Goal: Browse casually: Explore the website without a specific task or goal

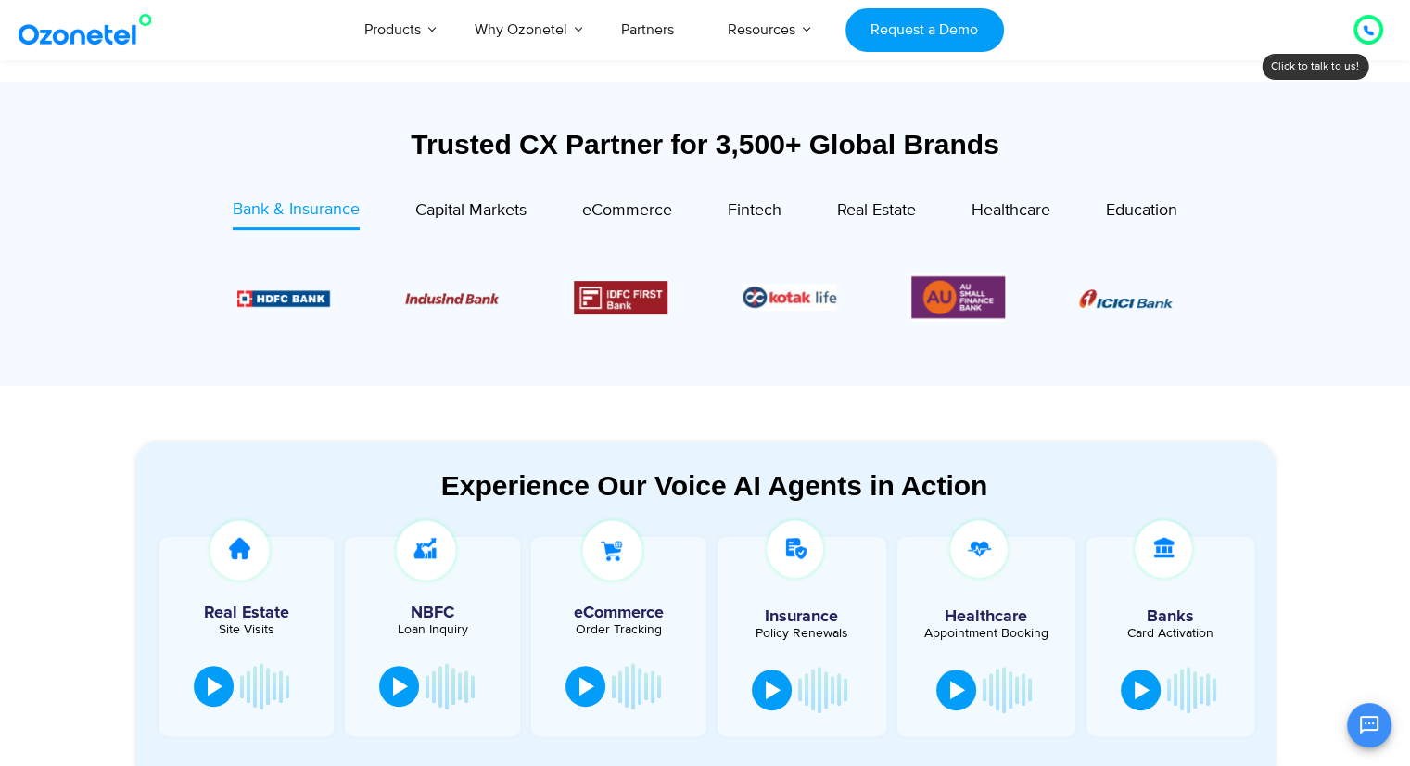
scroll to position [1020, 0]
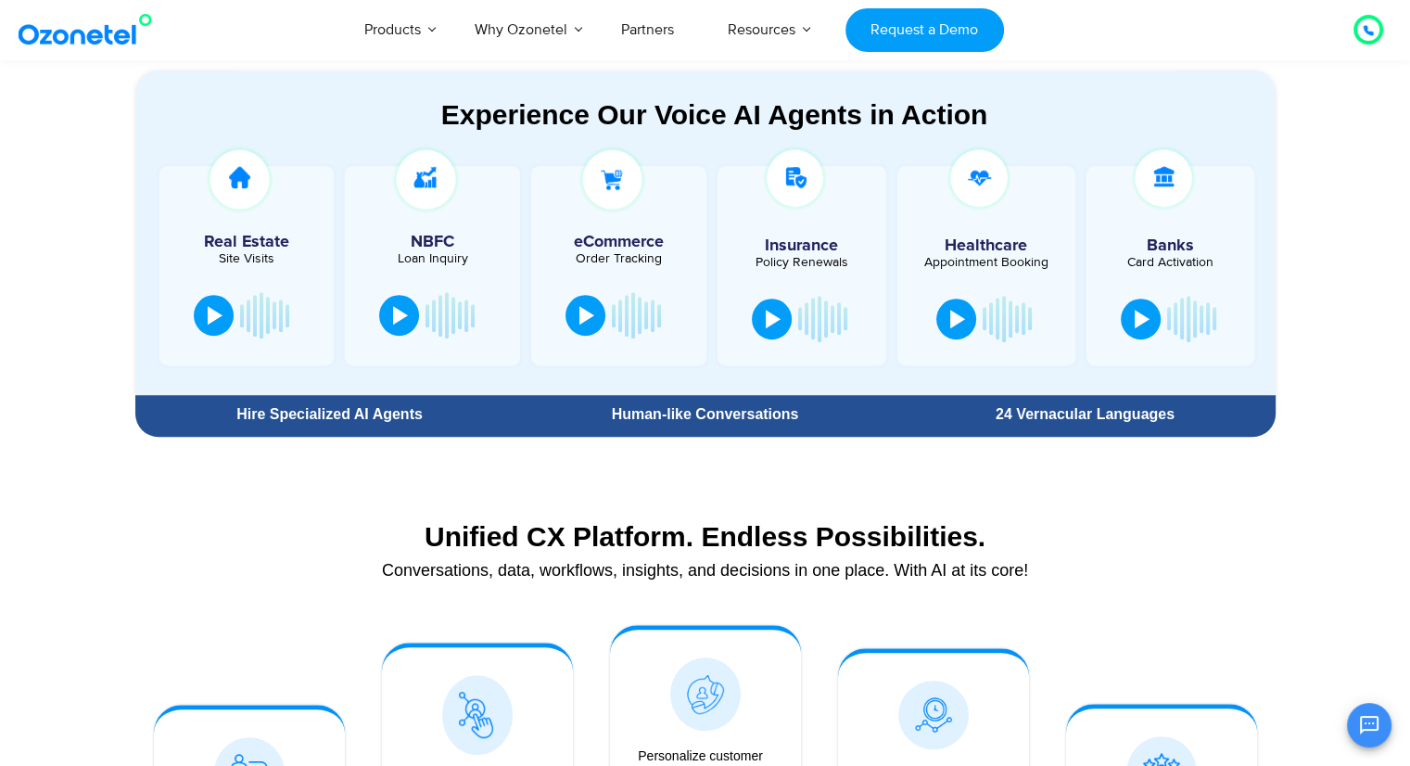
click at [1, 335] on section "Experience Our Voice AI Agents in Action Real Estate Site Visits NBFC Loan Inqu…" at bounding box center [705, 230] width 1410 height 430
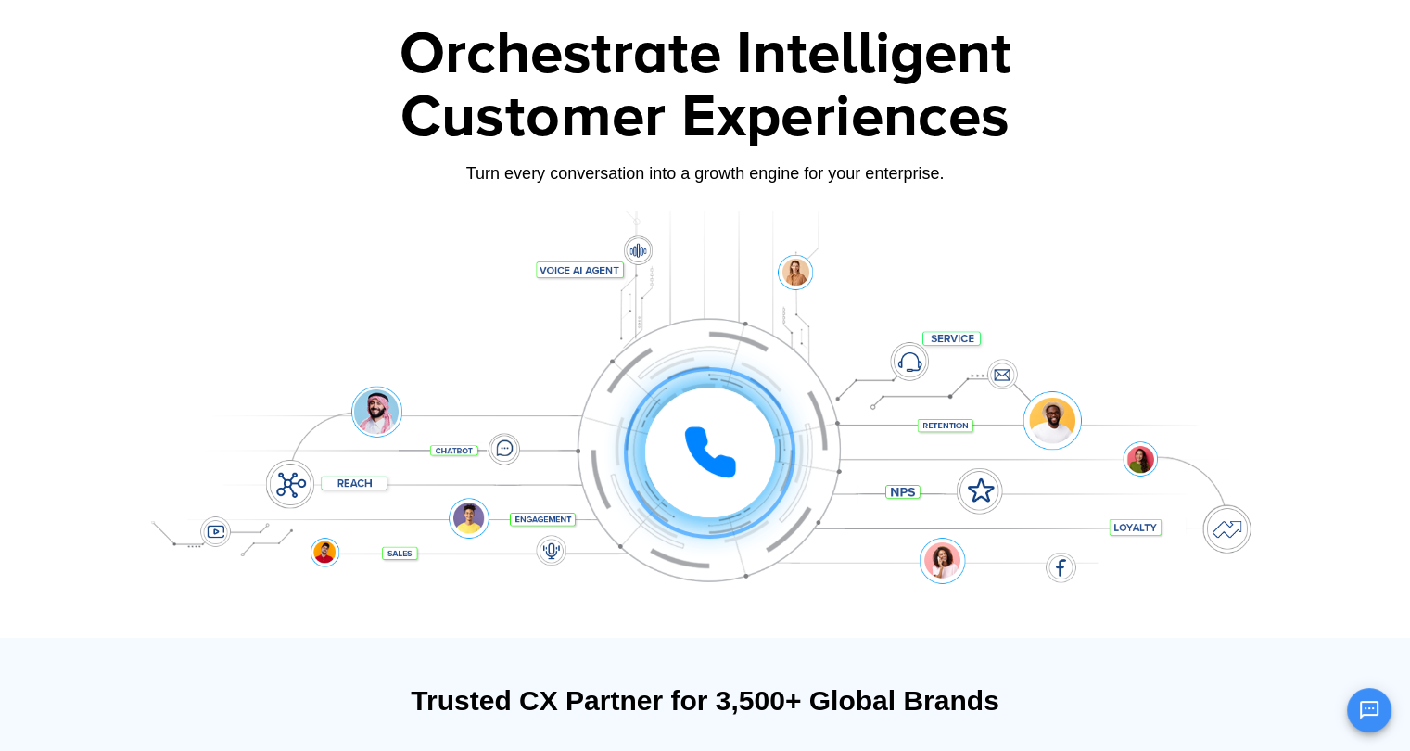
scroll to position [0, 0]
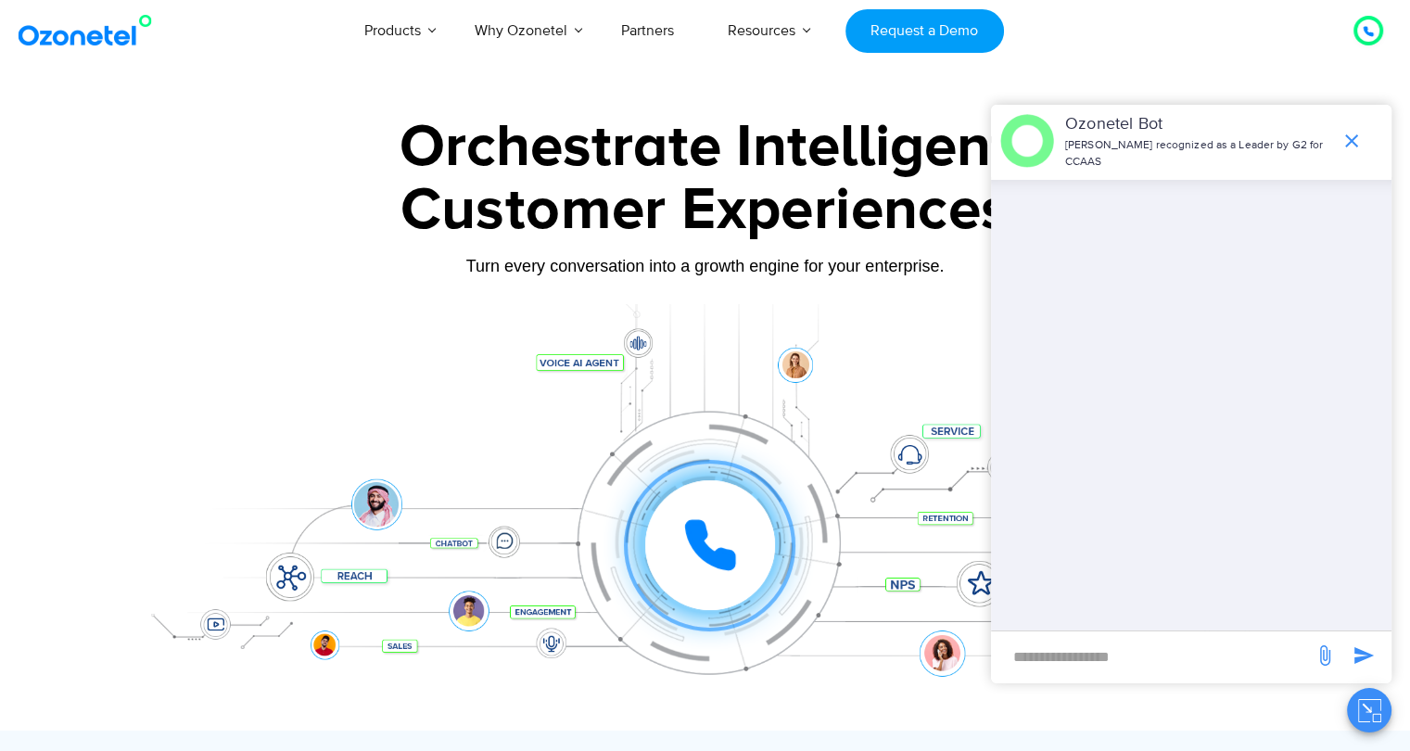
click at [1355, 134] on icon "end chat or minimize" at bounding box center [1352, 140] width 13 height 13
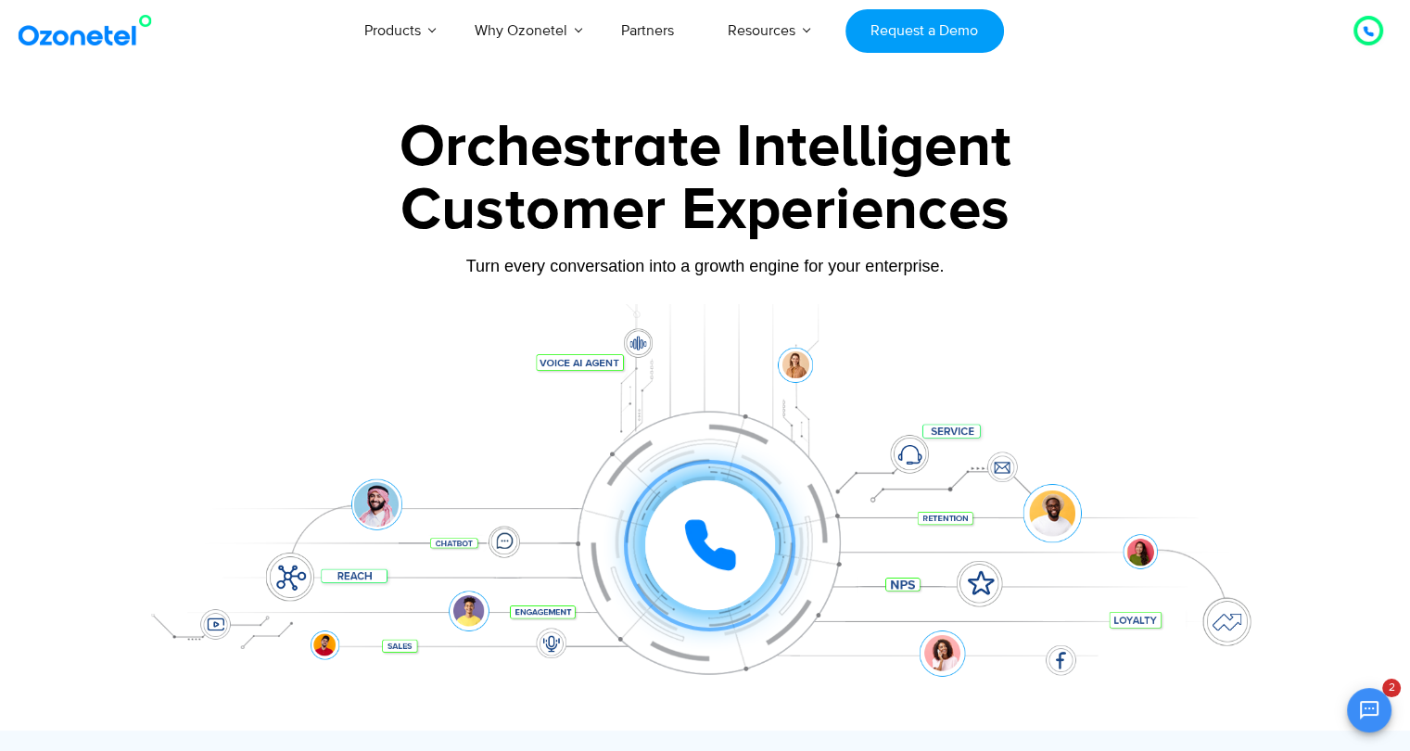
click at [447, 216] on div "Customer Experiences" at bounding box center [705, 210] width 1159 height 89
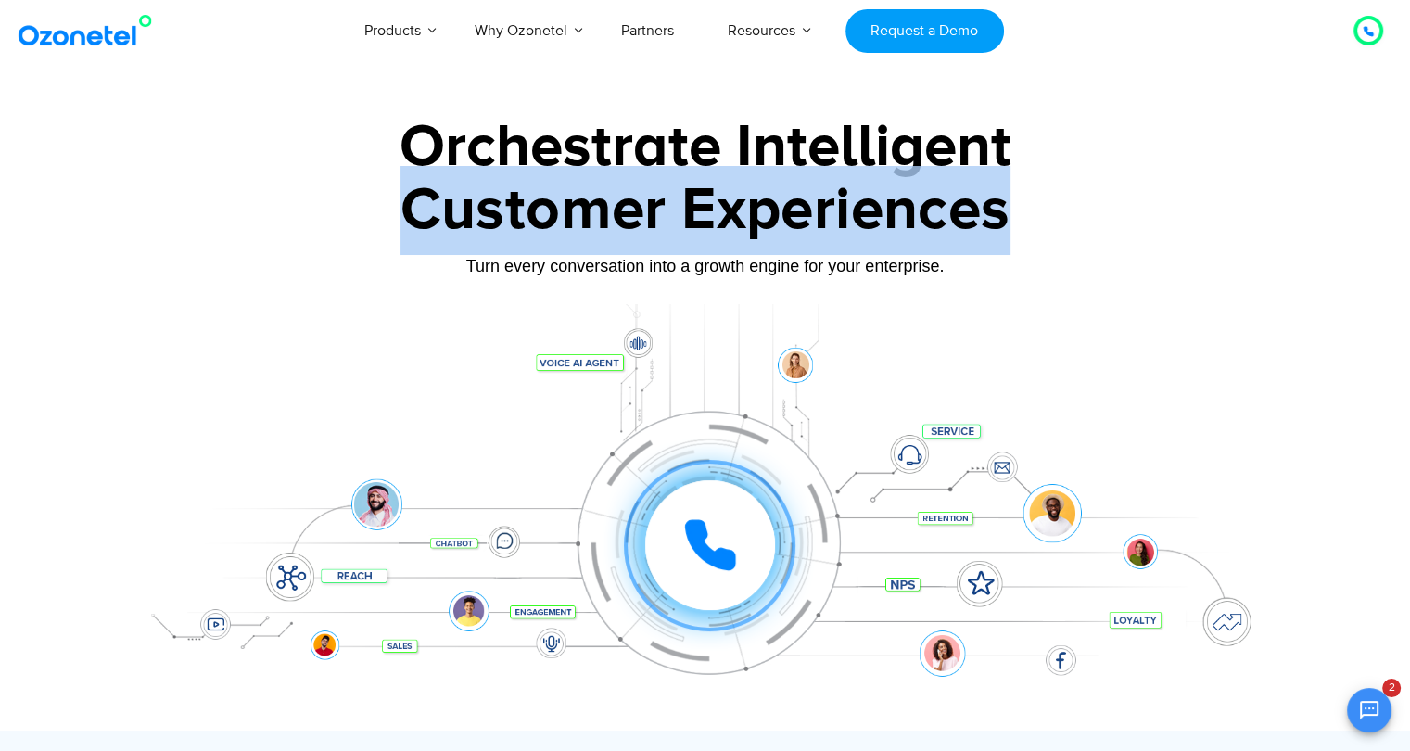
drag, startPoint x: 415, startPoint y: 211, endPoint x: 1045, endPoint y: 249, distance: 631.8
click at [1045, 249] on div "Customer Experiences" at bounding box center [705, 210] width 1159 height 89
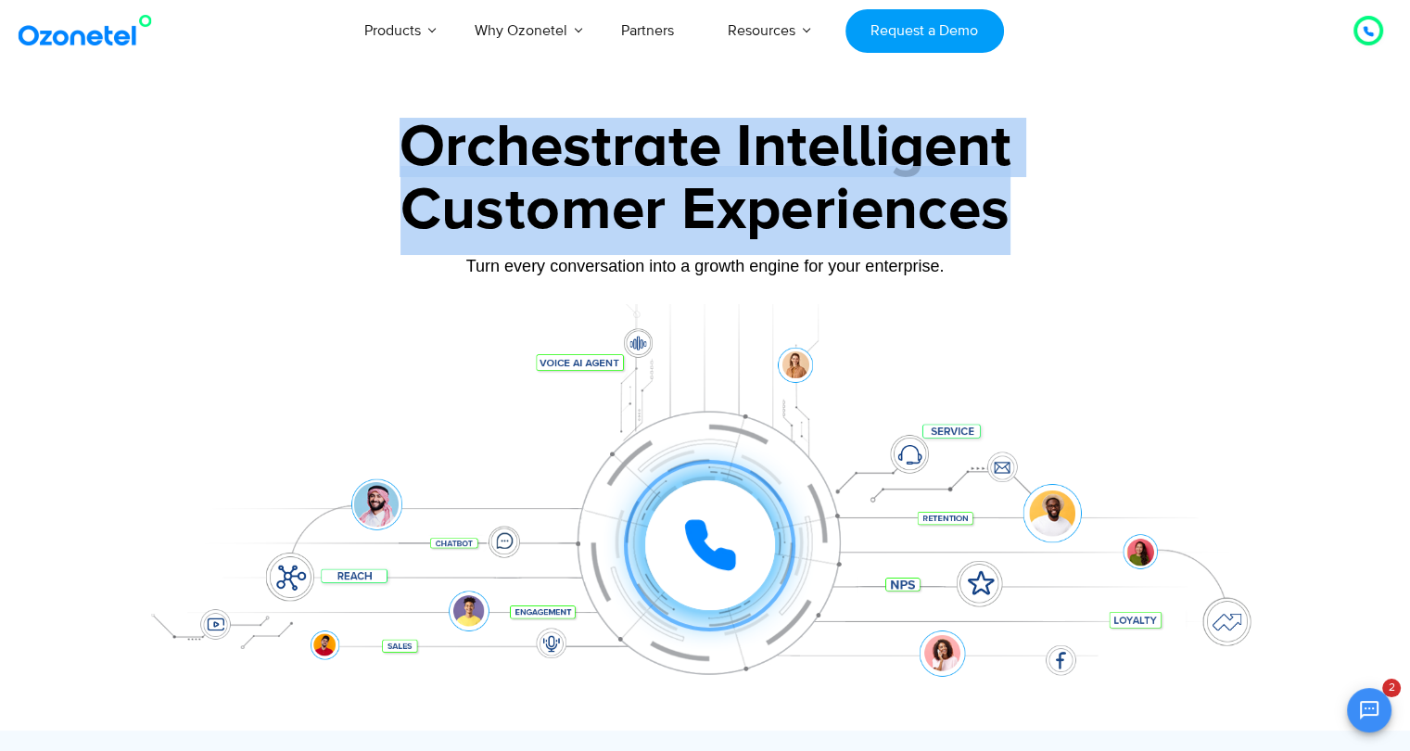
drag, startPoint x: 456, startPoint y: 157, endPoint x: 1002, endPoint y: 205, distance: 547.4
click at [1002, 205] on div "Orchestrate Intelligent Customer Experiences Turn every conversation into a gro…" at bounding box center [705, 424] width 1159 height 613
click at [1002, 205] on div "Customer Experiences" at bounding box center [705, 210] width 1159 height 89
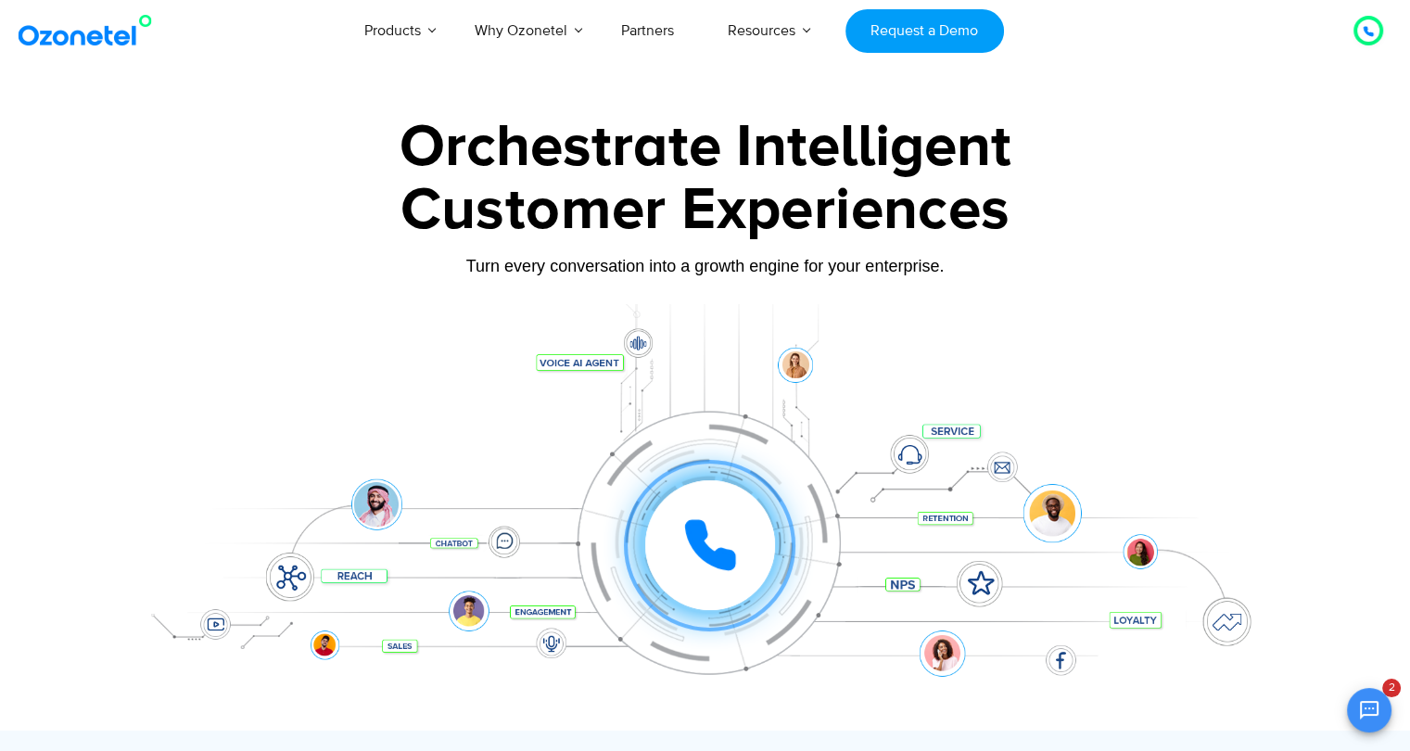
click at [990, 211] on div "Customer Experiences" at bounding box center [705, 210] width 1159 height 89
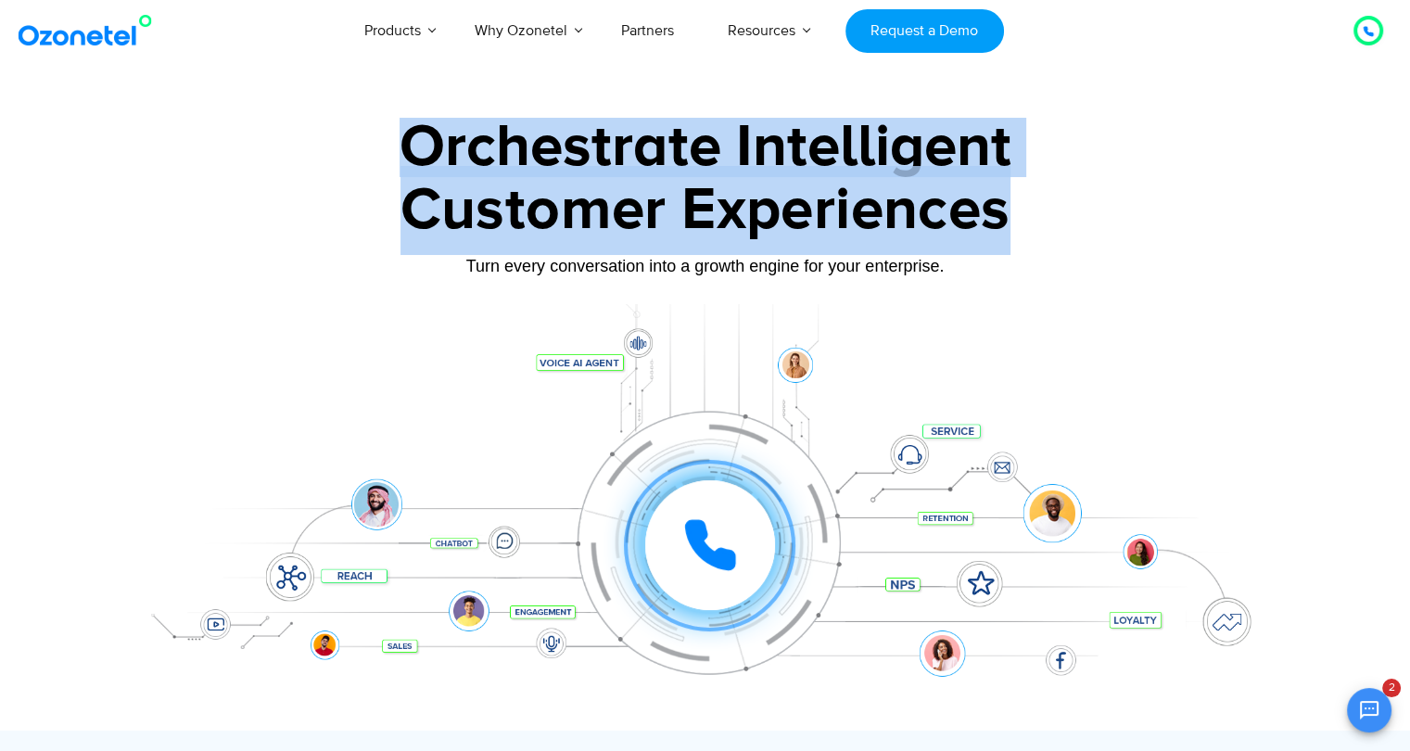
drag, startPoint x: 423, startPoint y: 160, endPoint x: 1020, endPoint y: 194, distance: 598.1
click at [1020, 194] on div "Orchestrate Intelligent Customer Experiences Turn every conversation into a gro…" at bounding box center [705, 424] width 1159 height 613
click at [1020, 194] on div "Customer Experiences" at bounding box center [705, 210] width 1159 height 89
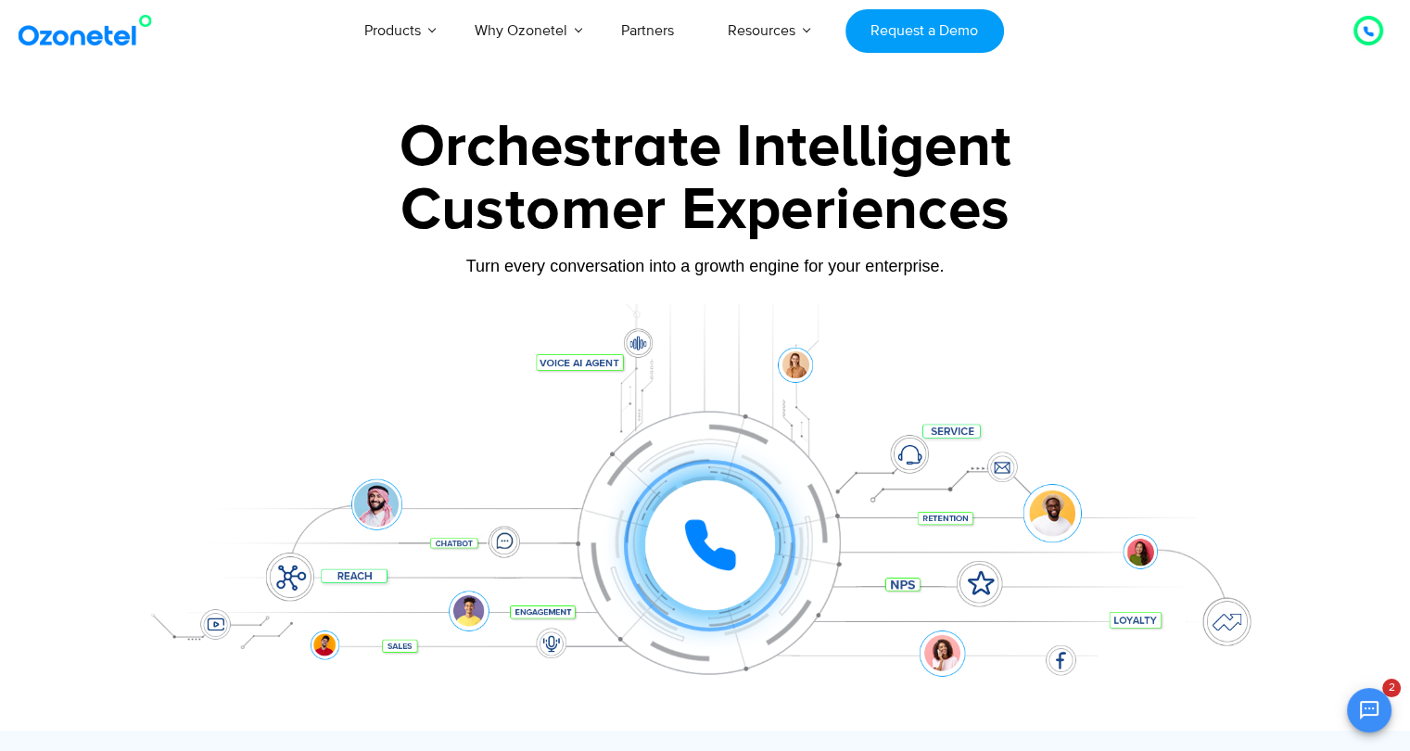
click at [1050, 215] on div "Customer Experiences" at bounding box center [705, 210] width 1159 height 89
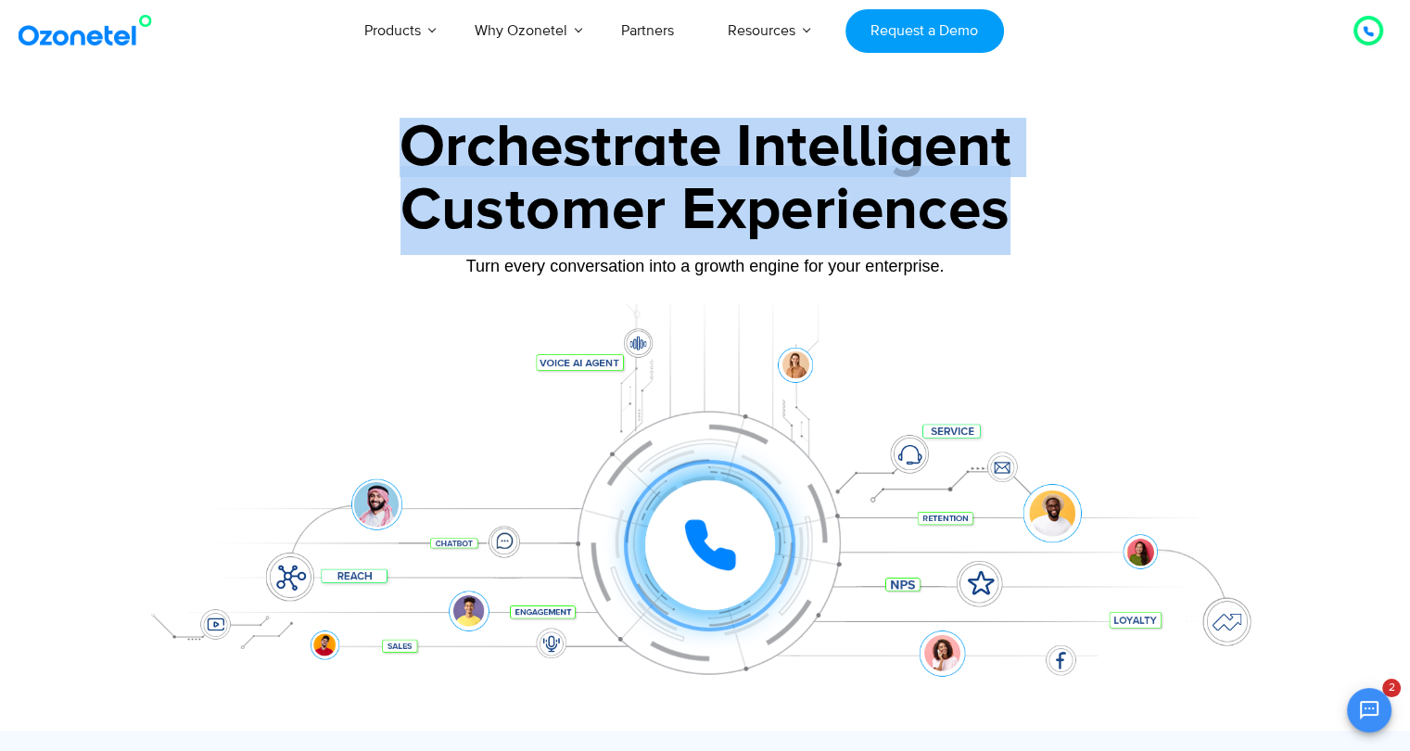
drag, startPoint x: 1030, startPoint y: 224, endPoint x: 418, endPoint y: 142, distance: 617.6
click at [418, 142] on div "Orchestrate Intelligent Customer Experiences Turn every conversation into a gro…" at bounding box center [705, 424] width 1159 height 613
click at [431, 144] on div "Orchestrate Intelligent" at bounding box center [705, 147] width 1159 height 59
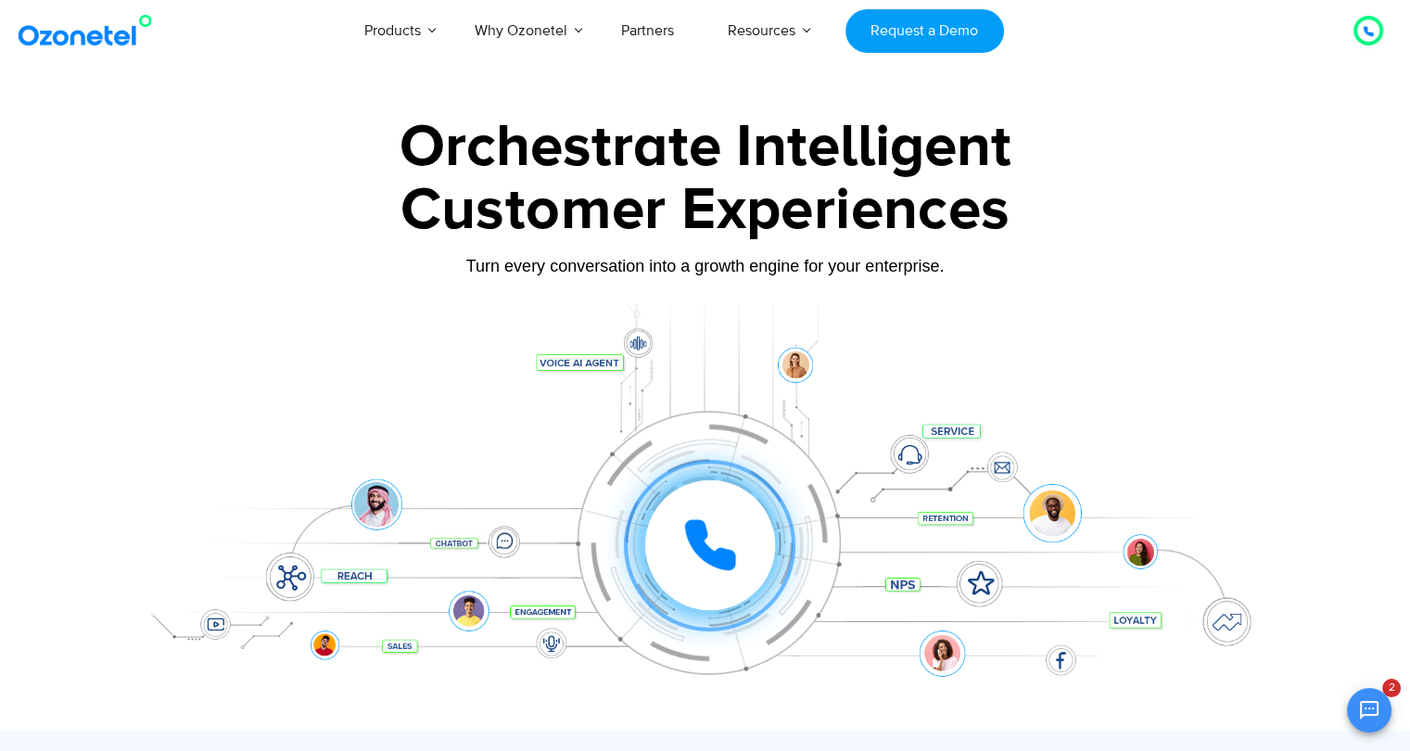
click at [467, 198] on div "Customer Experiences" at bounding box center [705, 210] width 1159 height 89
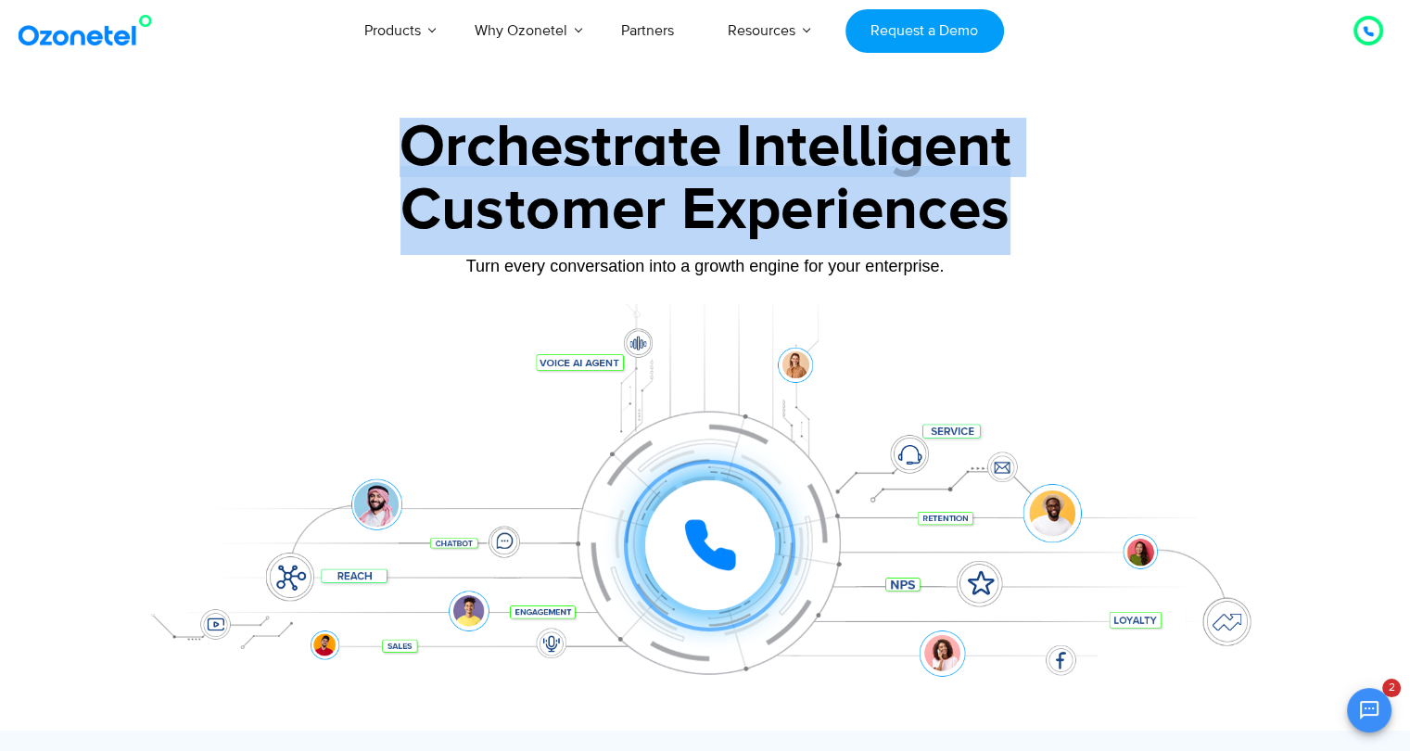
drag, startPoint x: 407, startPoint y: 145, endPoint x: 1045, endPoint y: 179, distance: 638.9
click at [1045, 179] on div "Orchestrate Intelligent Customer Experiences Turn every conversation into a gro…" at bounding box center [705, 424] width 1159 height 613
click at [1045, 179] on div "Customer Experiences" at bounding box center [705, 210] width 1159 height 89
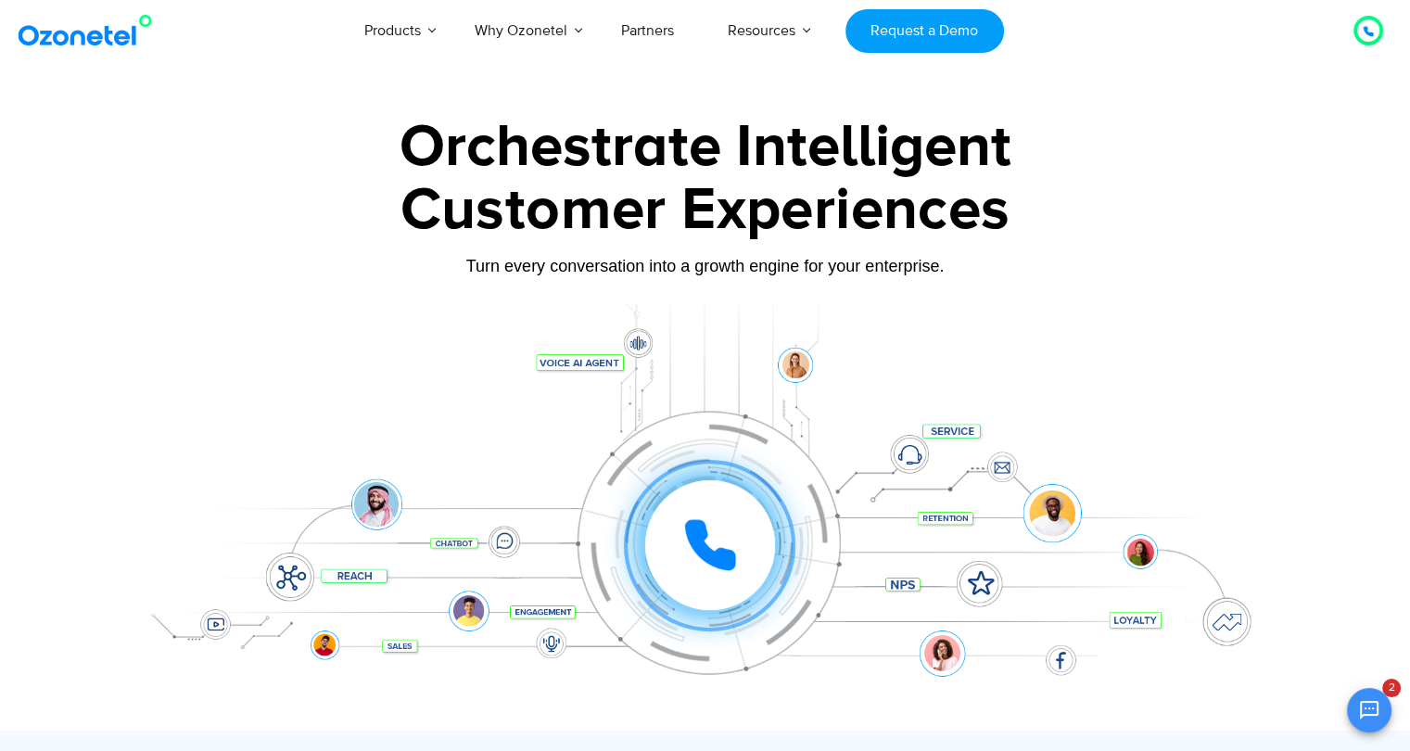
click at [1015, 231] on div "Customer Experiences" at bounding box center [705, 210] width 1159 height 89
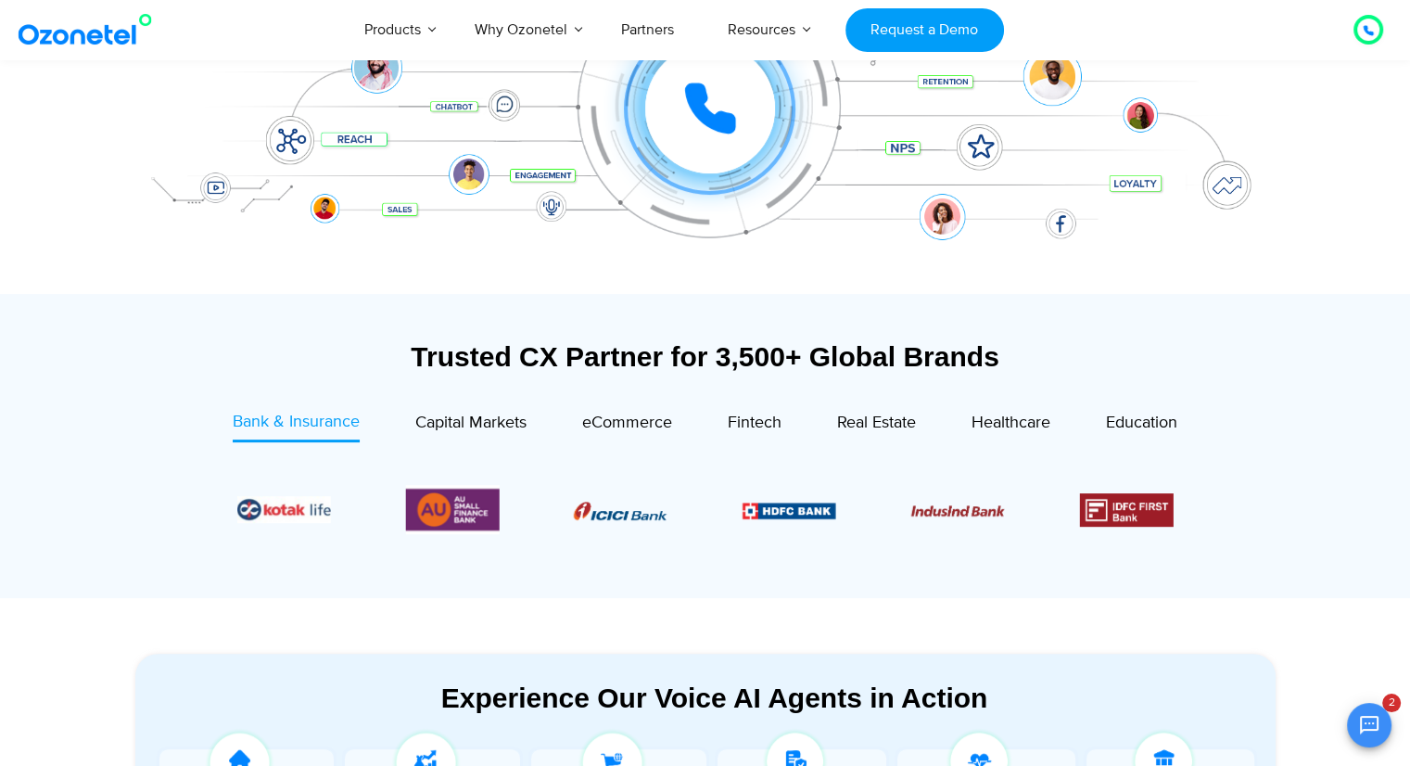
scroll to position [742, 0]
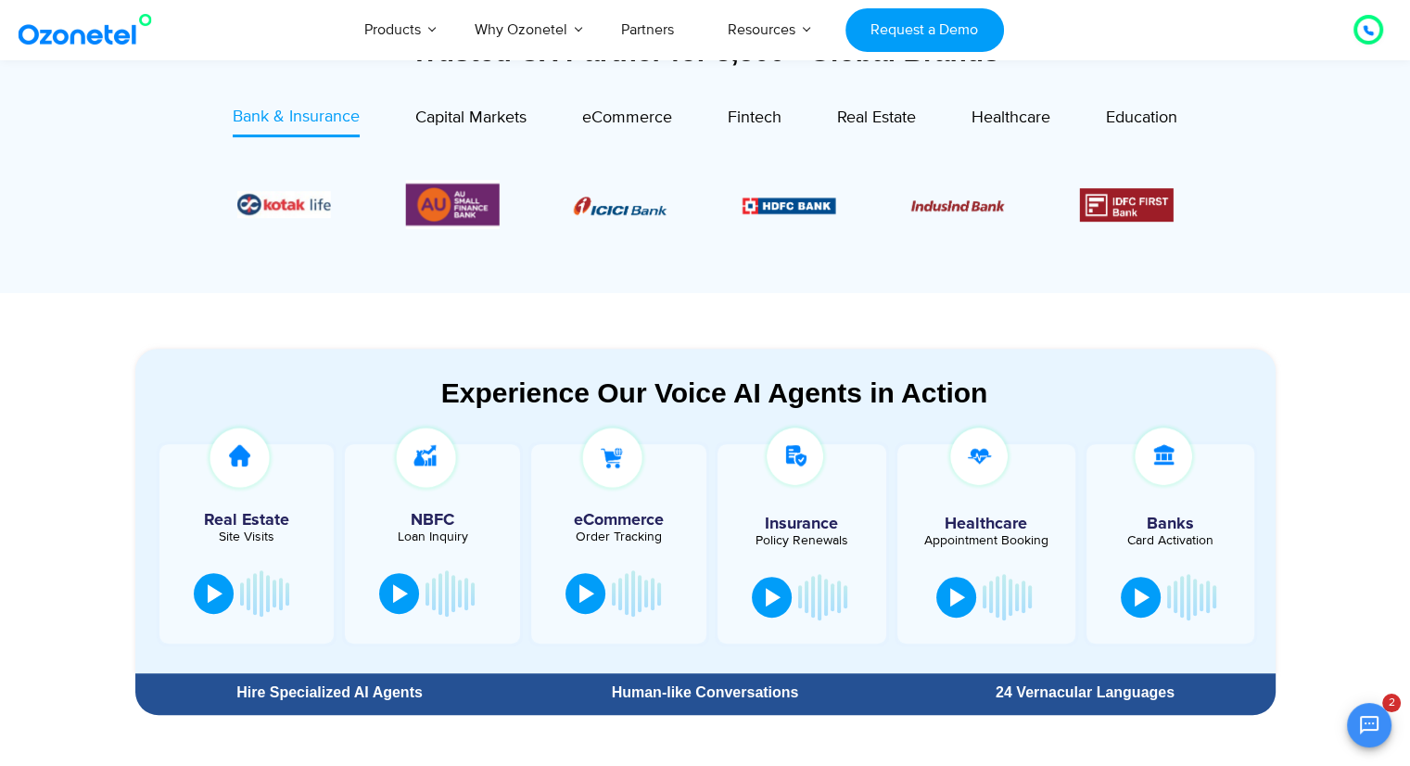
click at [491, 138] on section at bounding box center [705, 204] width 1085 height 151
click at [497, 121] on span "Capital Markets" at bounding box center [470, 118] width 111 height 20
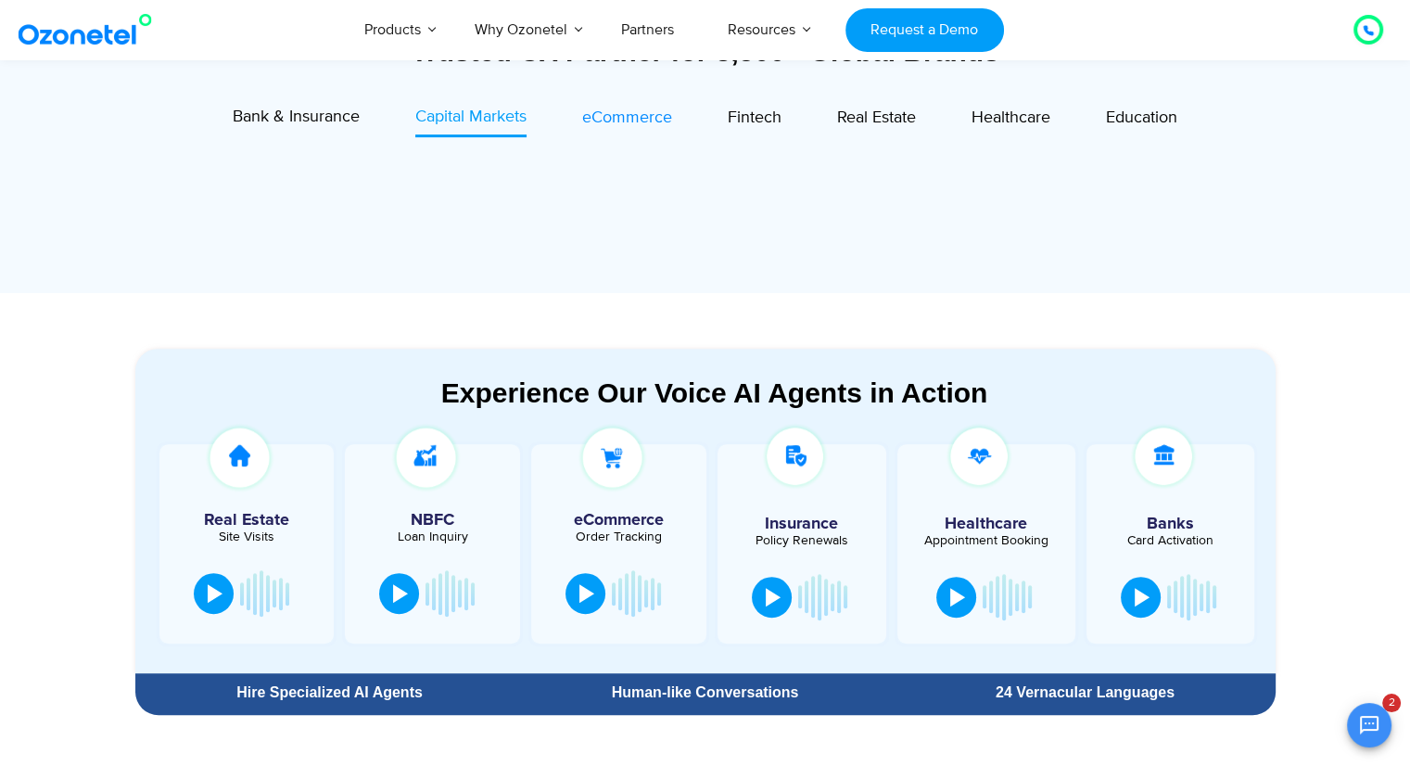
click at [619, 120] on span "eCommerce" at bounding box center [627, 118] width 90 height 20
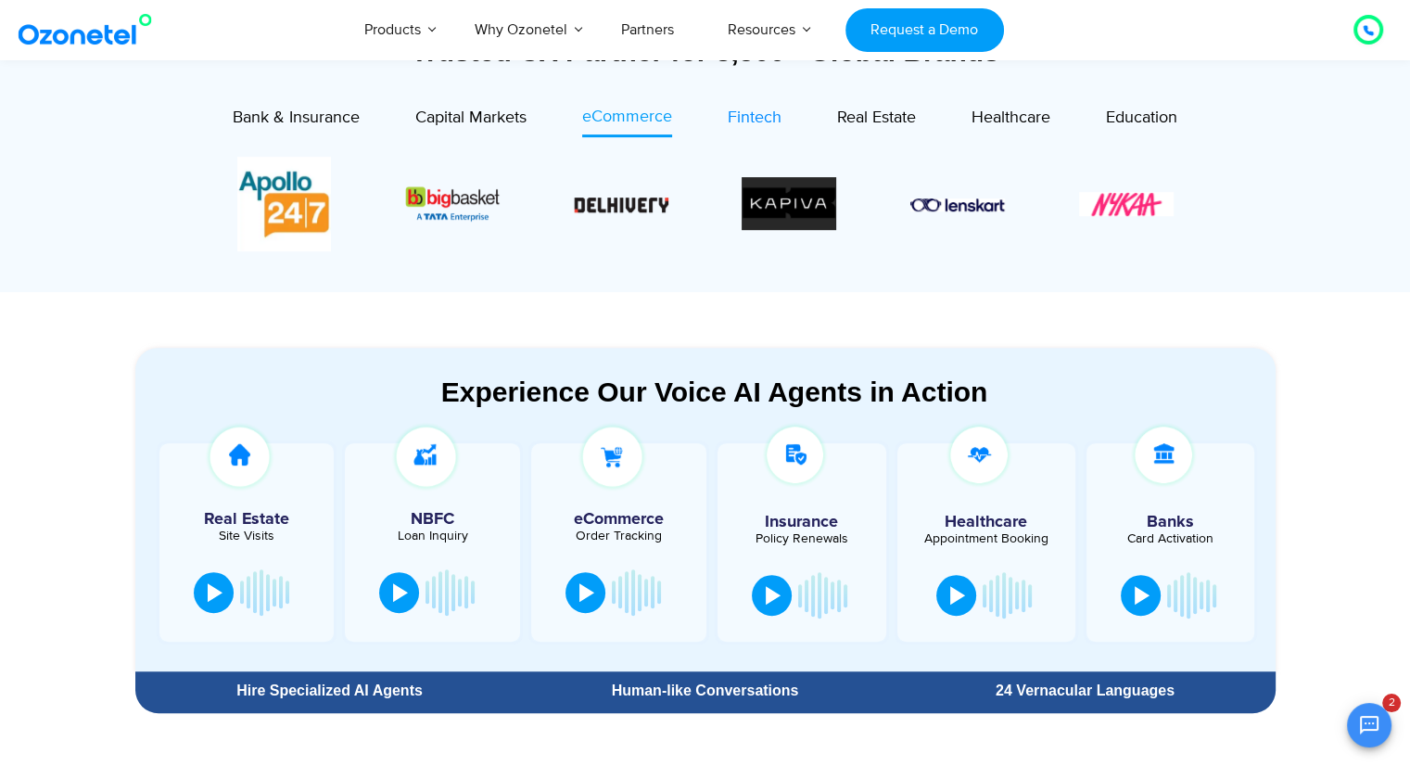
click at [762, 113] on span "Fintech" at bounding box center [755, 118] width 54 height 20
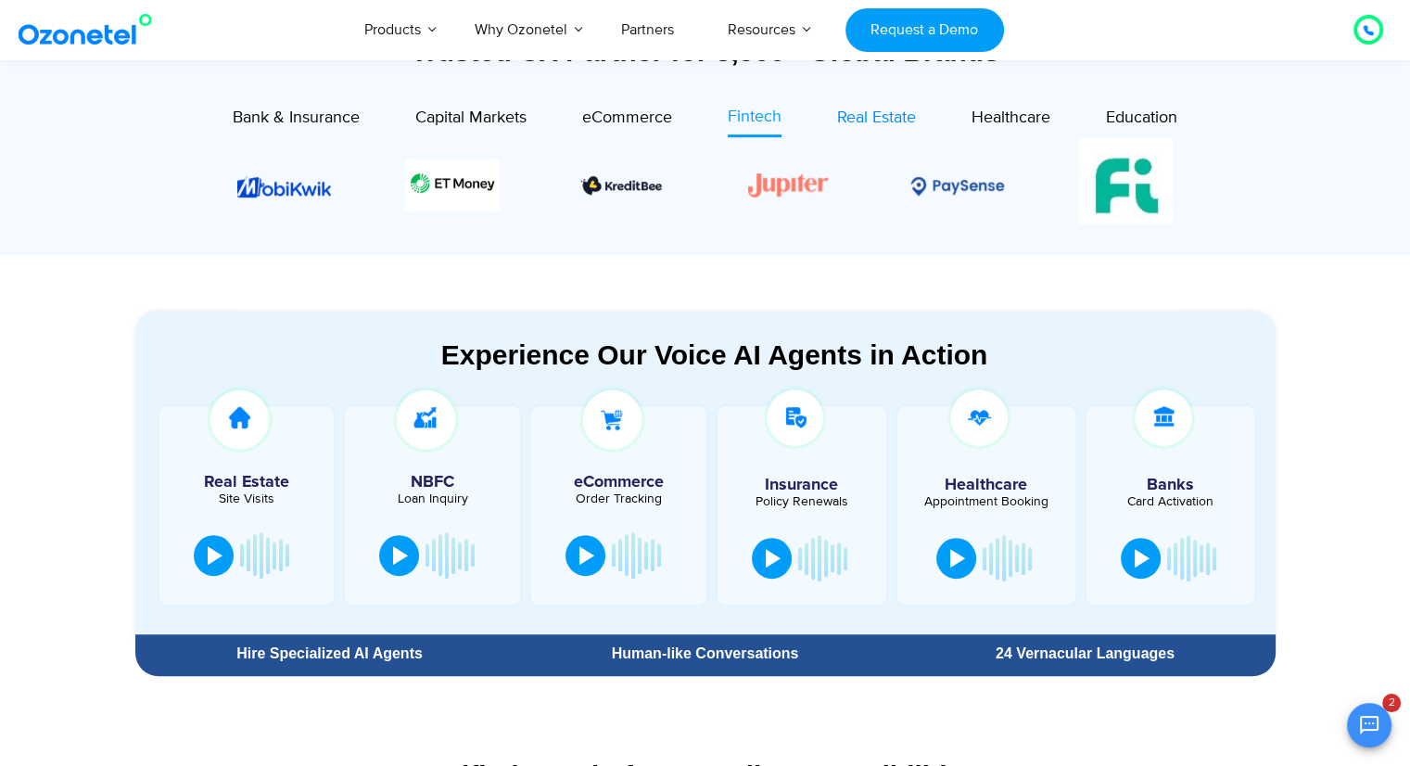
click at [887, 119] on span "Real Estate" at bounding box center [876, 118] width 79 height 20
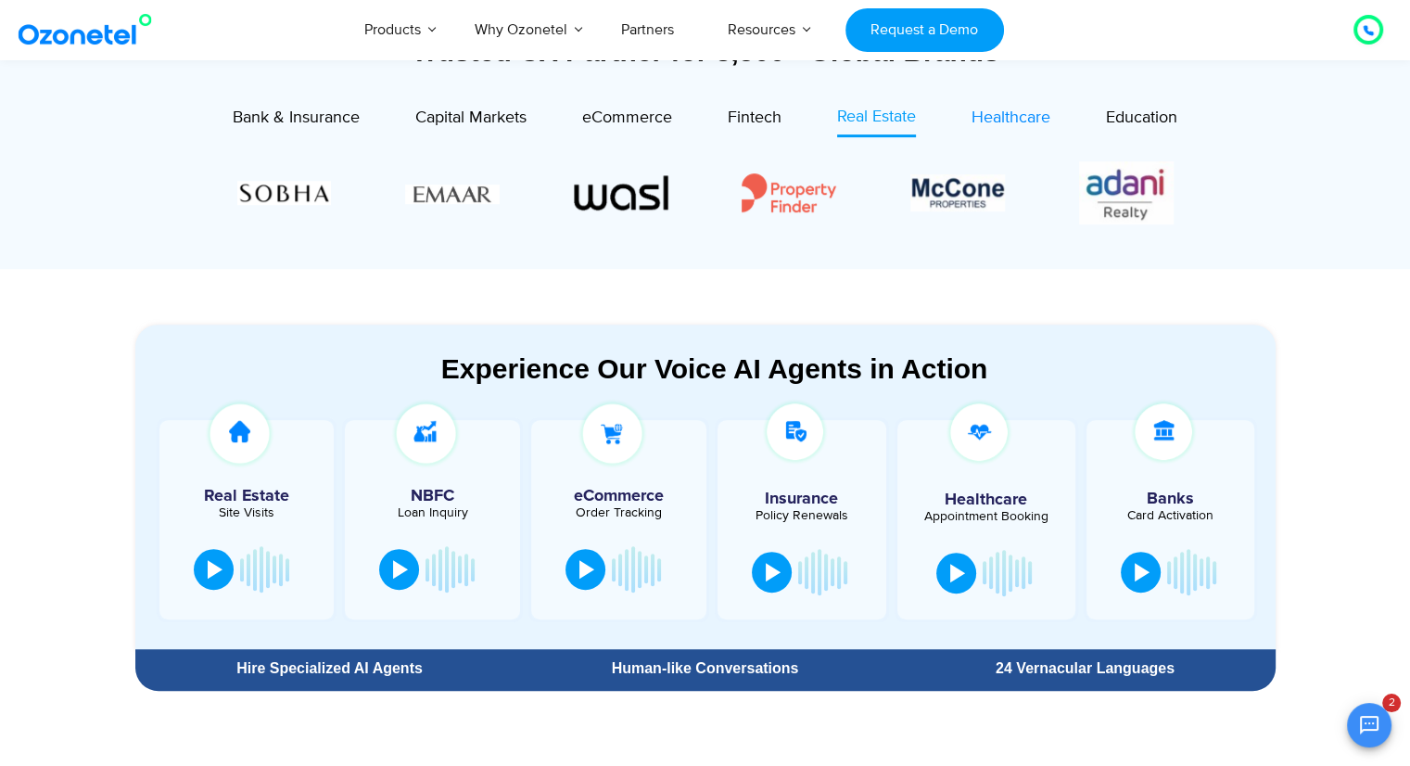
click at [1017, 115] on span "Healthcare" at bounding box center [1011, 118] width 79 height 20
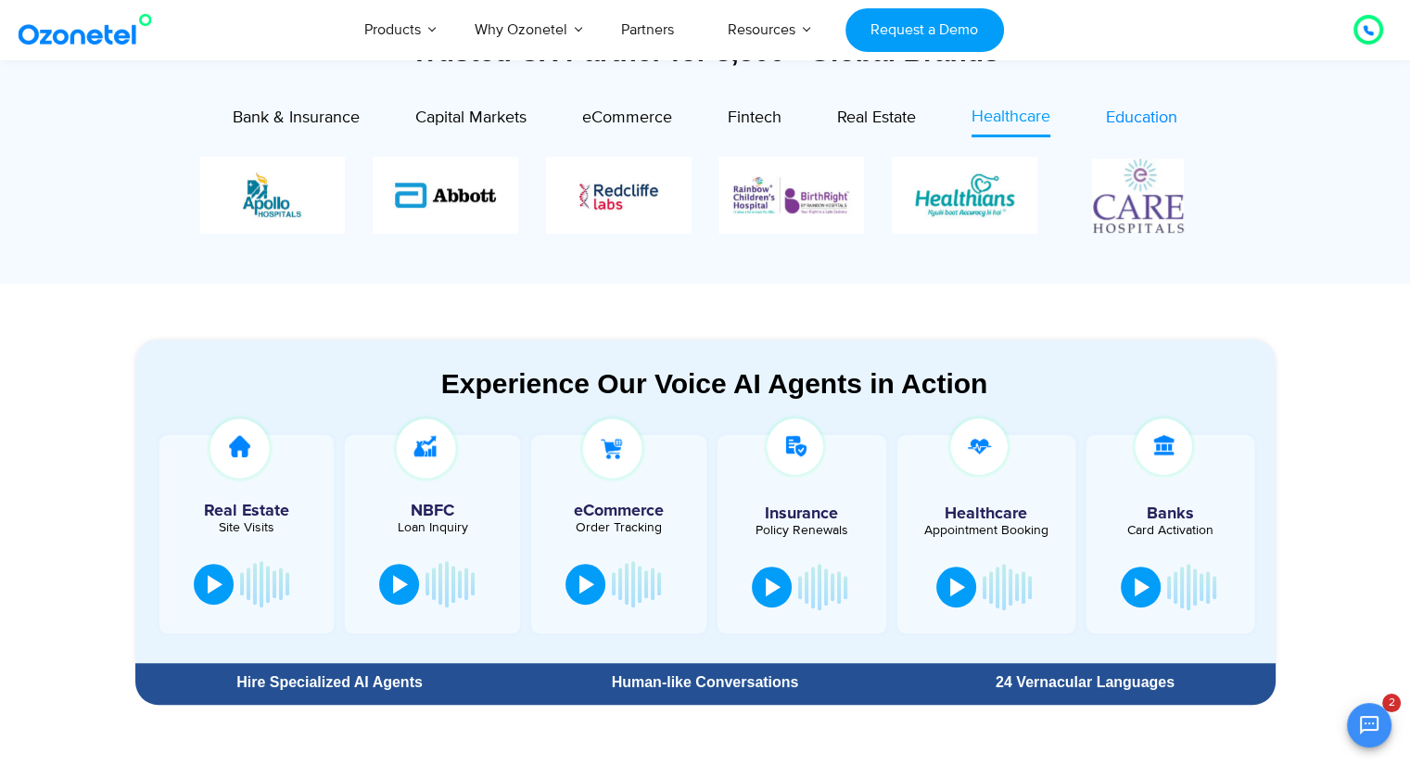
click at [1153, 122] on span "Education" at bounding box center [1141, 118] width 71 height 20
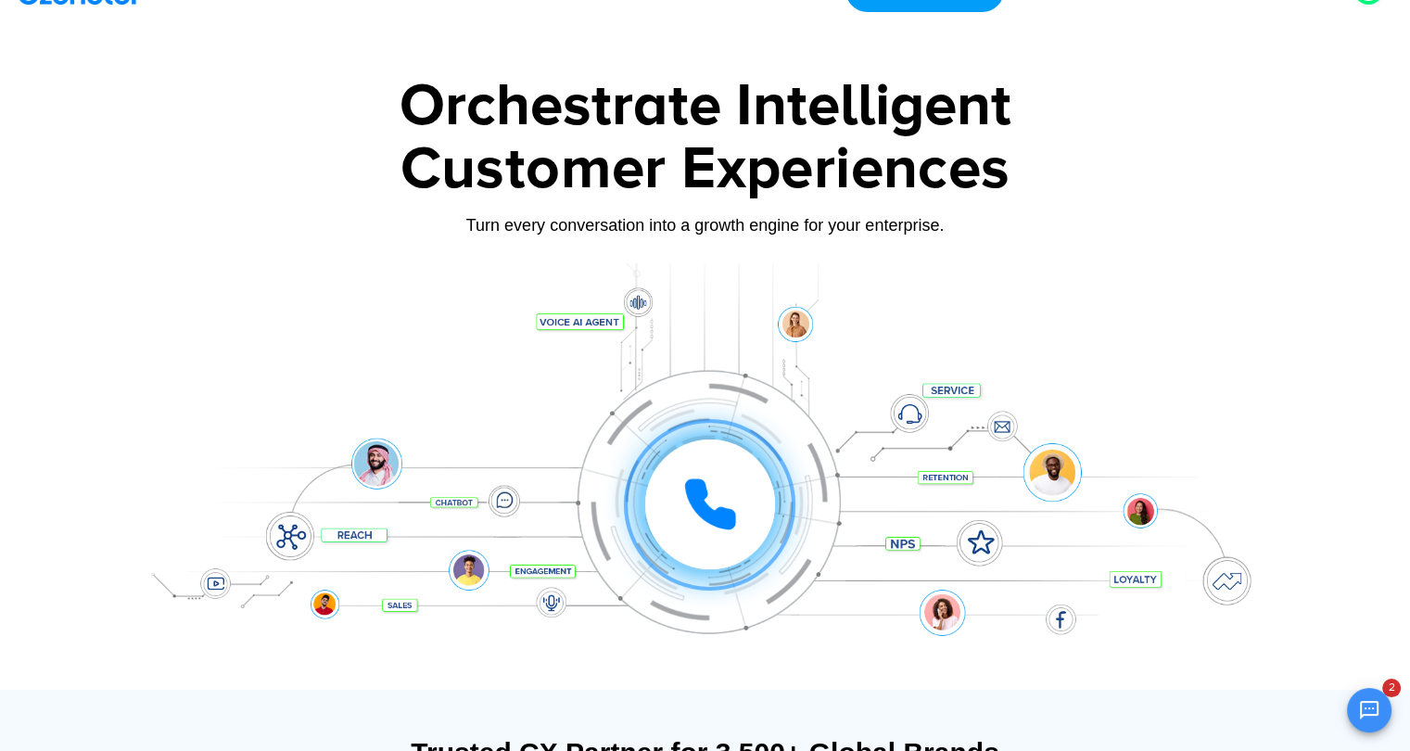
scroll to position [0, 0]
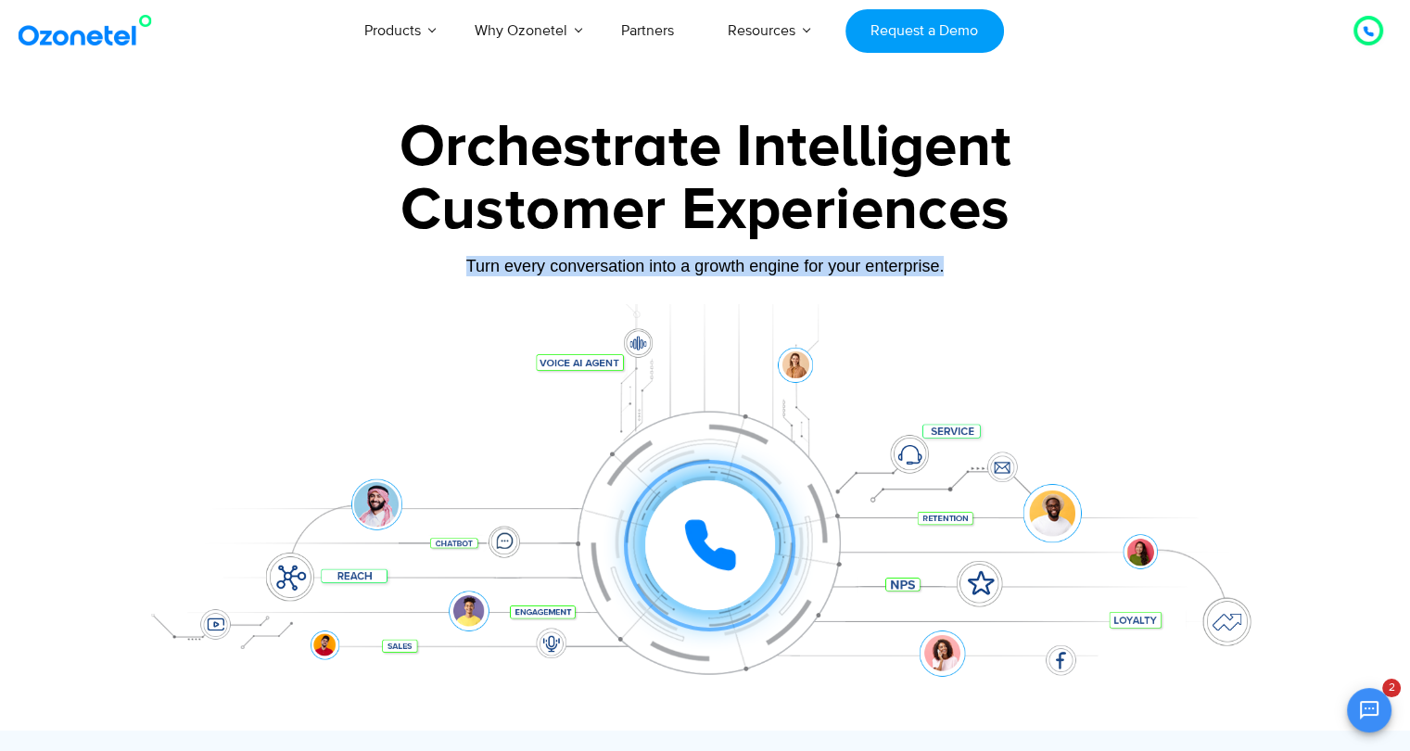
drag, startPoint x: 460, startPoint y: 264, endPoint x: 950, endPoint y: 268, distance: 489.7
click at [950, 268] on div "Turn every conversation into a growth engine for your enterprise." at bounding box center [705, 266] width 1159 height 20
click at [964, 267] on div "Turn every conversation into a growth engine for your enterprise." at bounding box center [705, 266] width 1159 height 20
drag, startPoint x: 885, startPoint y: 266, endPoint x: 466, endPoint y: 283, distance: 419.5
click at [467, 285] on div "Turn every conversation into a growth engine for your enterprise." at bounding box center [705, 279] width 1159 height 11
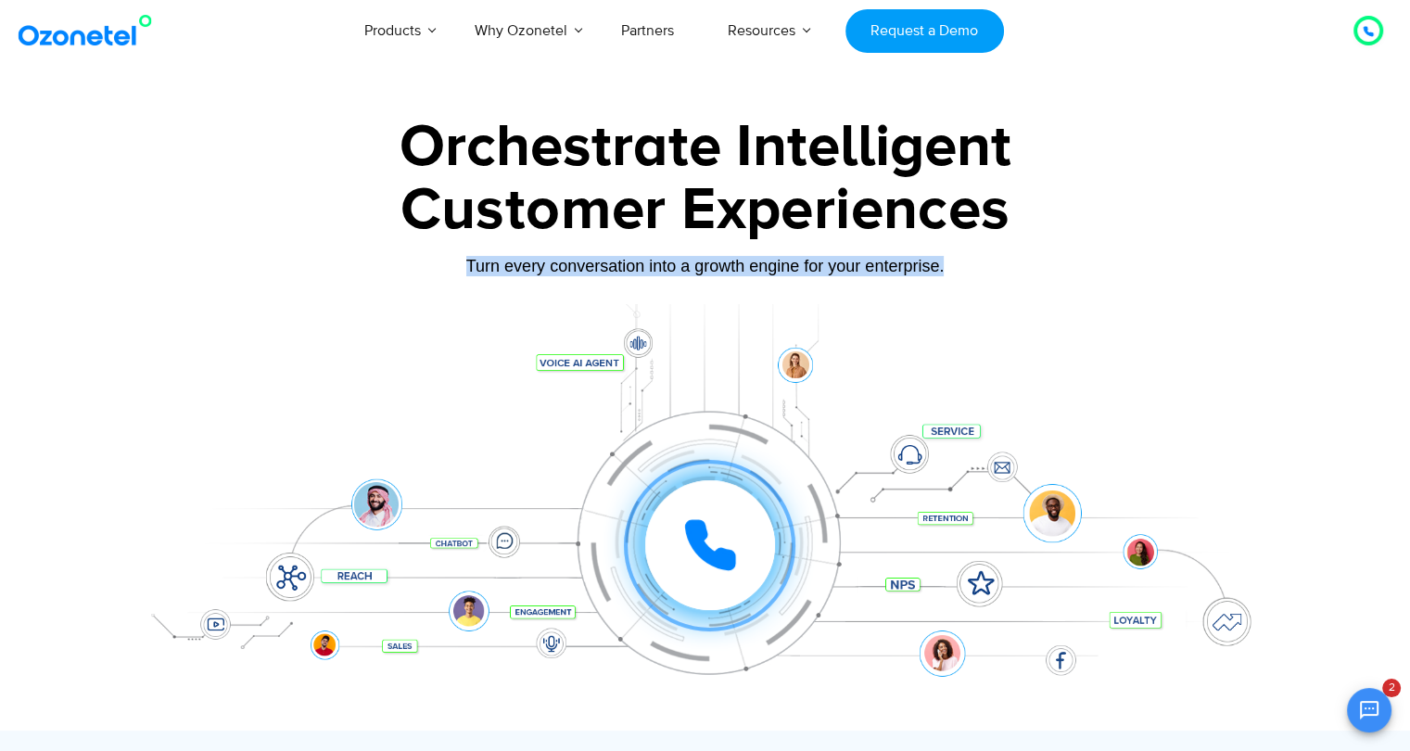
click at [467, 285] on div "Turn every conversation into a growth engine for your enterprise." at bounding box center [705, 279] width 1159 height 11
click at [448, 240] on div "Customer Experiences" at bounding box center [705, 210] width 1159 height 89
drag, startPoint x: 456, startPoint y: 262, endPoint x: 1024, endPoint y: 279, distance: 567.8
click at [1026, 279] on div "Turn every conversation into a growth engine for your enterprise." at bounding box center [705, 279] width 1159 height 11
click at [1018, 275] on div "Turn every conversation into a growth engine for your enterprise." at bounding box center [705, 266] width 1159 height 20
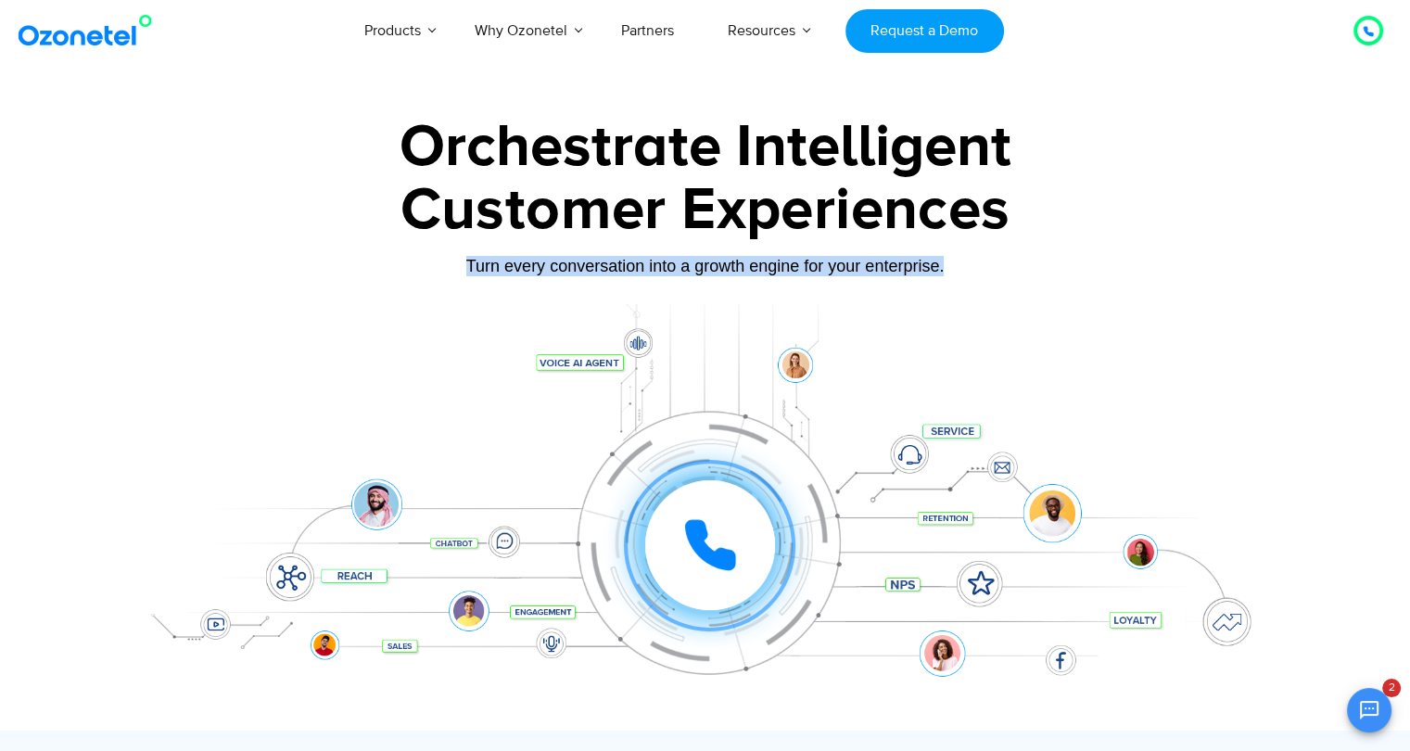
drag, startPoint x: 474, startPoint y: 270, endPoint x: 946, endPoint y: 276, distance: 472.1
click at [946, 276] on div "Turn every conversation into a growth engine for your enterprise." at bounding box center [705, 279] width 1159 height 11
click at [950, 274] on div "Turn every conversation into a growth engine for your enterprise." at bounding box center [705, 266] width 1159 height 20
click at [384, 302] on div "Orchestrate Intelligent Customer Experiences Turn every conversation into a gro…" at bounding box center [705, 424] width 1159 height 613
drag, startPoint x: 660, startPoint y: 275, endPoint x: 953, endPoint y: 272, distance: 293.1
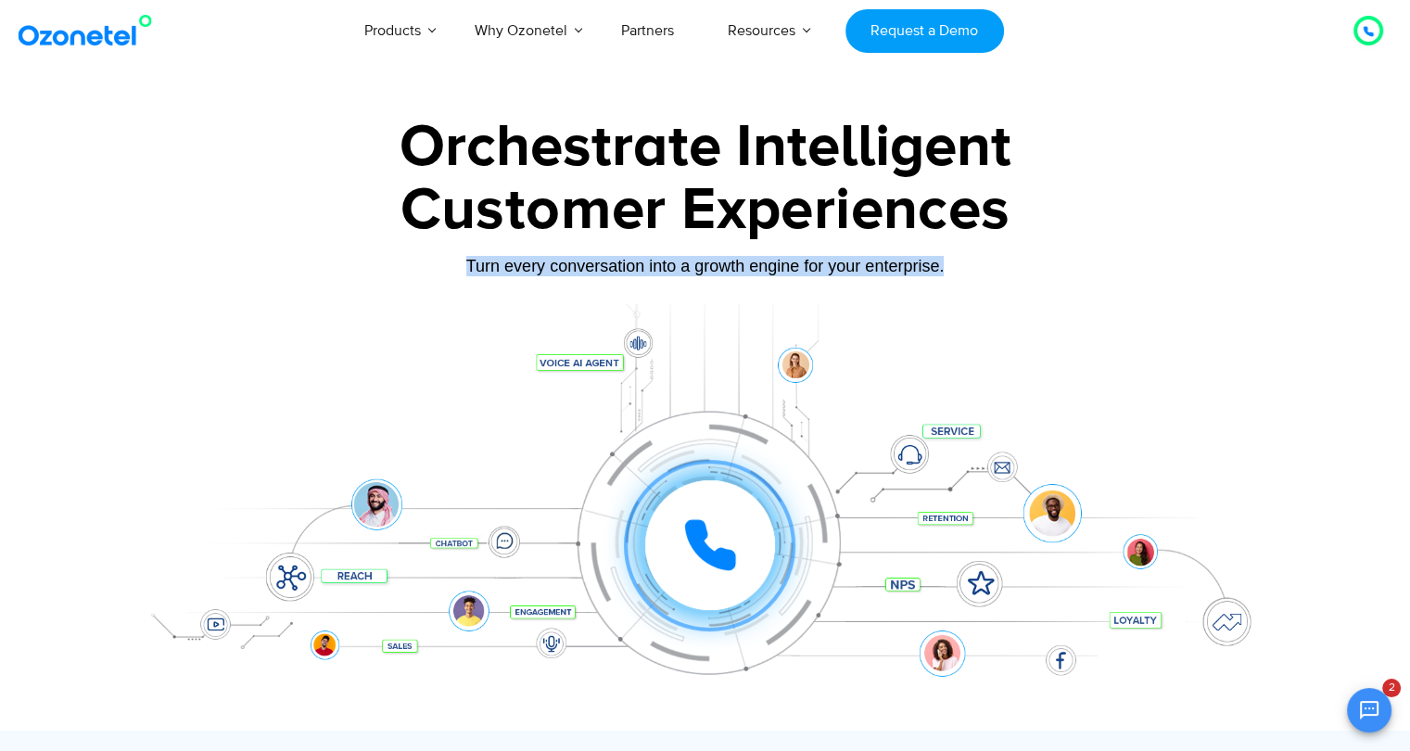
click at [953, 272] on div "Turn every conversation into a growth engine for your enterprise." at bounding box center [705, 266] width 1159 height 20
drag, startPoint x: 949, startPoint y: 260, endPoint x: 448, endPoint y: 286, distance: 501.4
click at [448, 286] on div "Orchestrate Intelligent Customer Experiences Turn every conversation into a gro…" at bounding box center [705, 424] width 1159 height 613
click at [454, 274] on div "Turn every conversation into a growth engine for your enterprise." at bounding box center [705, 266] width 1159 height 20
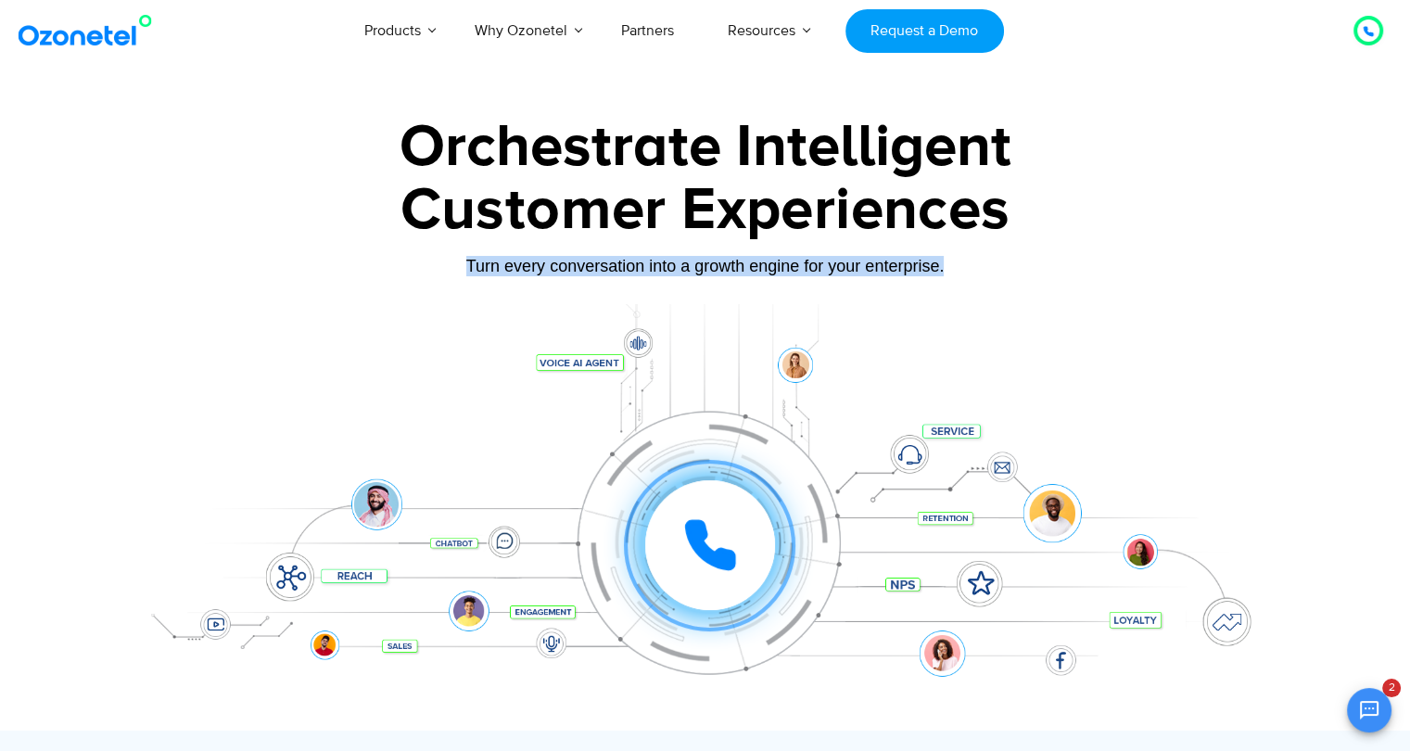
drag, startPoint x: 465, startPoint y: 264, endPoint x: 946, endPoint y: 267, distance: 481.3
click at [946, 267] on div "Turn every conversation into a growth engine for your enterprise." at bounding box center [705, 266] width 1159 height 20
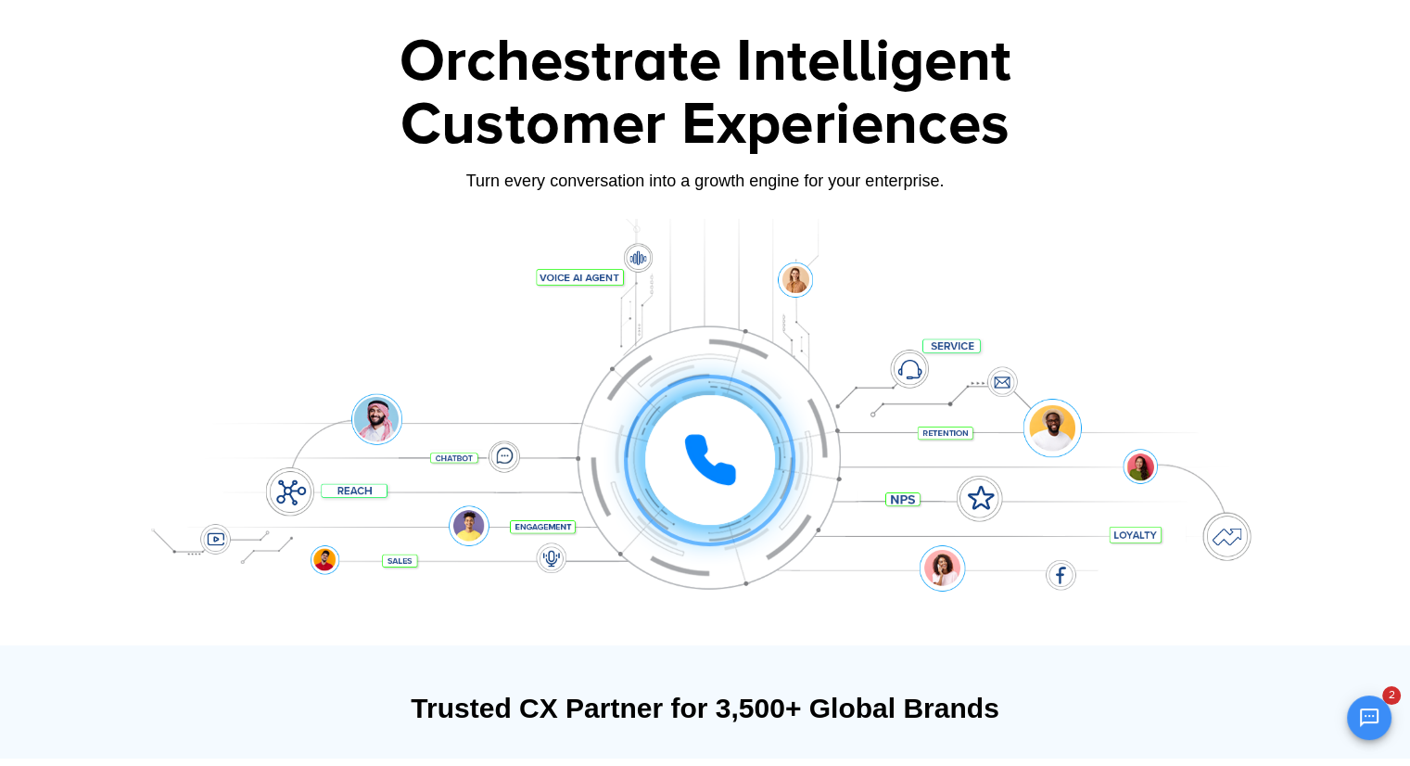
scroll to position [556, 0]
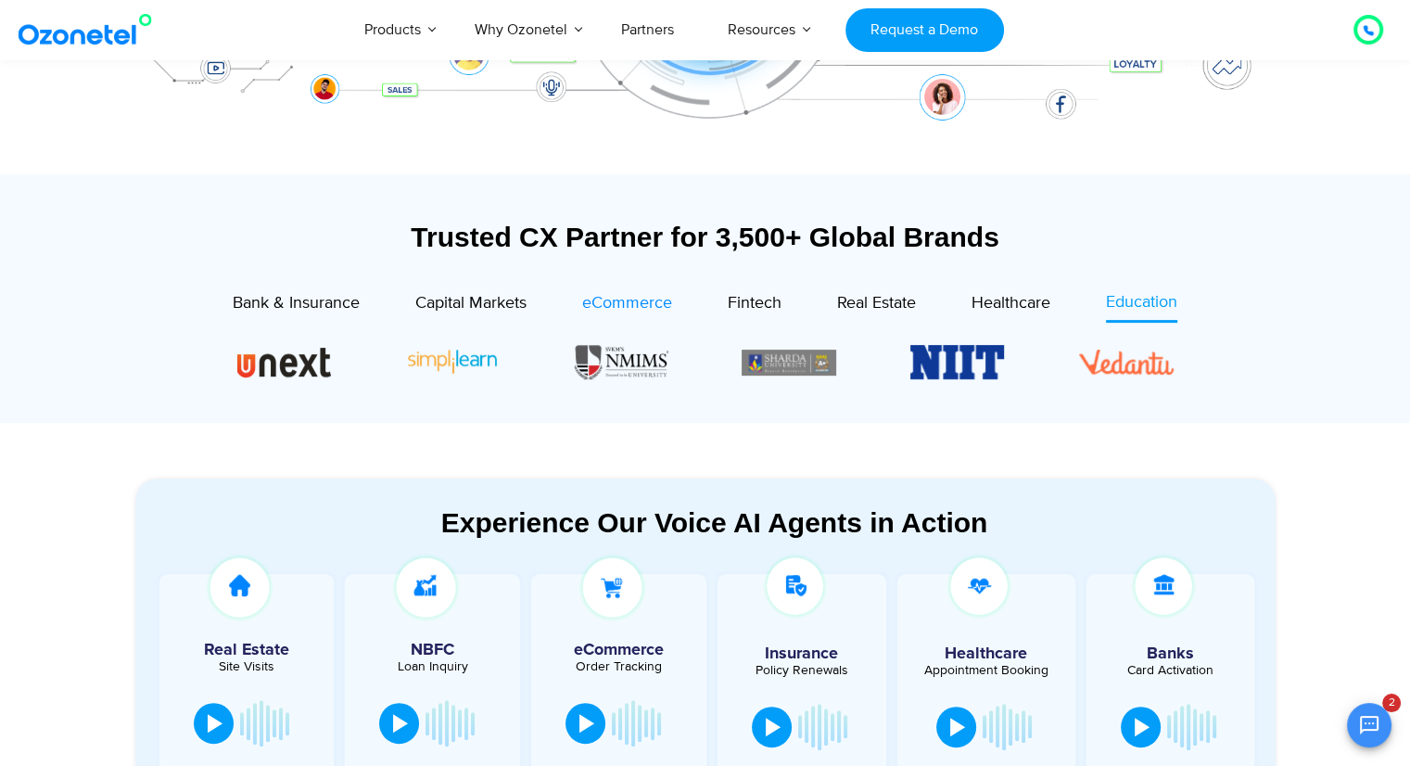
click at [612, 300] on span "eCommerce" at bounding box center [627, 303] width 90 height 20
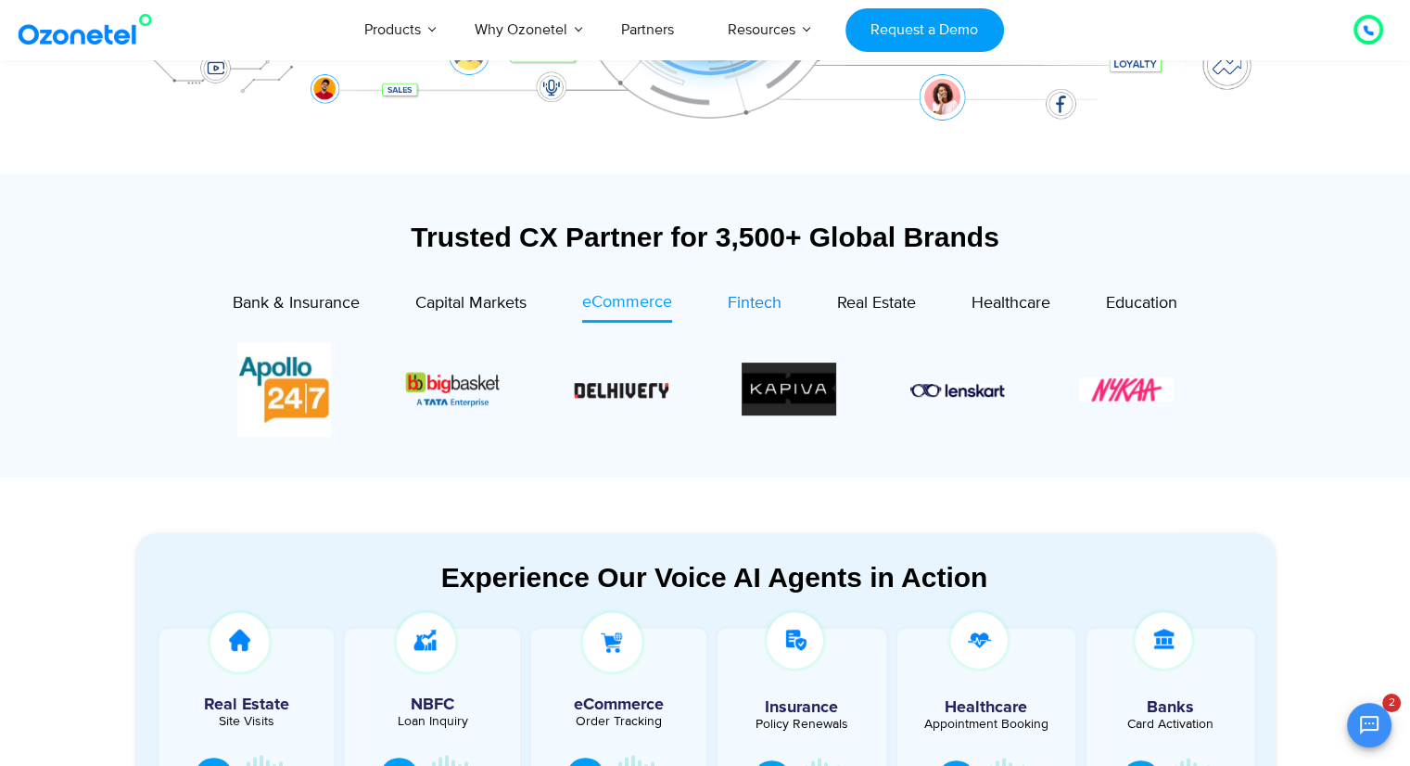
click at [746, 296] on span "Fintech" at bounding box center [755, 303] width 54 height 20
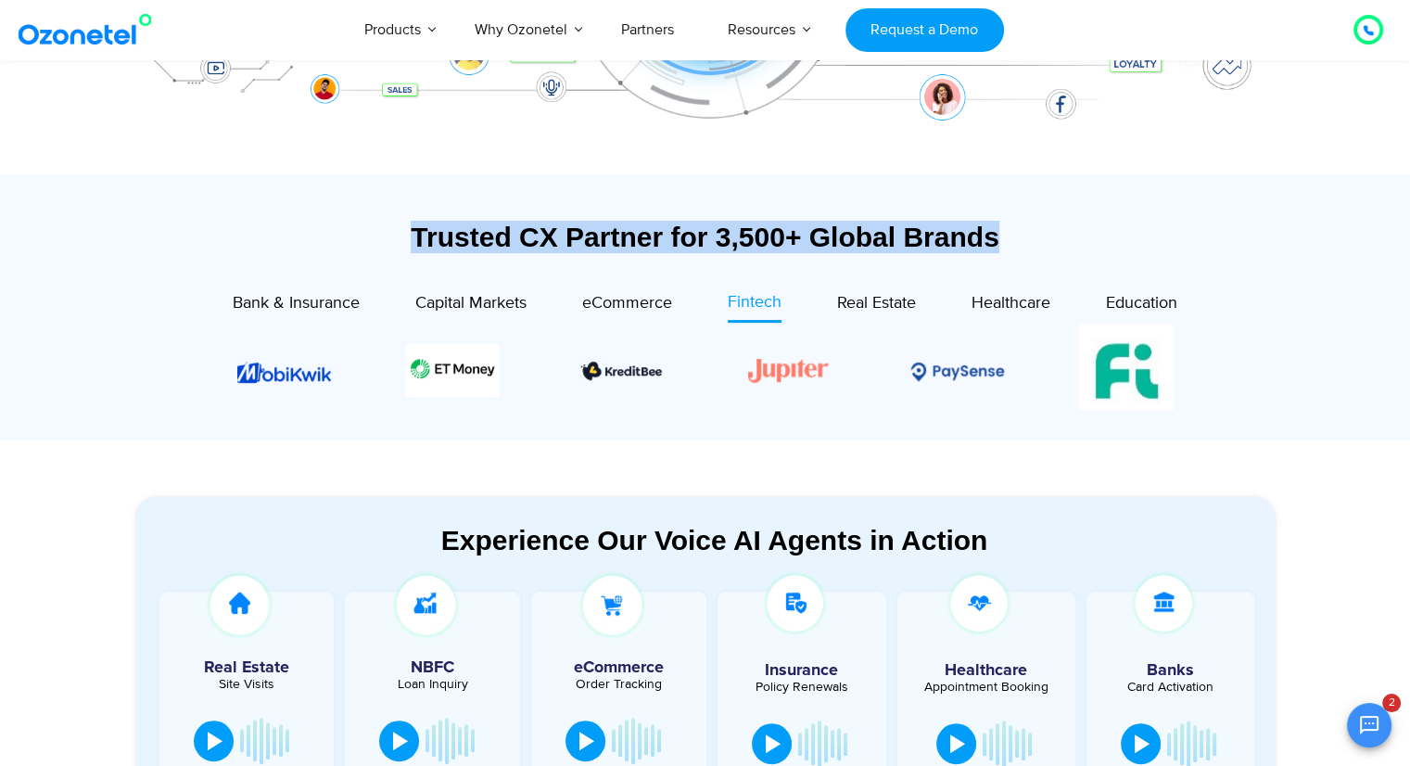
drag, startPoint x: 442, startPoint y: 228, endPoint x: 1025, endPoint y: 238, distance: 582.5
click at [1025, 238] on div "Trusted CX Partner for 3,500+ Global Brands" at bounding box center [705, 237] width 1141 height 32
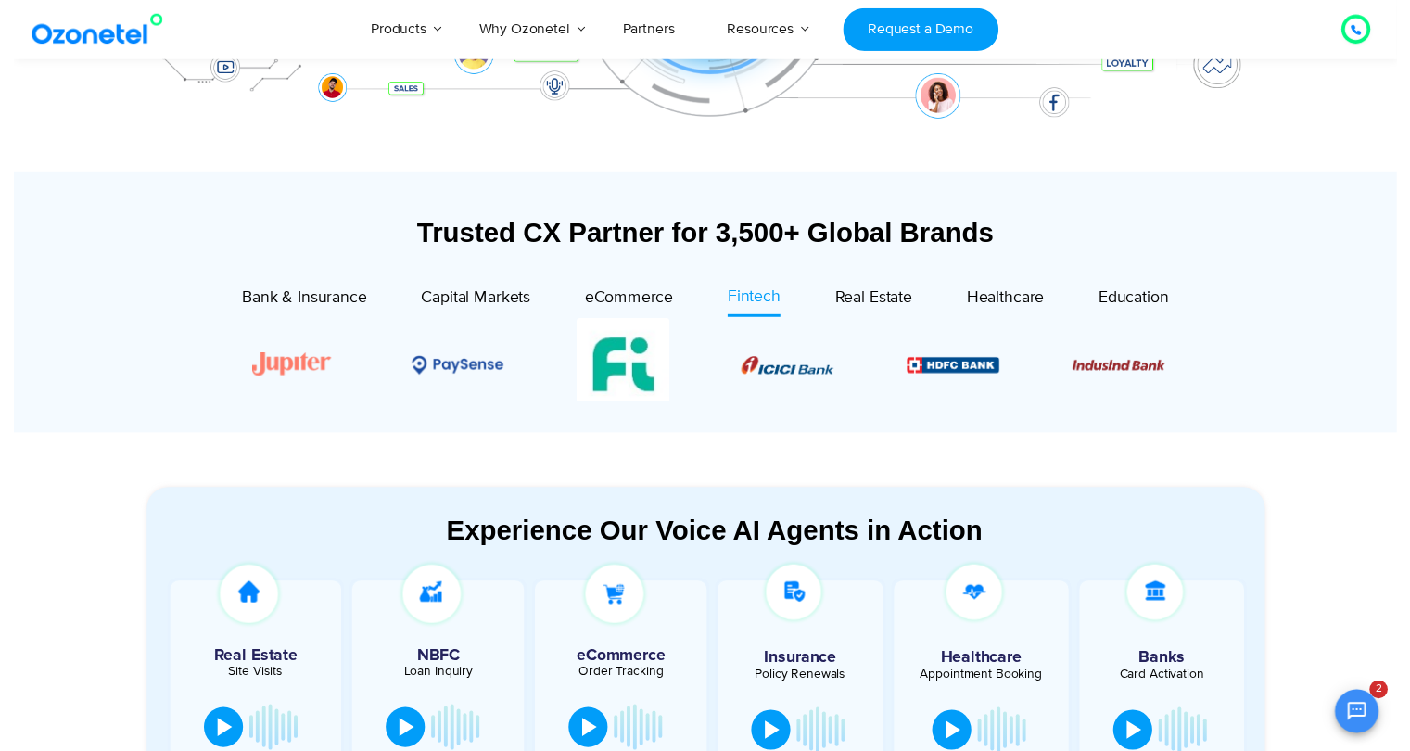
scroll to position [0, 0]
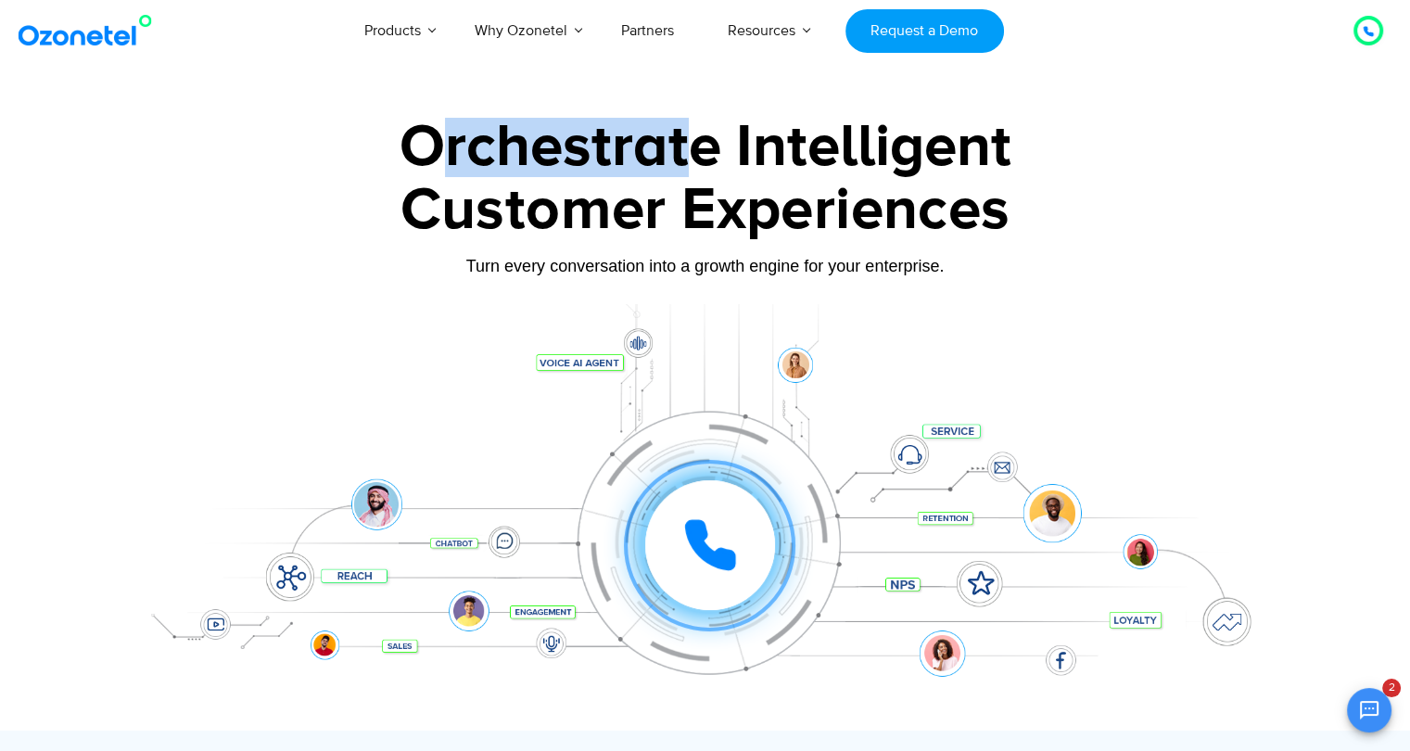
drag, startPoint x: 422, startPoint y: 150, endPoint x: 735, endPoint y: 160, distance: 313.6
click at [701, 158] on div "Orchestrate Intelligent" at bounding box center [705, 147] width 1159 height 59
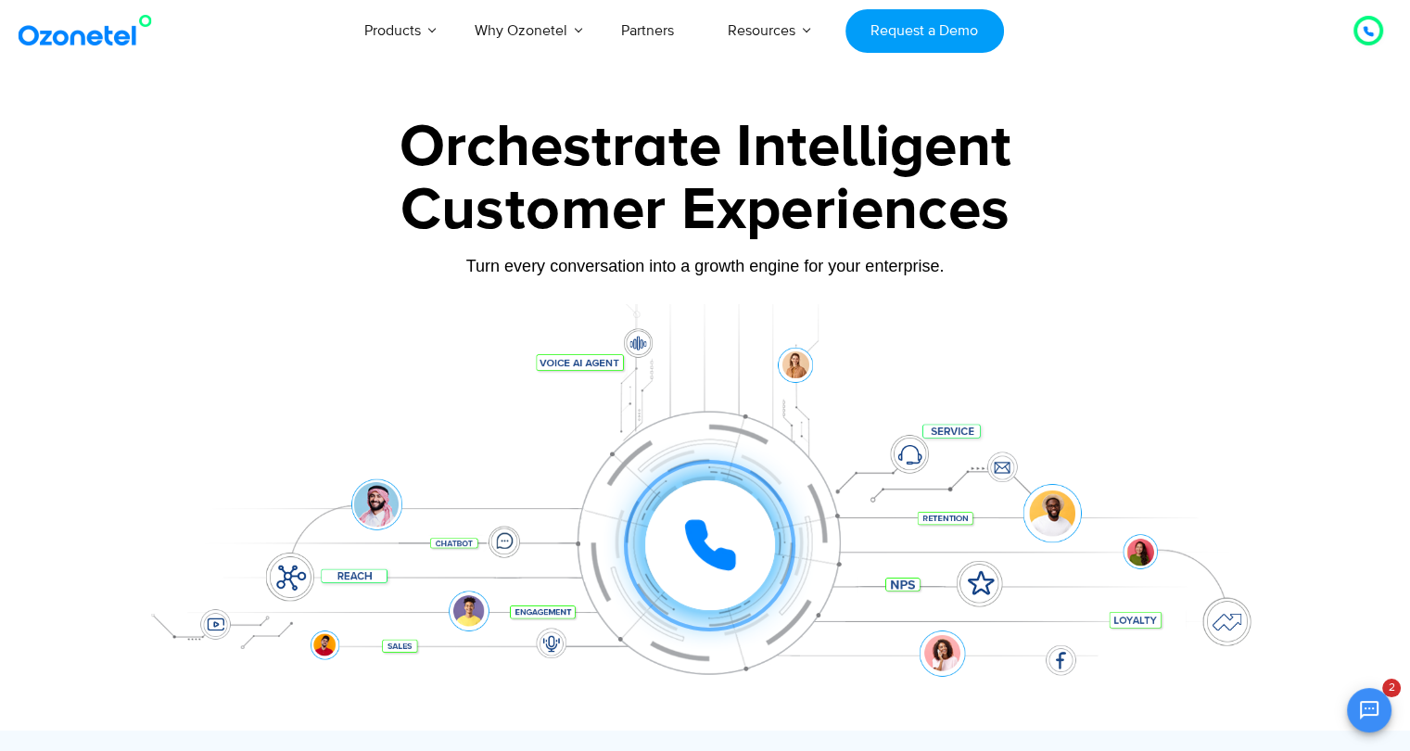
click at [734, 160] on div "Orchestrate Intelligent" at bounding box center [705, 147] width 1159 height 59
click at [790, 157] on div "Orchestrate Intelligent" at bounding box center [705, 147] width 1159 height 59
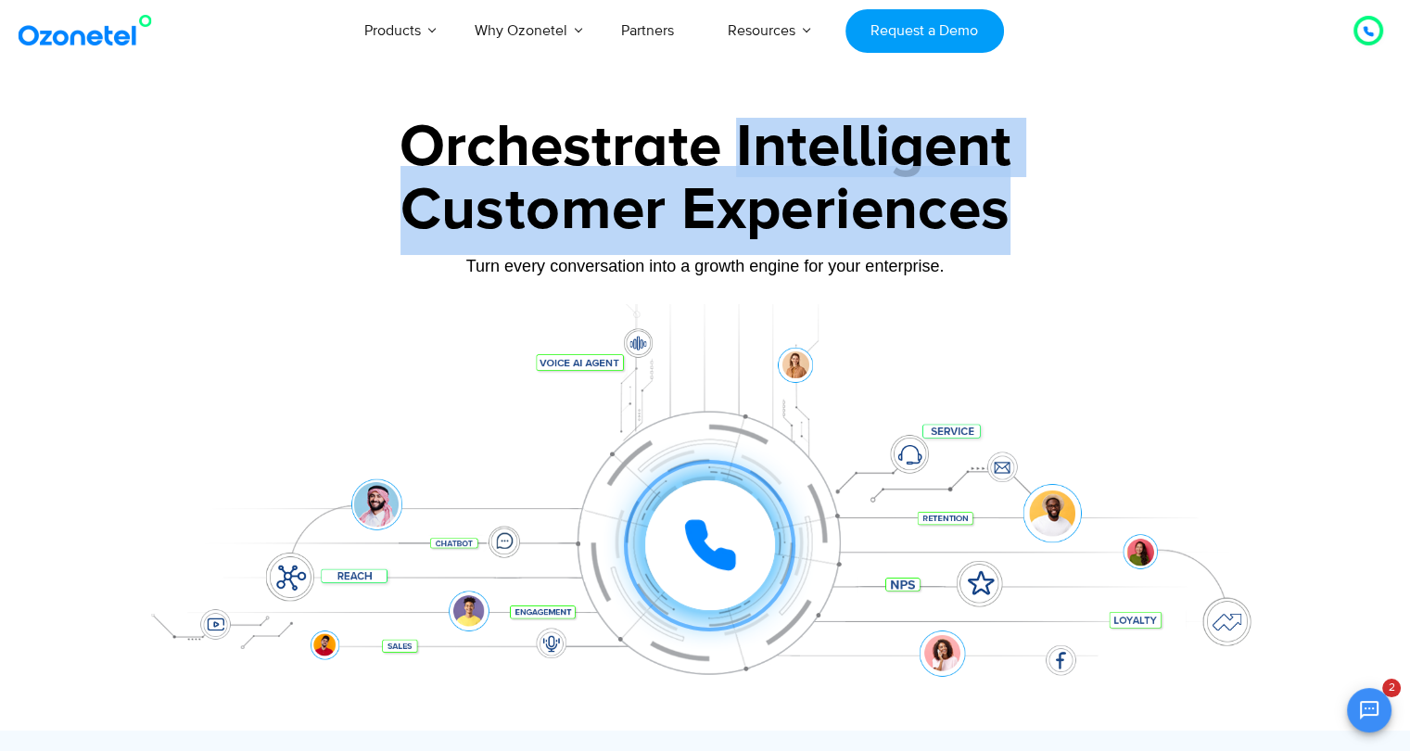
drag, startPoint x: 742, startPoint y: 157, endPoint x: 1005, endPoint y: 168, distance: 263.6
click at [1005, 168] on div "Orchestrate Intelligent Customer Experiences Turn every conversation into a gro…" at bounding box center [705, 424] width 1159 height 613
click at [1007, 227] on div "Customer Experiences" at bounding box center [705, 210] width 1159 height 89
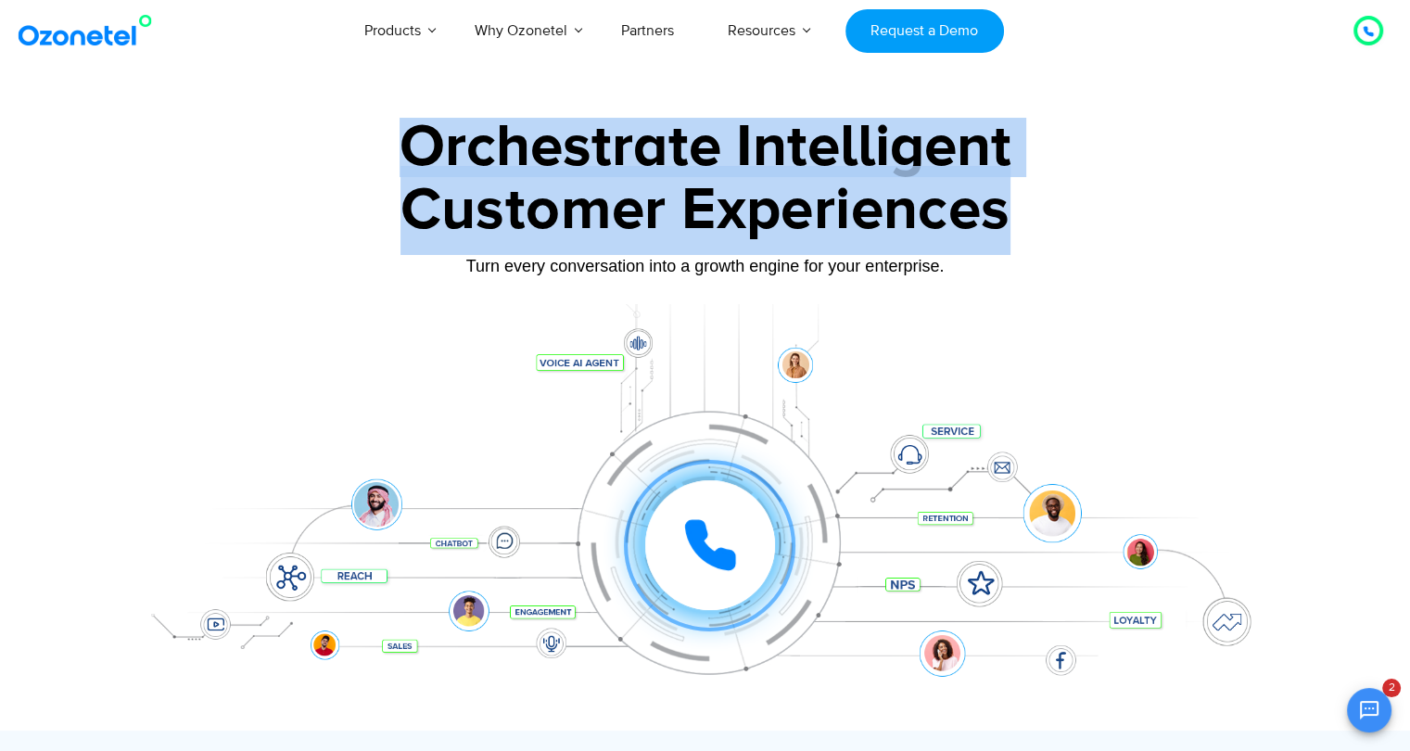
drag, startPoint x: 865, startPoint y: 211, endPoint x: 386, endPoint y: 139, distance: 484.7
click at [386, 139] on div "Orchestrate Intelligent Customer Experiences Turn every conversation into a gro…" at bounding box center [705, 424] width 1159 height 613
click at [386, 139] on div "Orchestrate Intelligent" at bounding box center [705, 147] width 1159 height 59
drag, startPoint x: 408, startPoint y: 153, endPoint x: 1005, endPoint y: 209, distance: 599.8
click at [1005, 209] on div "Orchestrate Intelligent Customer Experiences Turn every conversation into a gro…" at bounding box center [705, 424] width 1159 height 613
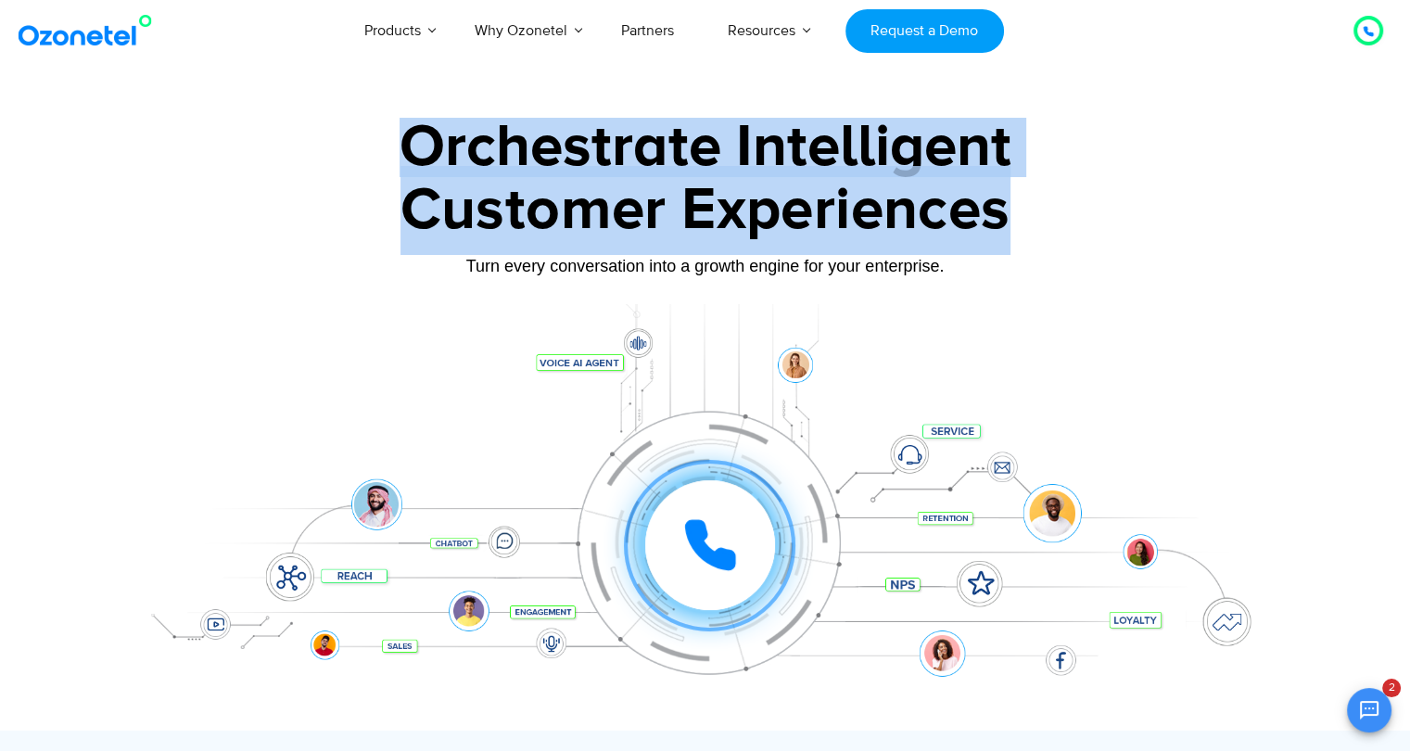
click at [1005, 209] on div "Customer Experiences" at bounding box center [705, 210] width 1159 height 89
drag, startPoint x: 1020, startPoint y: 208, endPoint x: 415, endPoint y: 157, distance: 606.8
click at [415, 157] on div "Orchestrate Intelligent Customer Experiences Turn every conversation into a gro…" at bounding box center [705, 424] width 1159 height 613
click at [415, 157] on div "Orchestrate Intelligent" at bounding box center [705, 147] width 1159 height 59
drag, startPoint x: 414, startPoint y: 144, endPoint x: 1014, endPoint y: 179, distance: 601.0
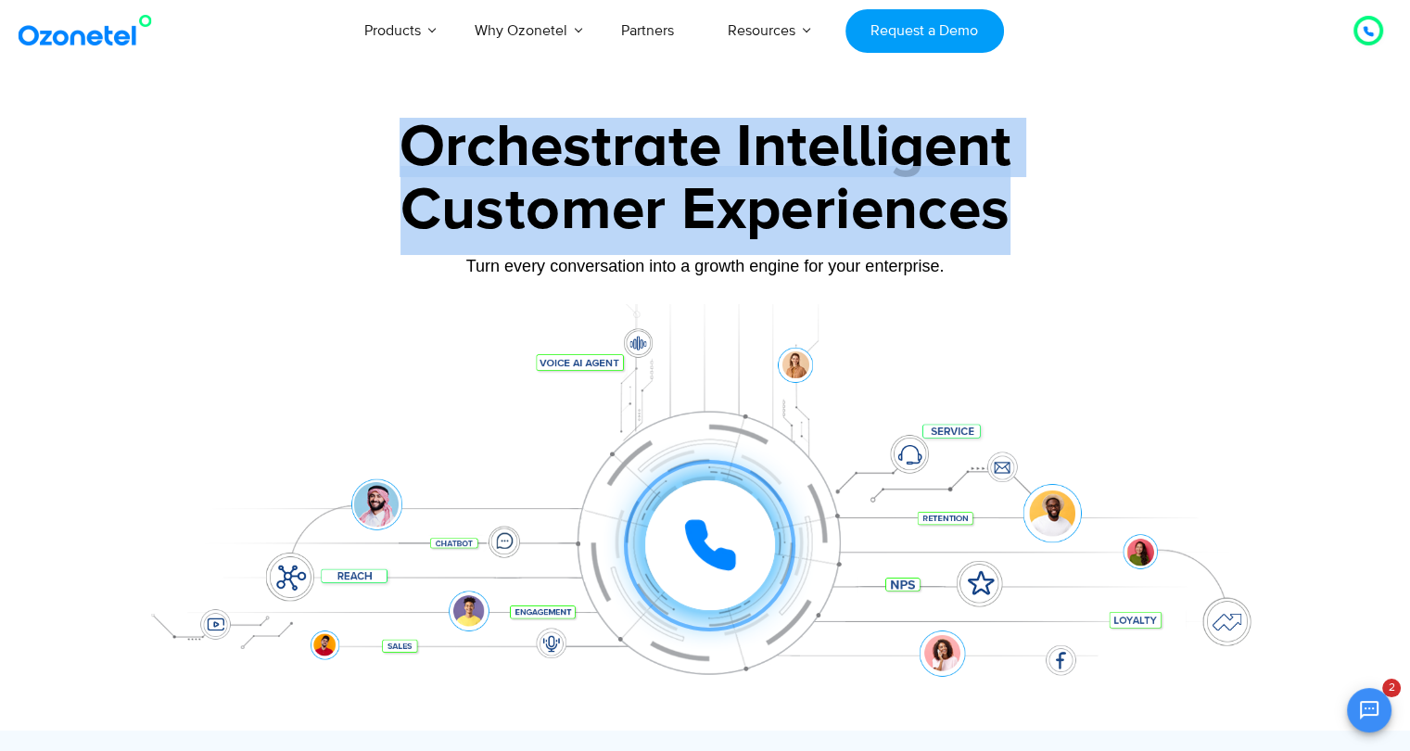
click at [1014, 179] on div "Orchestrate Intelligent Customer Experiences Turn every conversation into a gro…" at bounding box center [705, 424] width 1159 height 613
click at [1014, 179] on div "Customer Experiences" at bounding box center [705, 210] width 1159 height 89
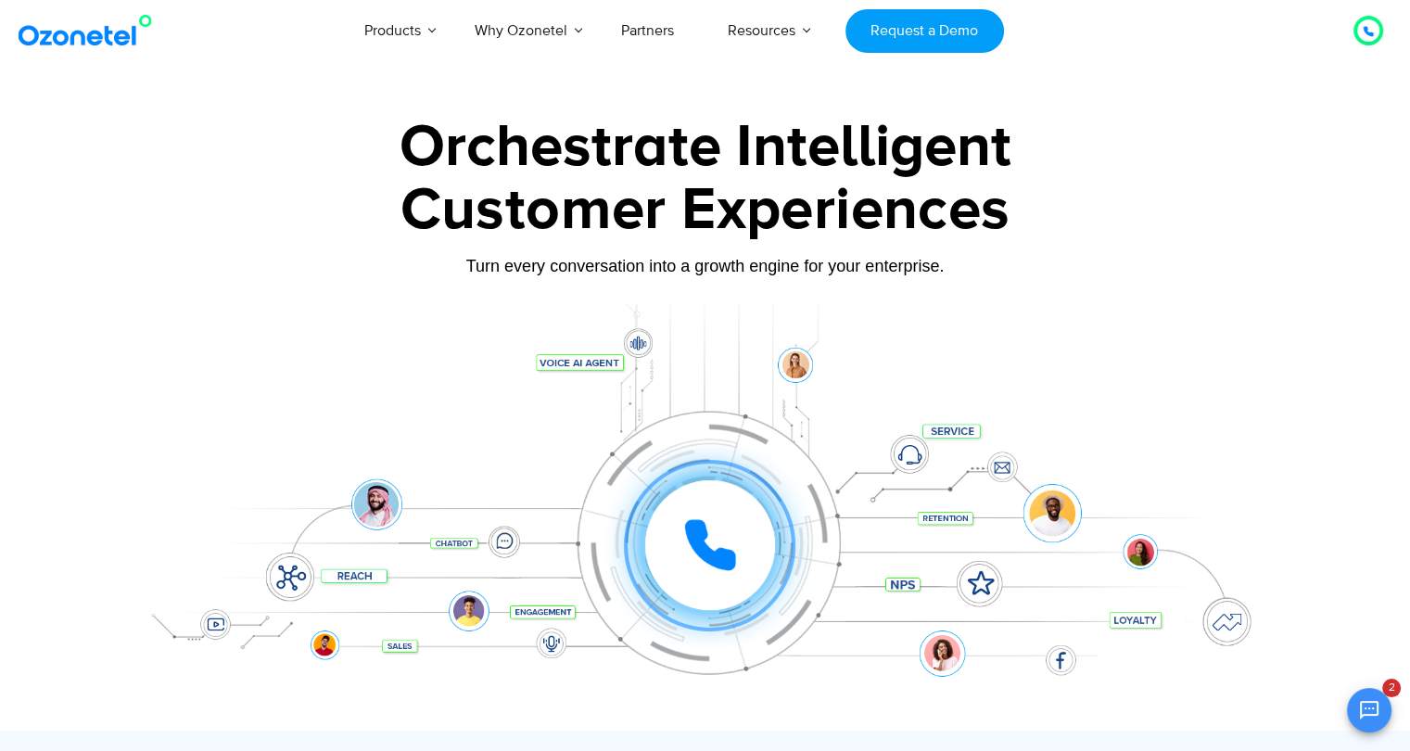
click at [772, 217] on div "Customer Experiences" at bounding box center [705, 210] width 1159 height 89
click at [234, 198] on div "Customer Experiences" at bounding box center [705, 210] width 1159 height 89
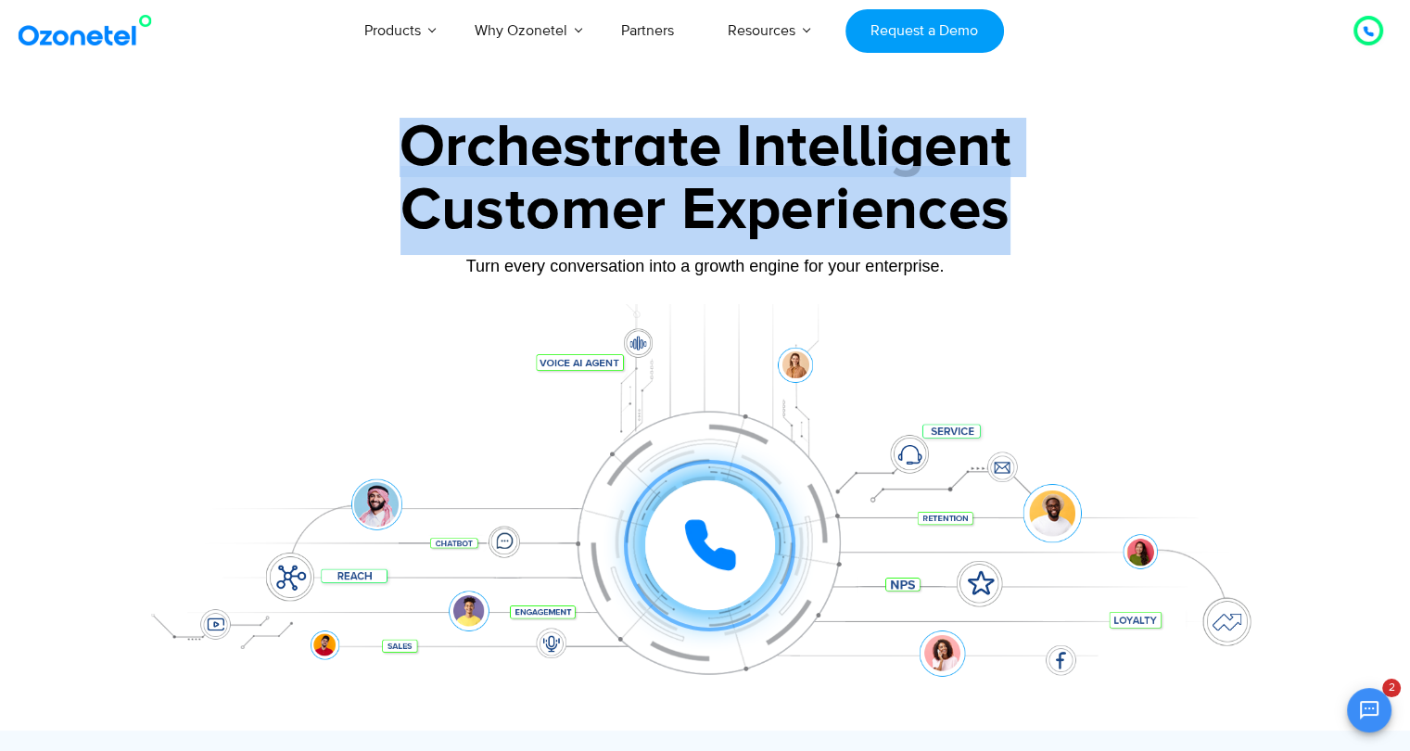
drag, startPoint x: 419, startPoint y: 146, endPoint x: 1060, endPoint y: 212, distance: 644.3
click at [1060, 212] on div "Orchestrate Intelligent Customer Experiences Turn every conversation into a gro…" at bounding box center [705, 424] width 1159 height 613
click at [1067, 231] on div "Customer Experiences" at bounding box center [705, 210] width 1159 height 89
drag, startPoint x: 1008, startPoint y: 217, endPoint x: 424, endPoint y: 152, distance: 587.8
click at [424, 152] on div "Orchestrate Intelligent Customer Experiences Turn every conversation into a gro…" at bounding box center [705, 424] width 1159 height 613
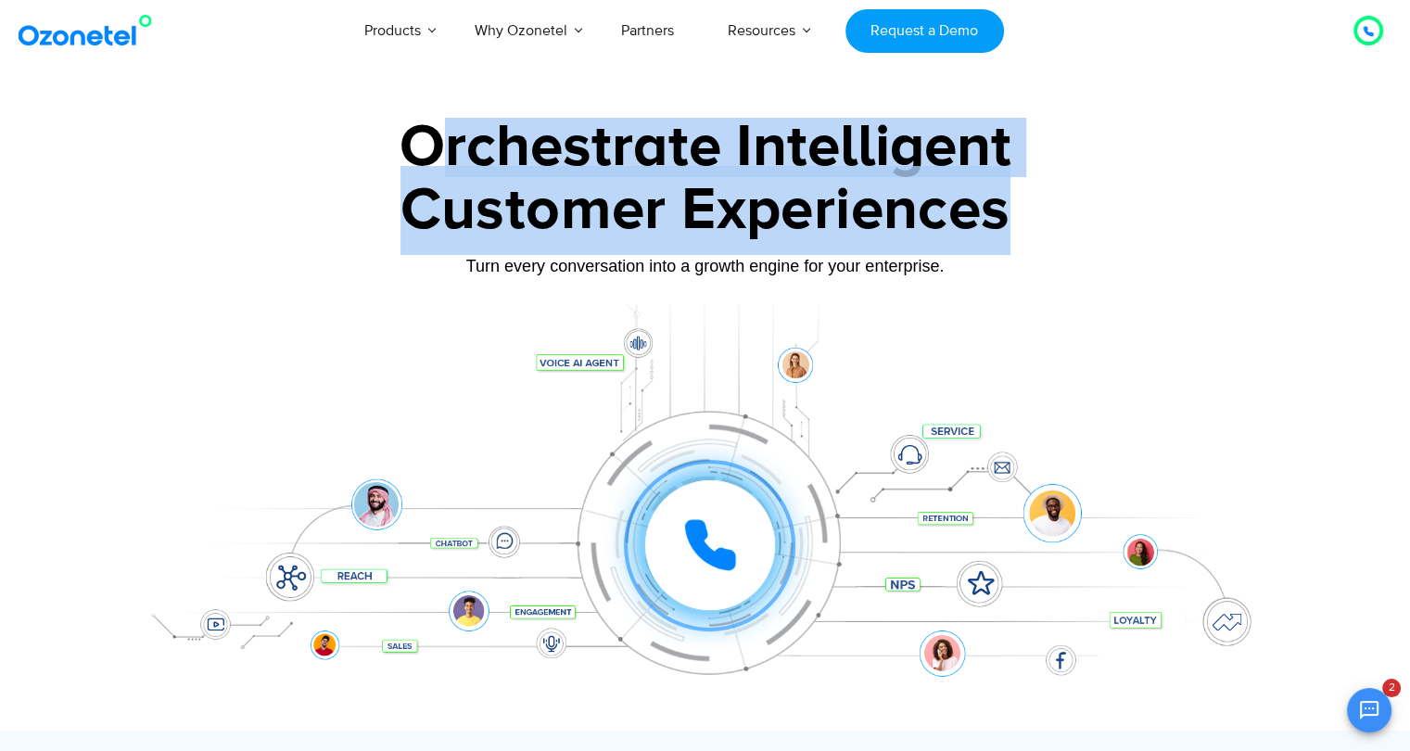
click at [424, 152] on div "Orchestrate Intelligent" at bounding box center [705, 147] width 1159 height 59
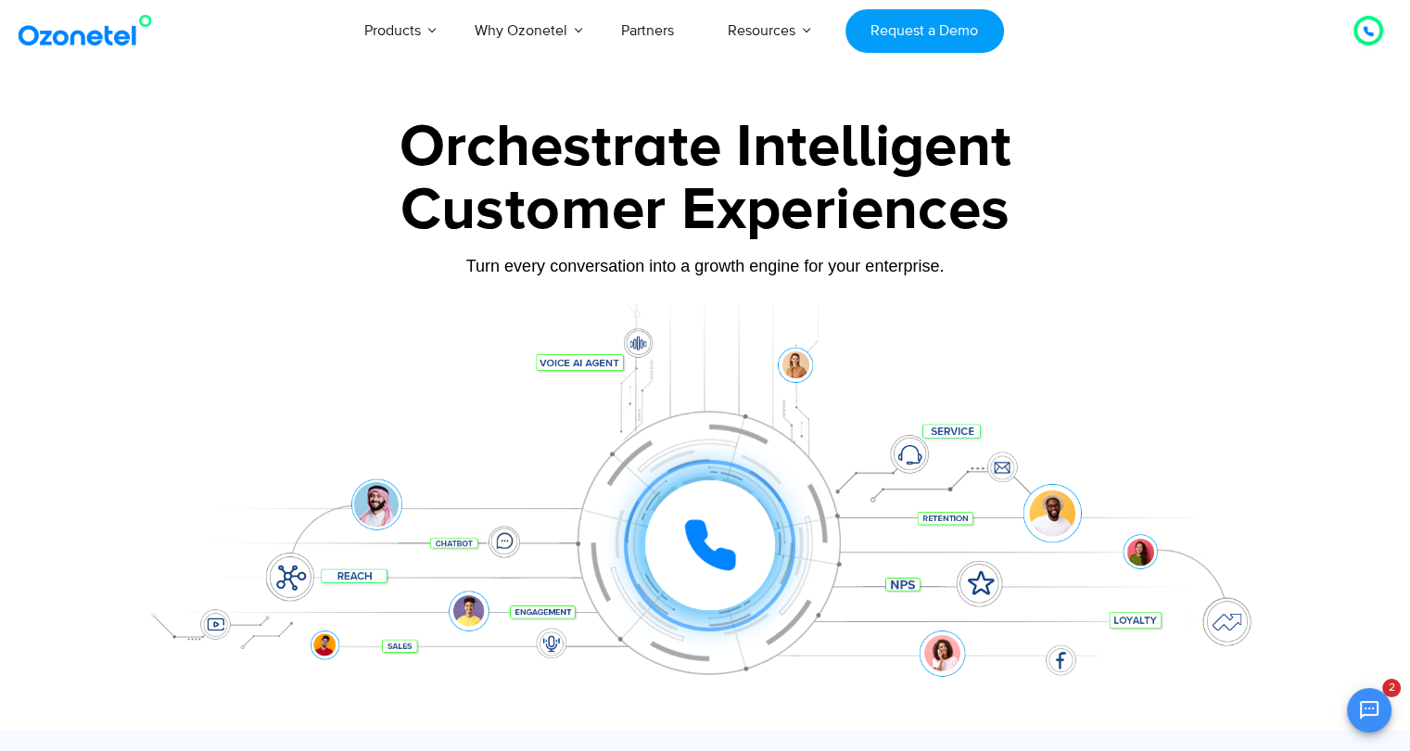
drag, startPoint x: 384, startPoint y: 158, endPoint x: 461, endPoint y: 153, distance: 77.1
click at [386, 157] on div "Orchestrate Intelligent" at bounding box center [705, 147] width 1159 height 59
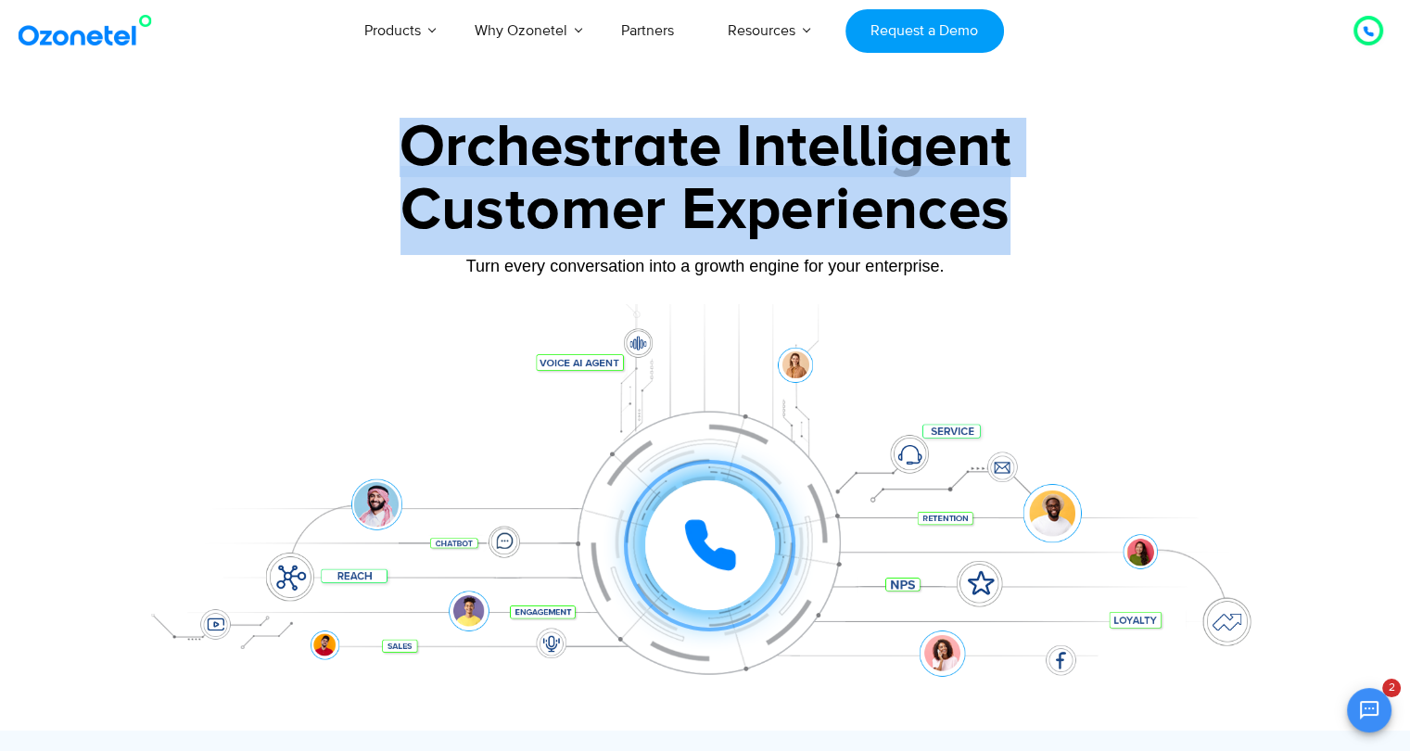
drag, startPoint x: 461, startPoint y: 153, endPoint x: 1030, endPoint y: 190, distance: 570.6
click at [1030, 190] on div "Orchestrate Intelligent Customer Experiences Turn every conversation into a gro…" at bounding box center [705, 424] width 1159 height 613
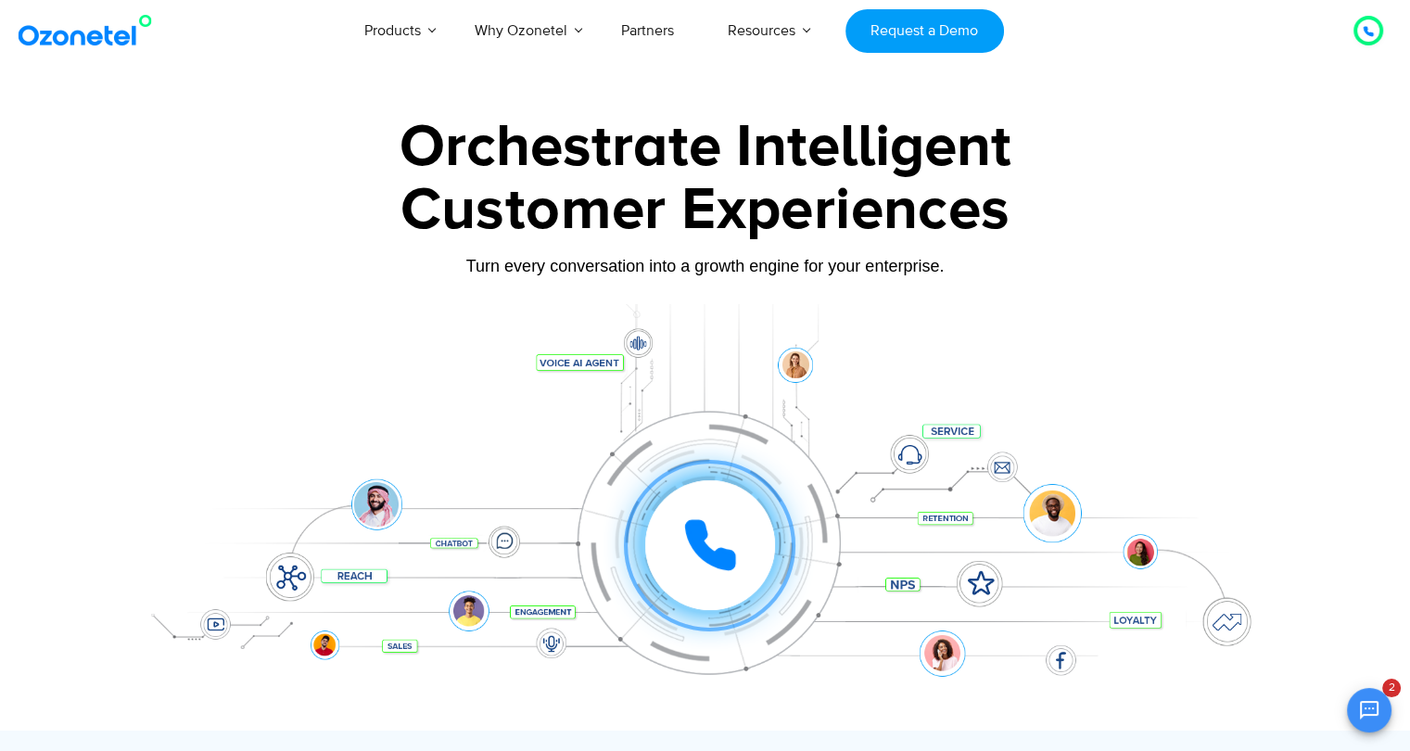
click at [1107, 257] on div "Turn every conversation into a growth engine for your enterprise." at bounding box center [705, 266] width 1159 height 20
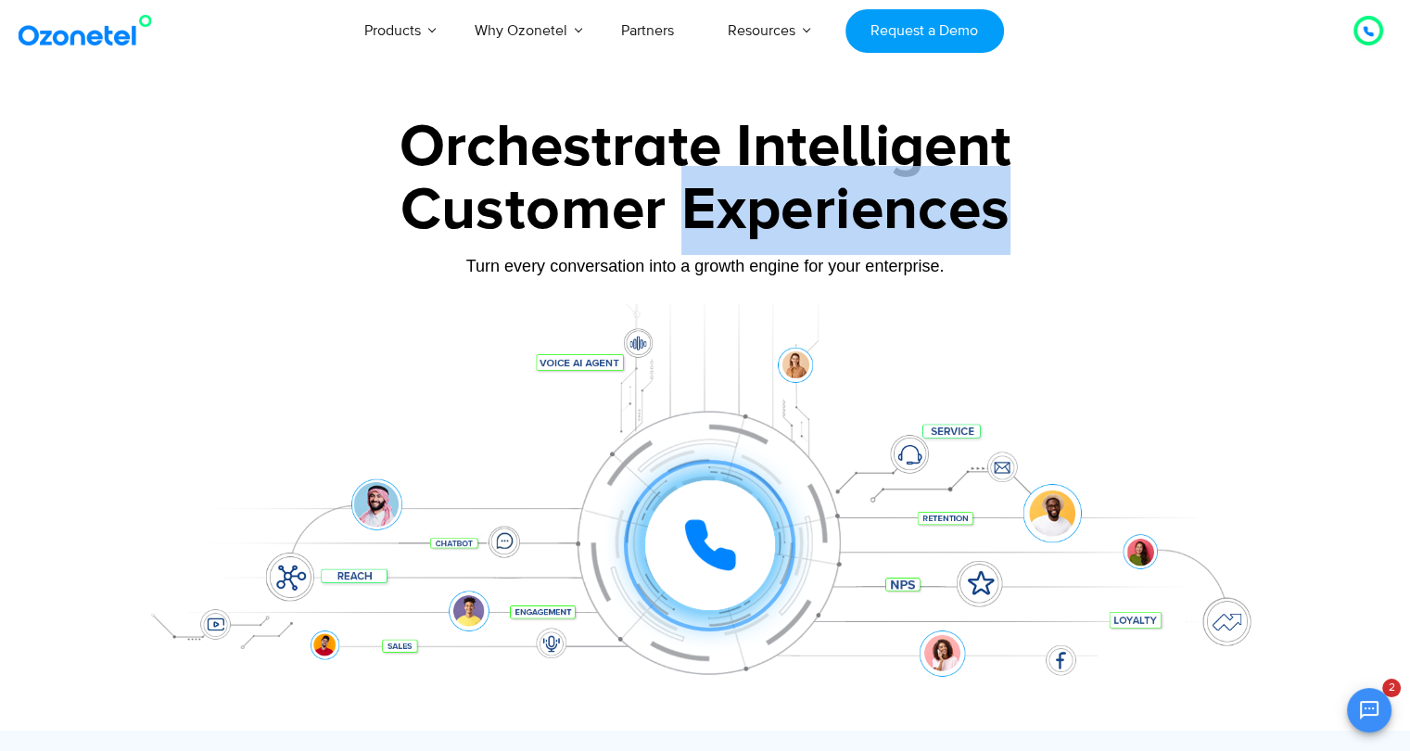
drag, startPoint x: 900, startPoint y: 205, endPoint x: 576, endPoint y: 186, distance: 324.2
click at [642, 186] on div "Customer Experiences" at bounding box center [705, 210] width 1159 height 89
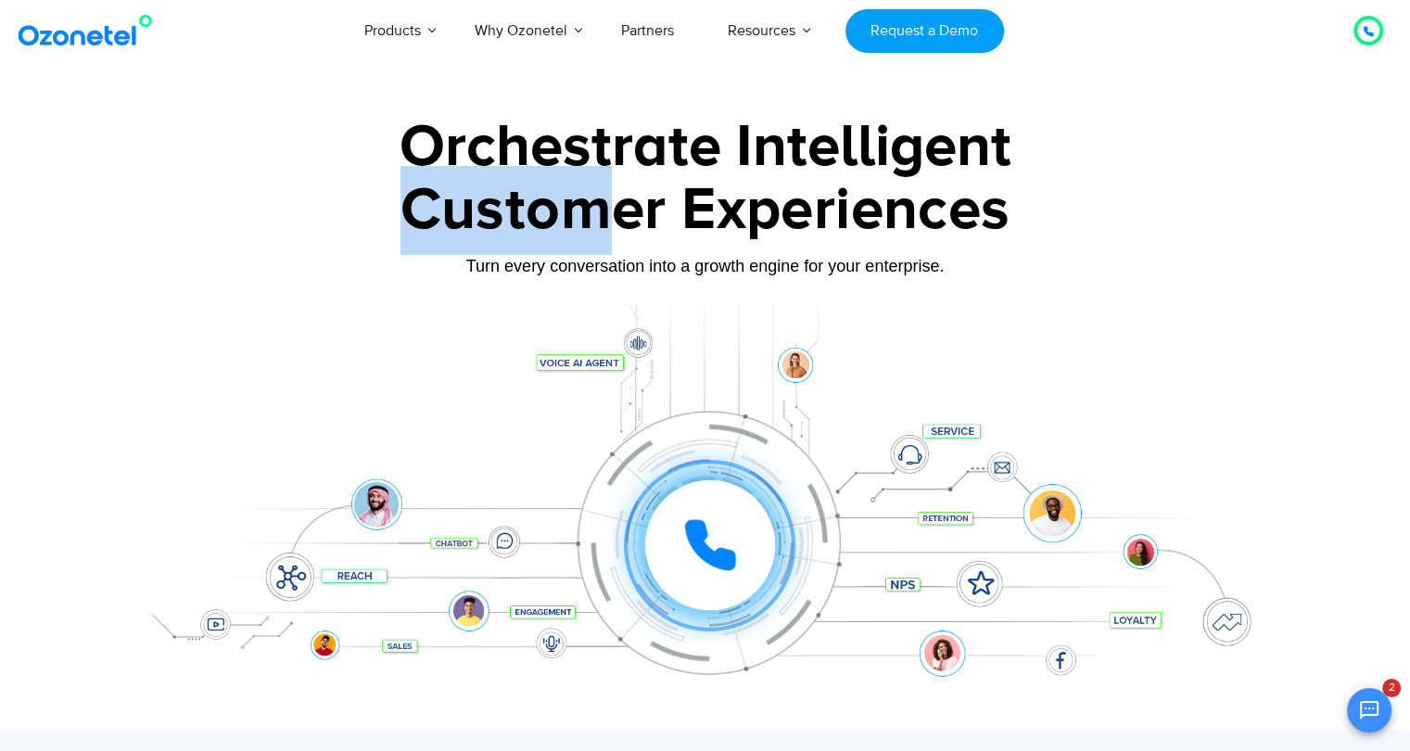
drag, startPoint x: 576, startPoint y: 186, endPoint x: 411, endPoint y: 183, distance: 165.1
click at [411, 183] on div "Customer Experiences" at bounding box center [705, 210] width 1159 height 89
click at [401, 194] on div "Customer Experiences" at bounding box center [705, 210] width 1159 height 89
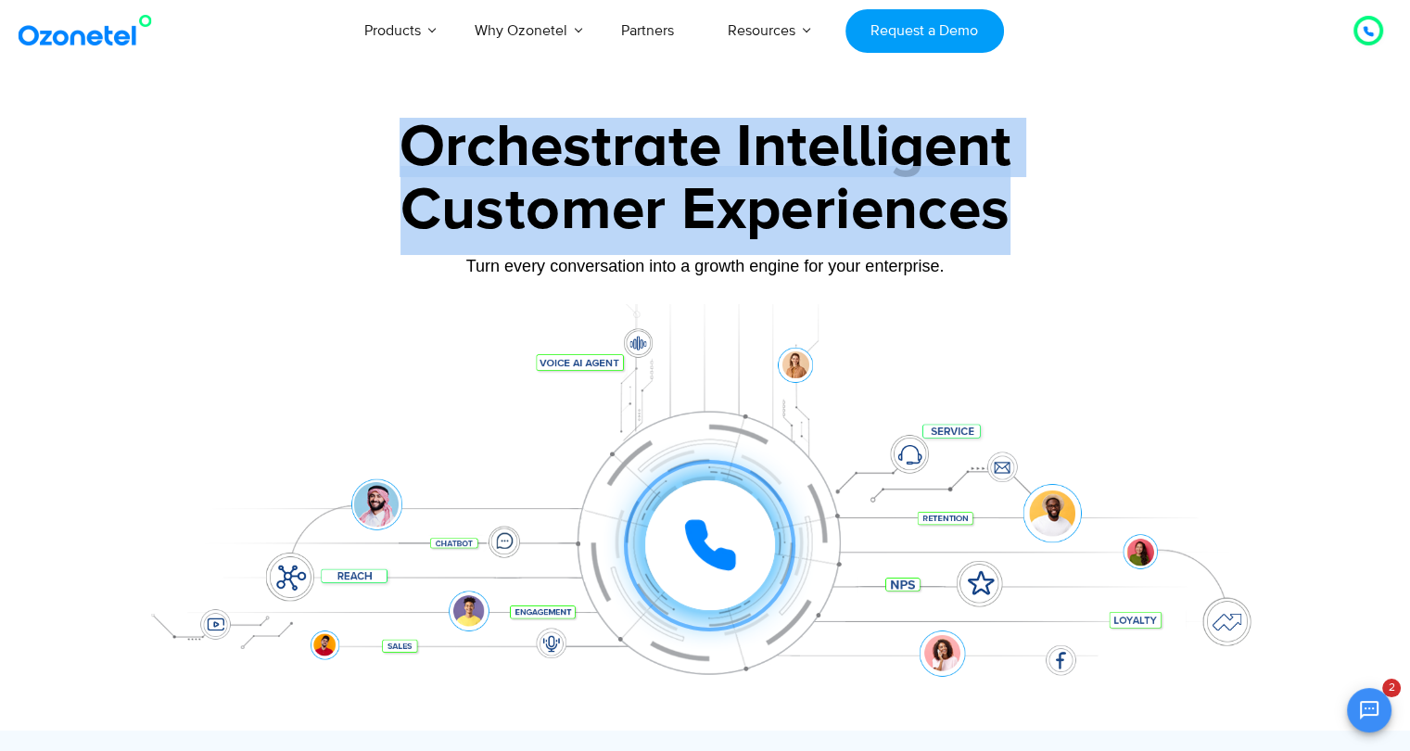
drag, startPoint x: 913, startPoint y: 217, endPoint x: 402, endPoint y: 132, distance: 519.0
click at [402, 132] on div "Orchestrate Intelligent Customer Experiences Turn every conversation into a gro…" at bounding box center [705, 424] width 1159 height 613
click at [402, 132] on div "Orchestrate Intelligent" at bounding box center [705, 147] width 1159 height 59
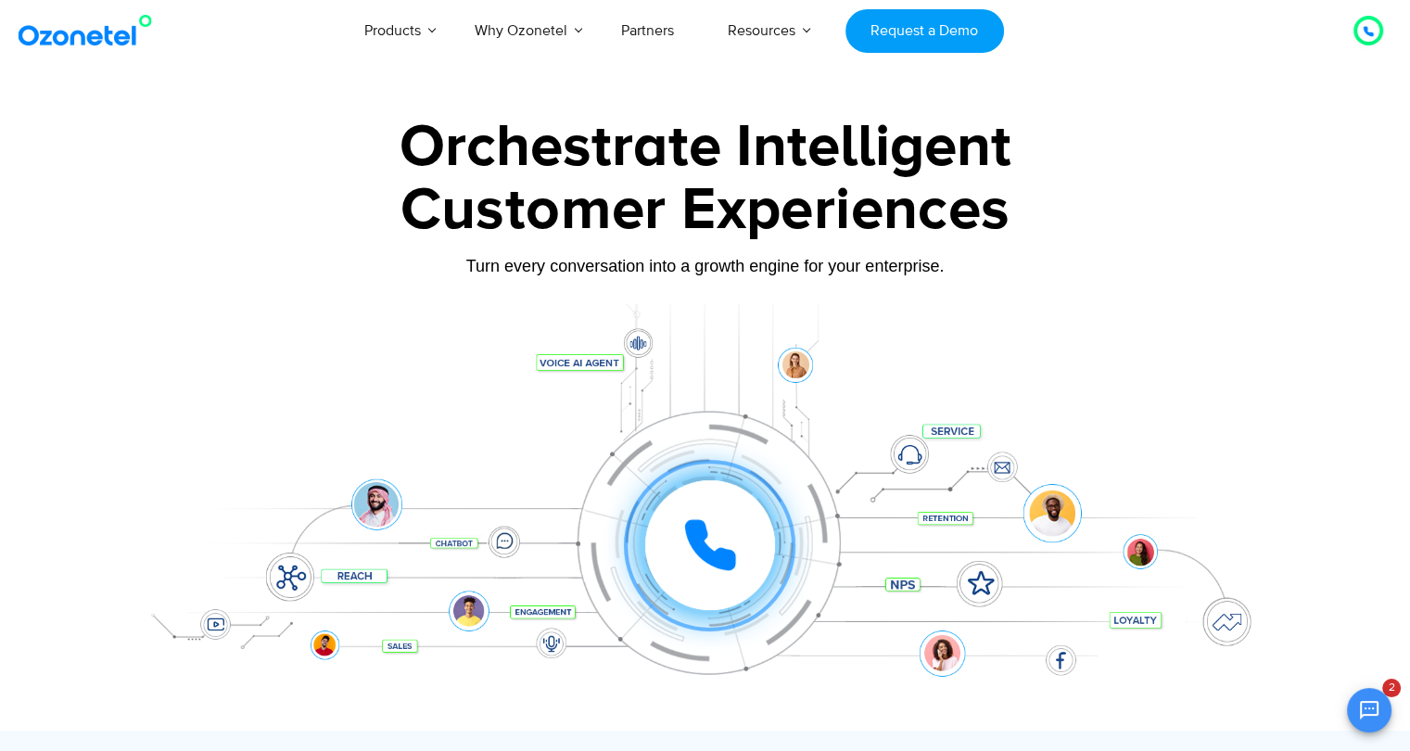
click at [401, 142] on div "Orchestrate Intelligent" at bounding box center [705, 147] width 1159 height 59
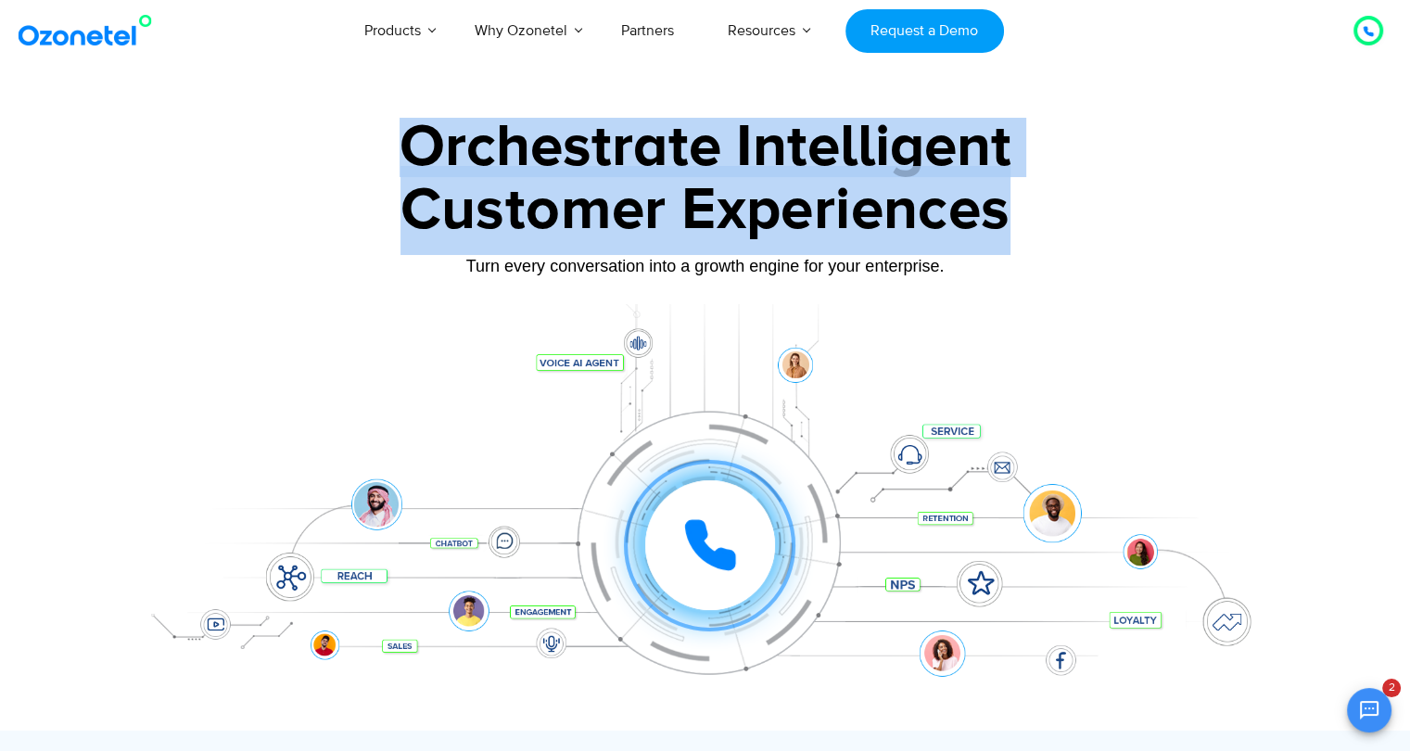
drag, startPoint x: 401, startPoint y: 142, endPoint x: 1137, endPoint y: 199, distance: 738.6
click at [1137, 199] on div "Orchestrate Intelligent Customer Experiences Turn every conversation into a gro…" at bounding box center [705, 424] width 1159 height 613
click at [721, 229] on div "Customer Experiences" at bounding box center [705, 210] width 1159 height 89
drag, startPoint x: 1024, startPoint y: 201, endPoint x: 1092, endPoint y: 211, distance: 69.4
click at [1092, 211] on div "Orchestrate Intelligent Customer Experiences Turn every conversation into a gro…" at bounding box center [705, 424] width 1159 height 613
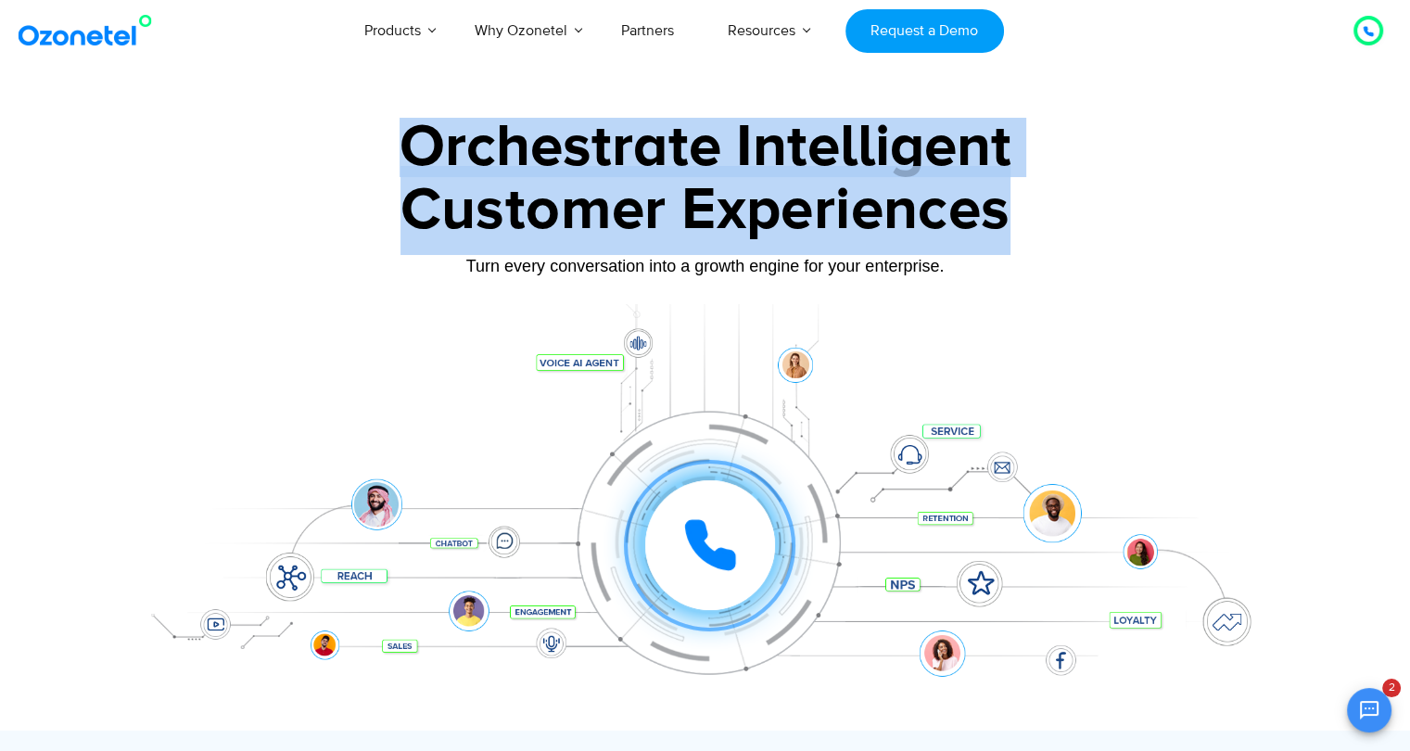
click at [1092, 211] on div "Customer Experiences" at bounding box center [705, 210] width 1159 height 89
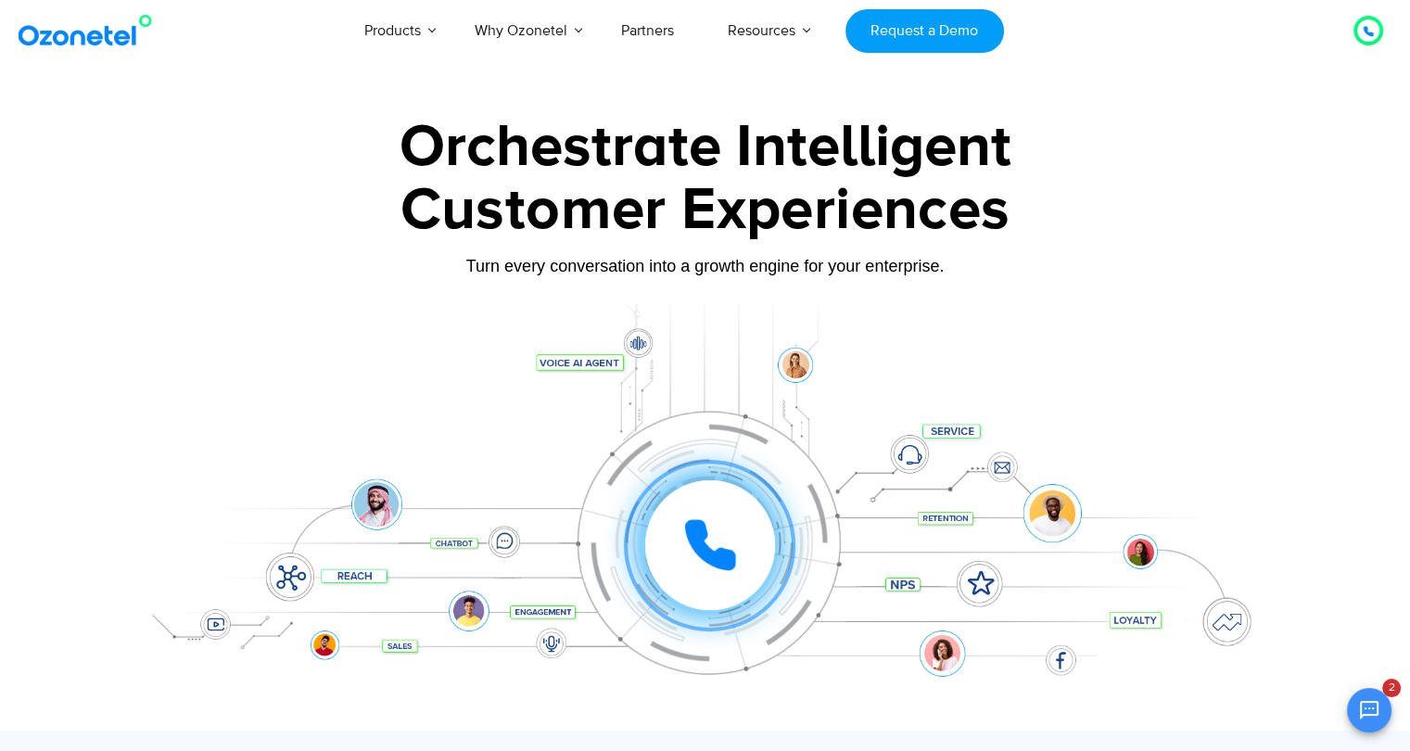
click at [1092, 211] on div "Customer Experiences" at bounding box center [705, 210] width 1159 height 89
click at [998, 208] on div "Customer Experiences" at bounding box center [705, 210] width 1159 height 89
click at [467, 158] on div "Orchestrate Intelligent" at bounding box center [705, 147] width 1159 height 59
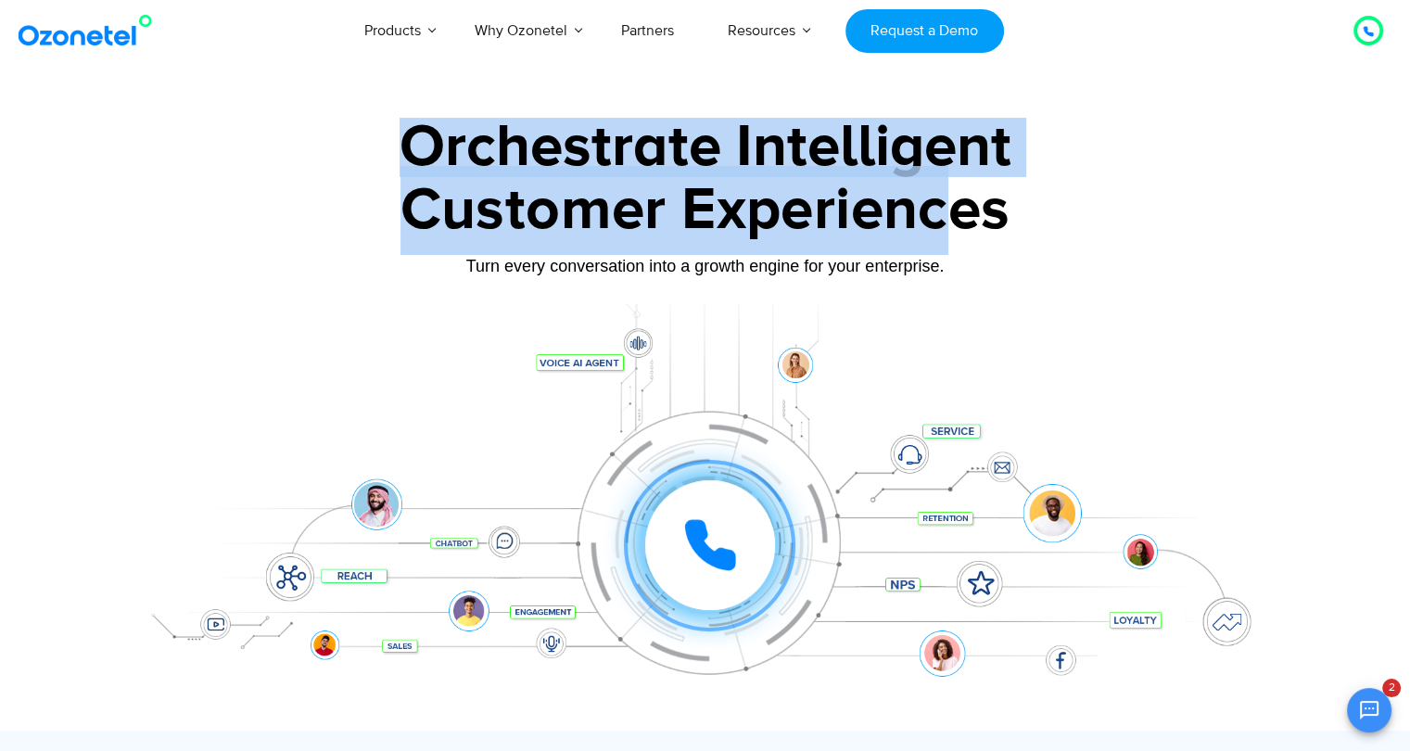
drag, startPoint x: 382, startPoint y: 133, endPoint x: 939, endPoint y: 183, distance: 559.6
click at [939, 183] on div "Orchestrate Intelligent Customer Experiences Turn every conversation into a gro…" at bounding box center [705, 424] width 1159 height 613
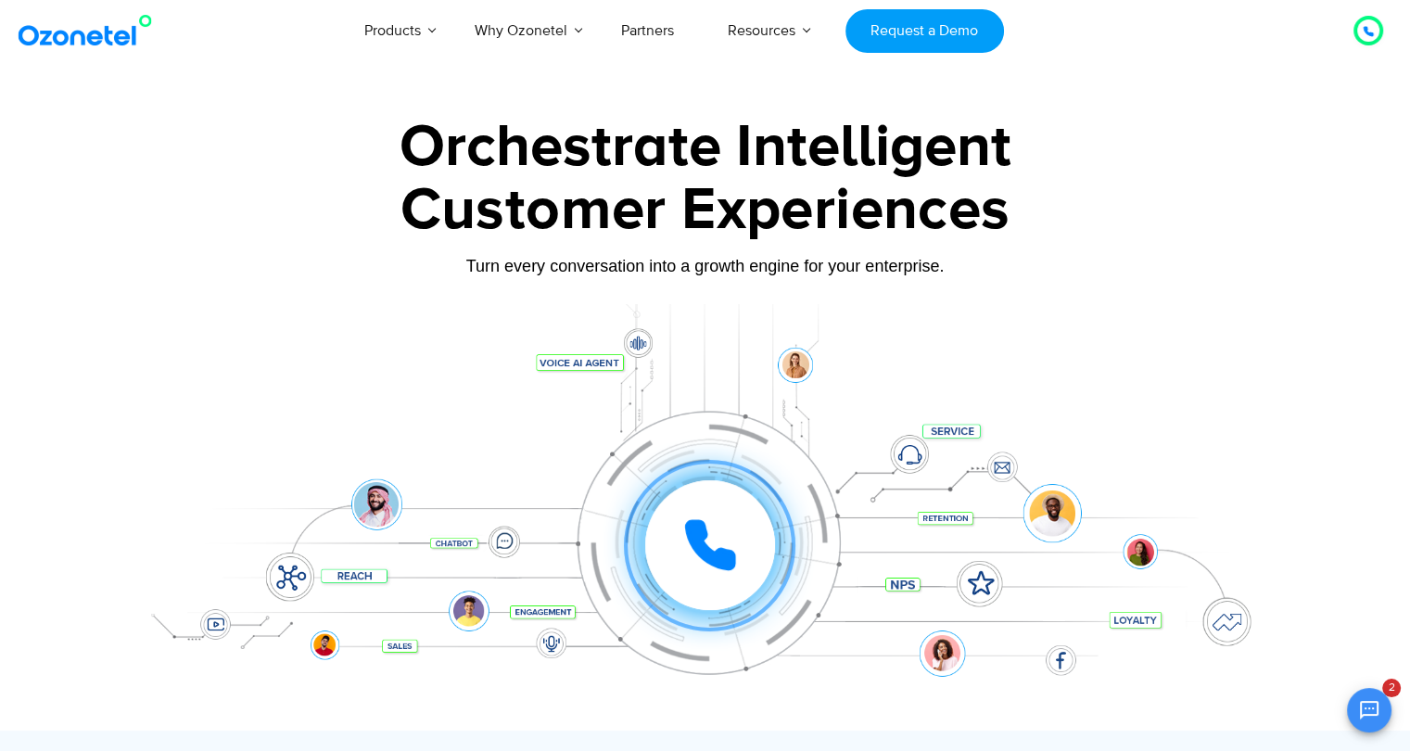
click at [1030, 175] on div "Customer Experiences" at bounding box center [705, 210] width 1159 height 89
click at [367, 134] on div "Orchestrate Intelligent" at bounding box center [705, 147] width 1159 height 59
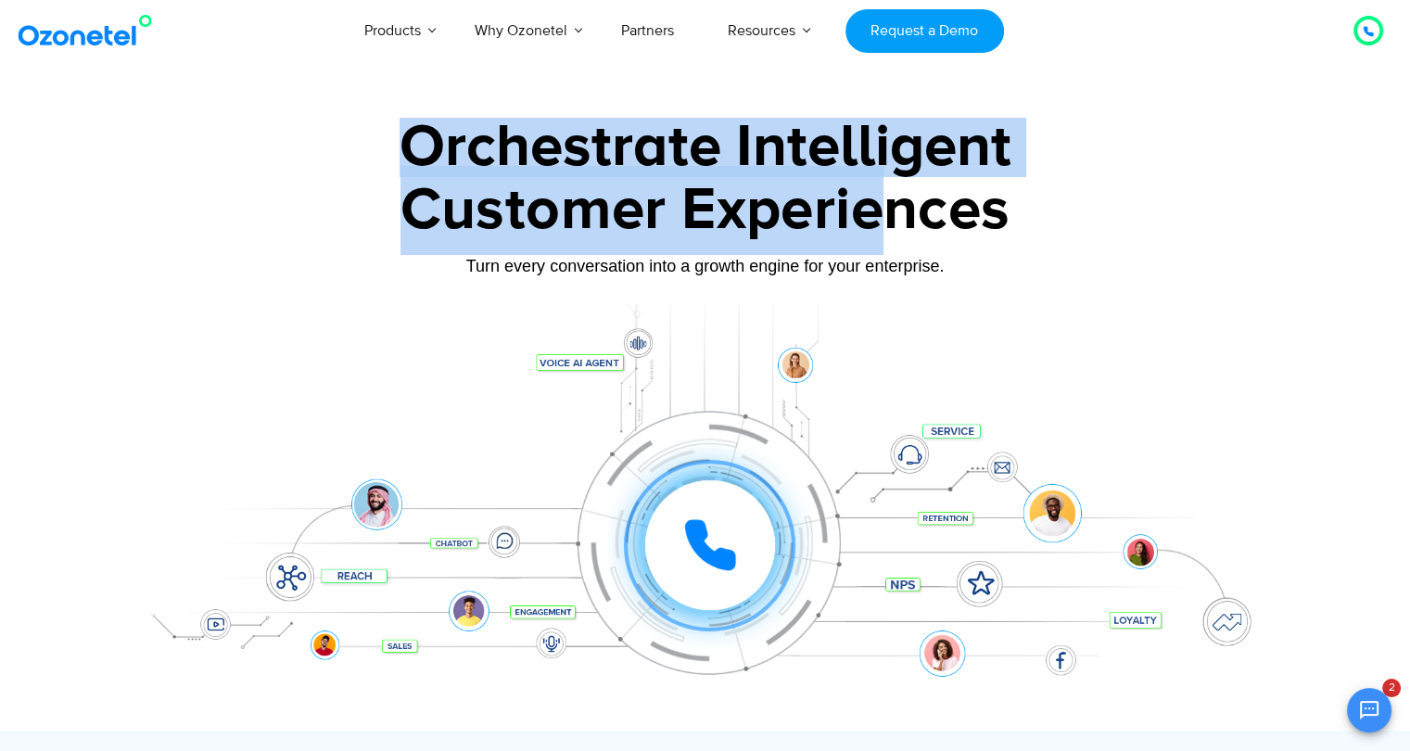
drag, startPoint x: 415, startPoint y: 157, endPoint x: 872, endPoint y: 166, distance: 456.4
click at [872, 166] on div "Orchestrate Intelligent Customer Experiences Turn every conversation into a gro…" at bounding box center [705, 424] width 1159 height 613
click at [872, 166] on div "Customer Experiences" at bounding box center [705, 210] width 1159 height 89
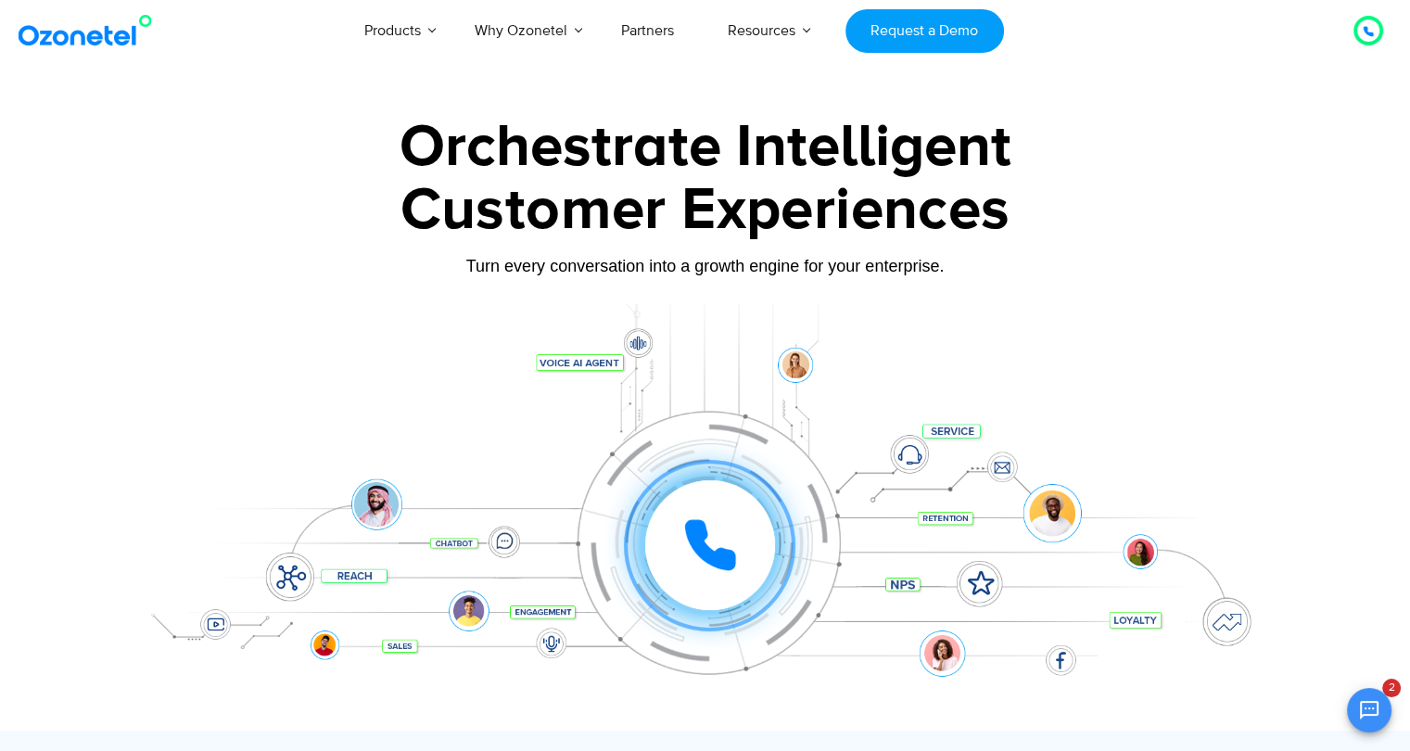
click at [1035, 178] on div "Customer Experiences" at bounding box center [705, 210] width 1159 height 89
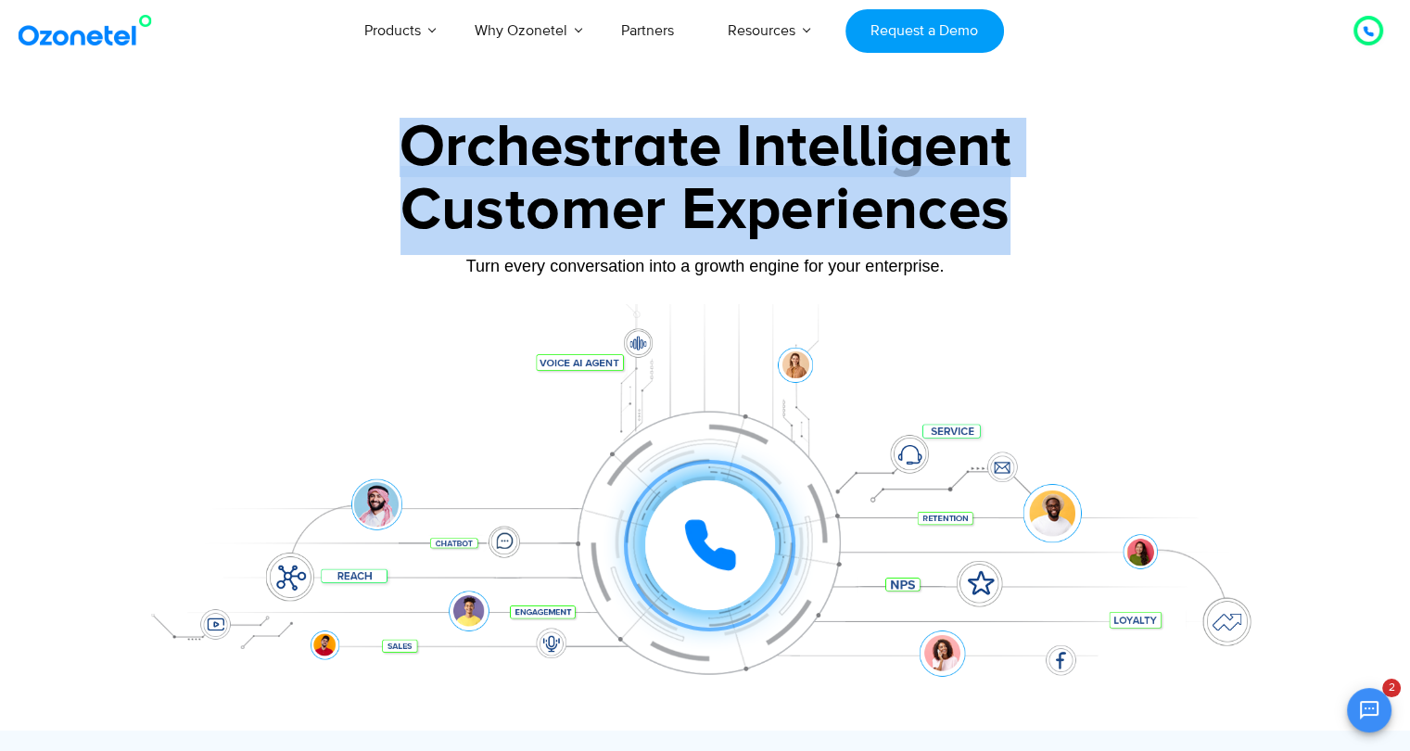
drag, startPoint x: 1031, startPoint y: 209, endPoint x: 404, endPoint y: 139, distance: 630.7
click at [404, 139] on div "Orchestrate Intelligent Customer Experiences Turn every conversation into a gro…" at bounding box center [705, 424] width 1159 height 613
click at [521, 147] on div "Orchestrate Intelligent" at bounding box center [705, 147] width 1159 height 59
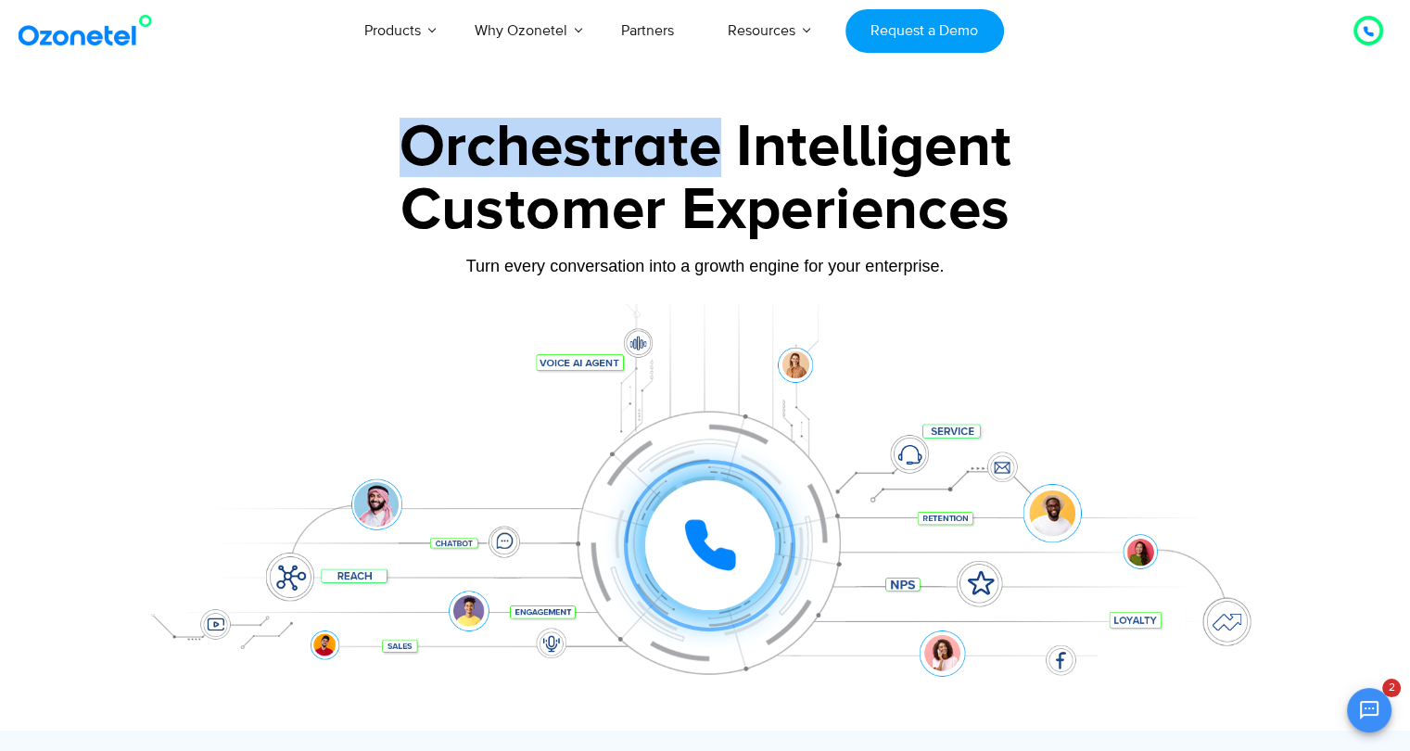
drag, startPoint x: 403, startPoint y: 145, endPoint x: 724, endPoint y: 139, distance: 320.9
click at [724, 139] on div "Orchestrate Intelligent" at bounding box center [705, 147] width 1159 height 59
click at [725, 139] on div "Orchestrate Intelligent" at bounding box center [705, 147] width 1159 height 59
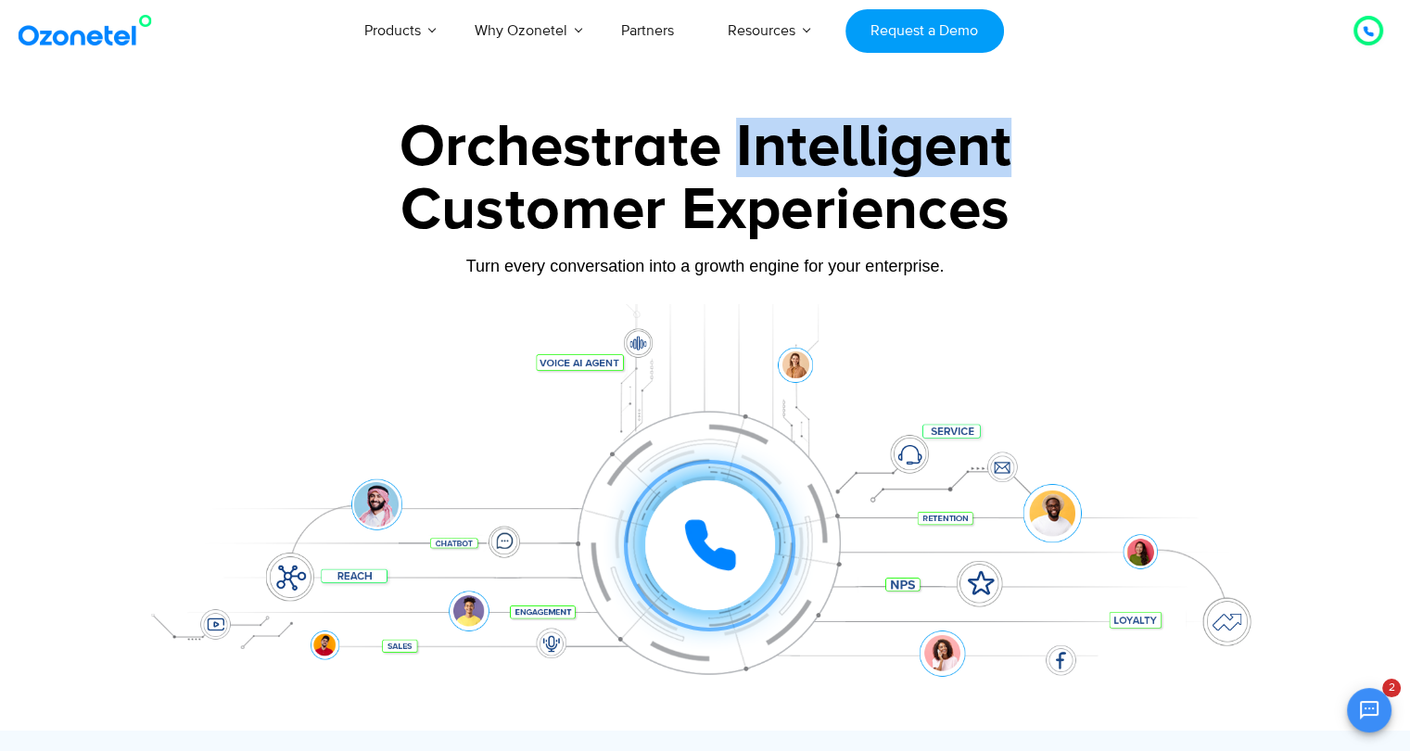
drag, startPoint x: 735, startPoint y: 151, endPoint x: 1040, endPoint y: 149, distance: 304.2
click at [1040, 149] on div "Orchestrate Intelligent" at bounding box center [705, 147] width 1159 height 59
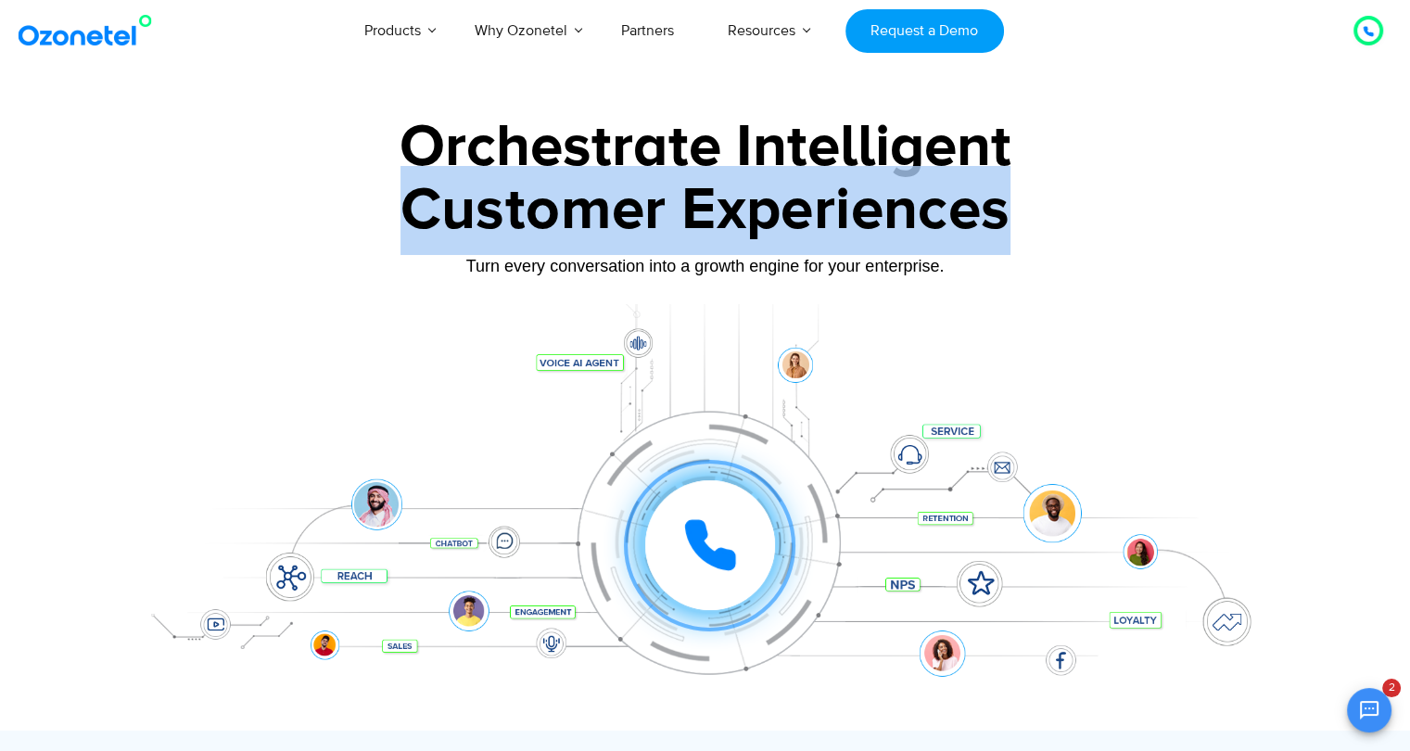
drag, startPoint x: 1009, startPoint y: 209, endPoint x: 349, endPoint y: 188, distance: 660.6
click at [328, 216] on div "Customer Experiences" at bounding box center [705, 210] width 1159 height 89
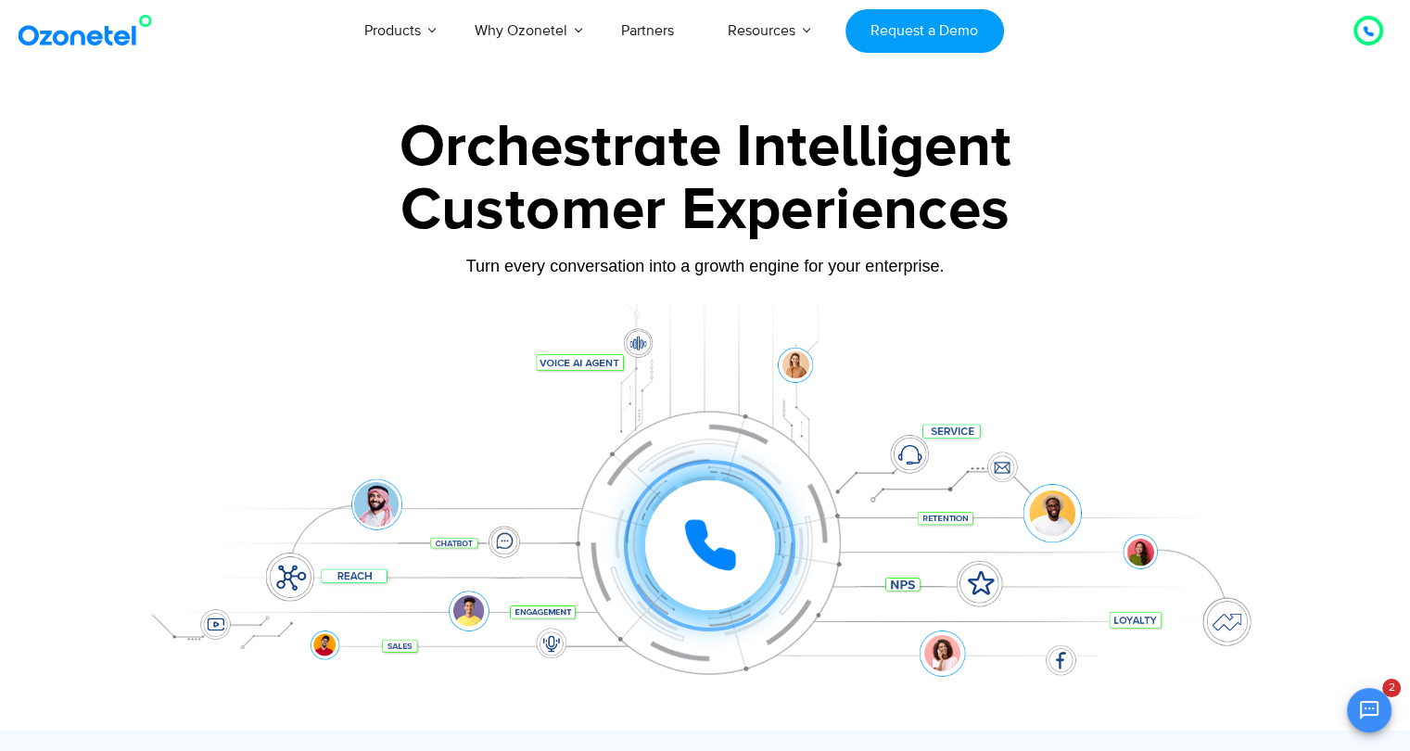
click at [372, 154] on div "Orchestrate Intelligent" at bounding box center [705, 147] width 1159 height 59
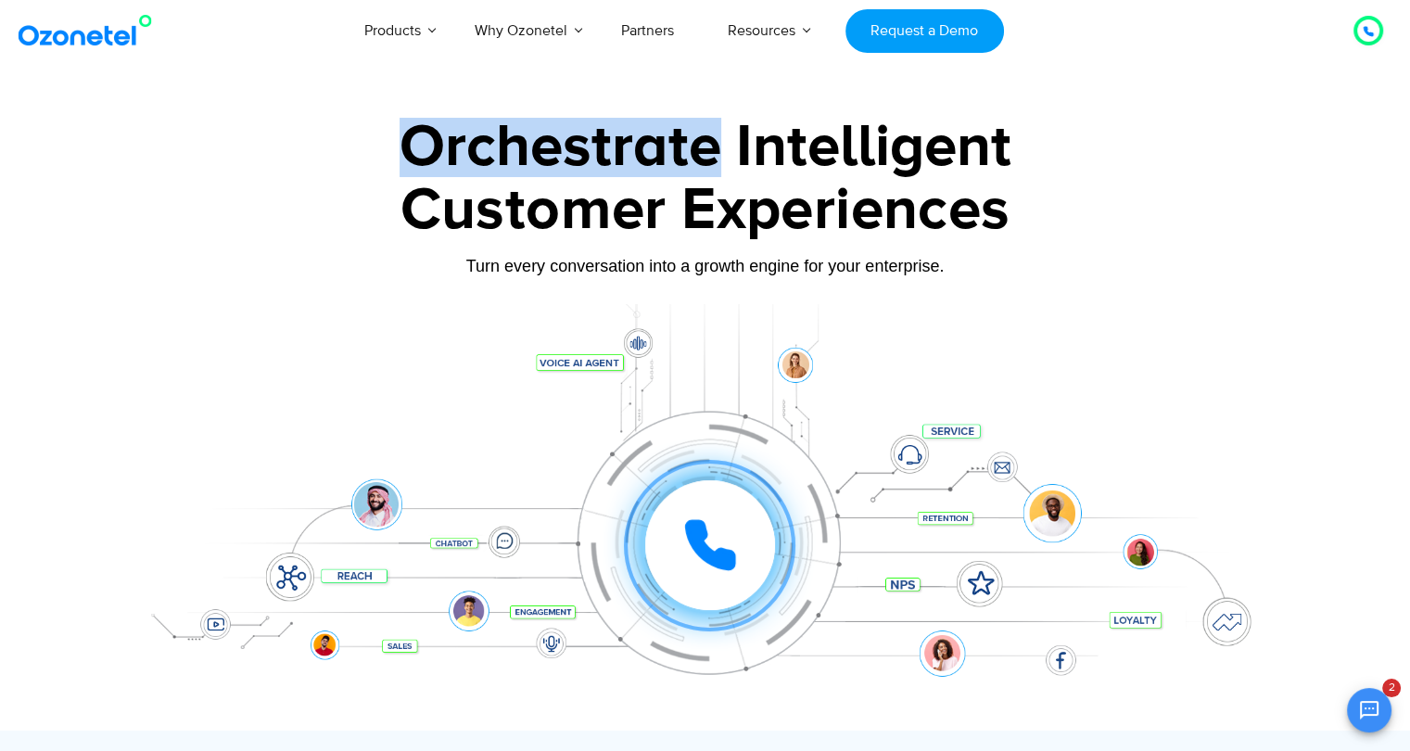
drag, startPoint x: 419, startPoint y: 143, endPoint x: 727, endPoint y: 144, distance: 307.9
click at [727, 144] on div "Orchestrate Intelligent" at bounding box center [705, 147] width 1159 height 59
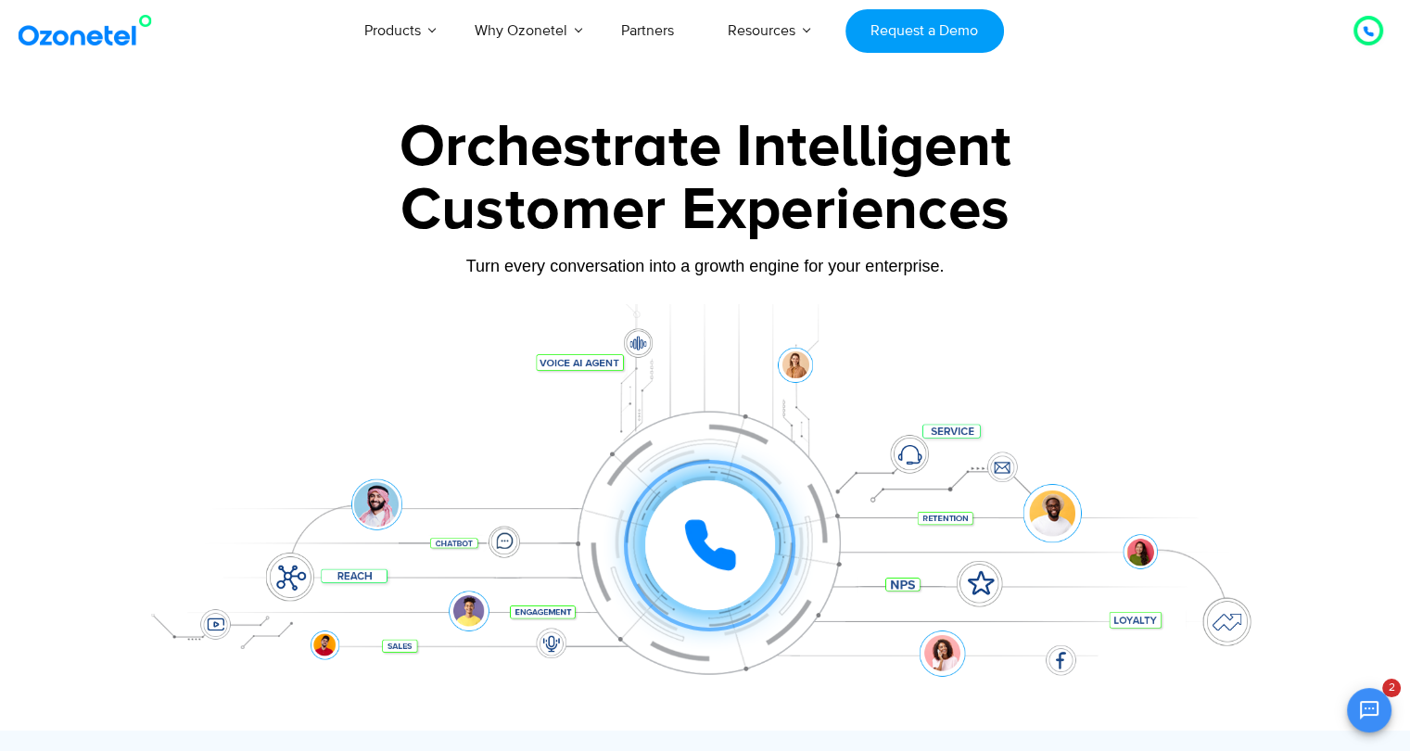
click at [736, 144] on div "Orchestrate Intelligent" at bounding box center [705, 147] width 1159 height 59
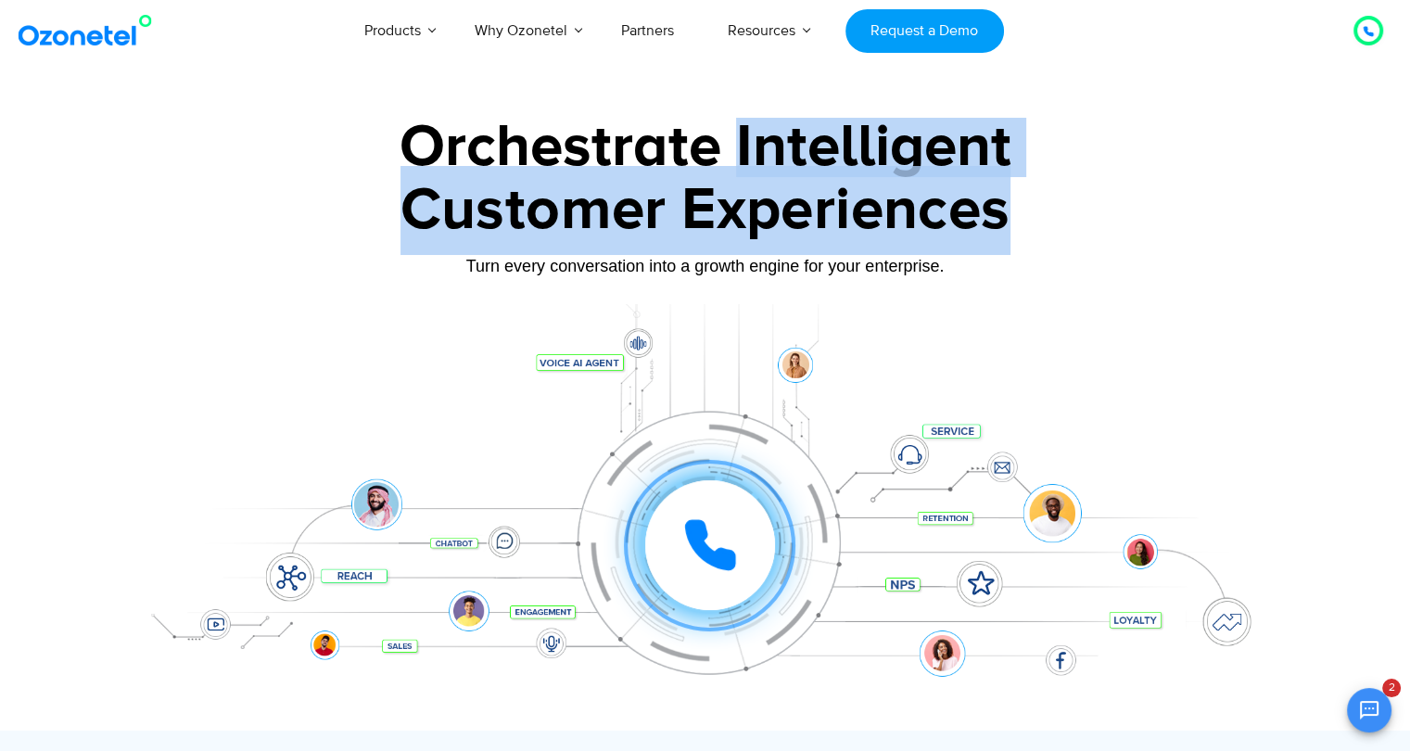
drag, startPoint x: 736, startPoint y: 144, endPoint x: 1029, endPoint y: 214, distance: 301.4
click at [1029, 214] on div "Orchestrate Intelligent Customer Experiences Turn every conversation into a gro…" at bounding box center [705, 424] width 1159 height 613
click at [1053, 227] on div "Customer Experiences" at bounding box center [705, 210] width 1159 height 89
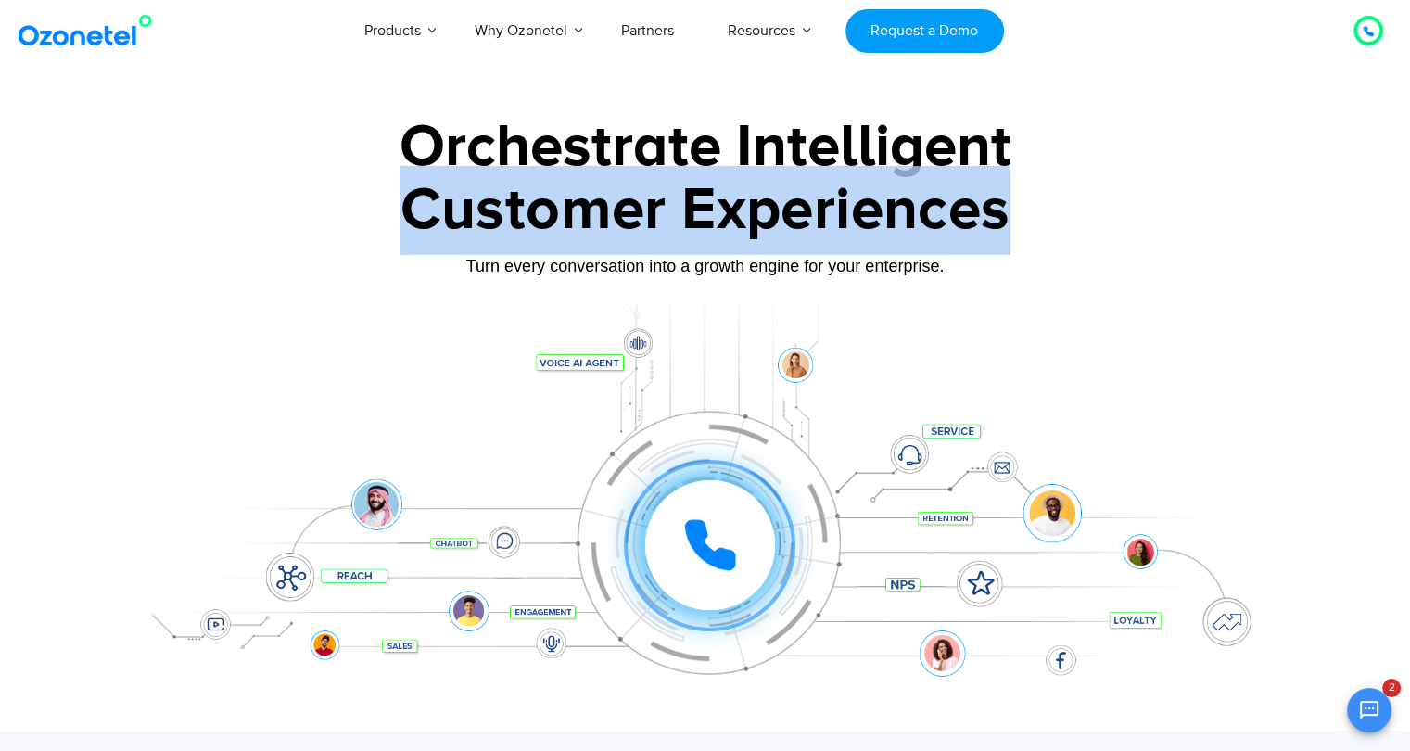
drag, startPoint x: 989, startPoint y: 223, endPoint x: 368, endPoint y: 190, distance: 621.2
click at [379, 220] on div "Customer Experiences" at bounding box center [705, 210] width 1159 height 89
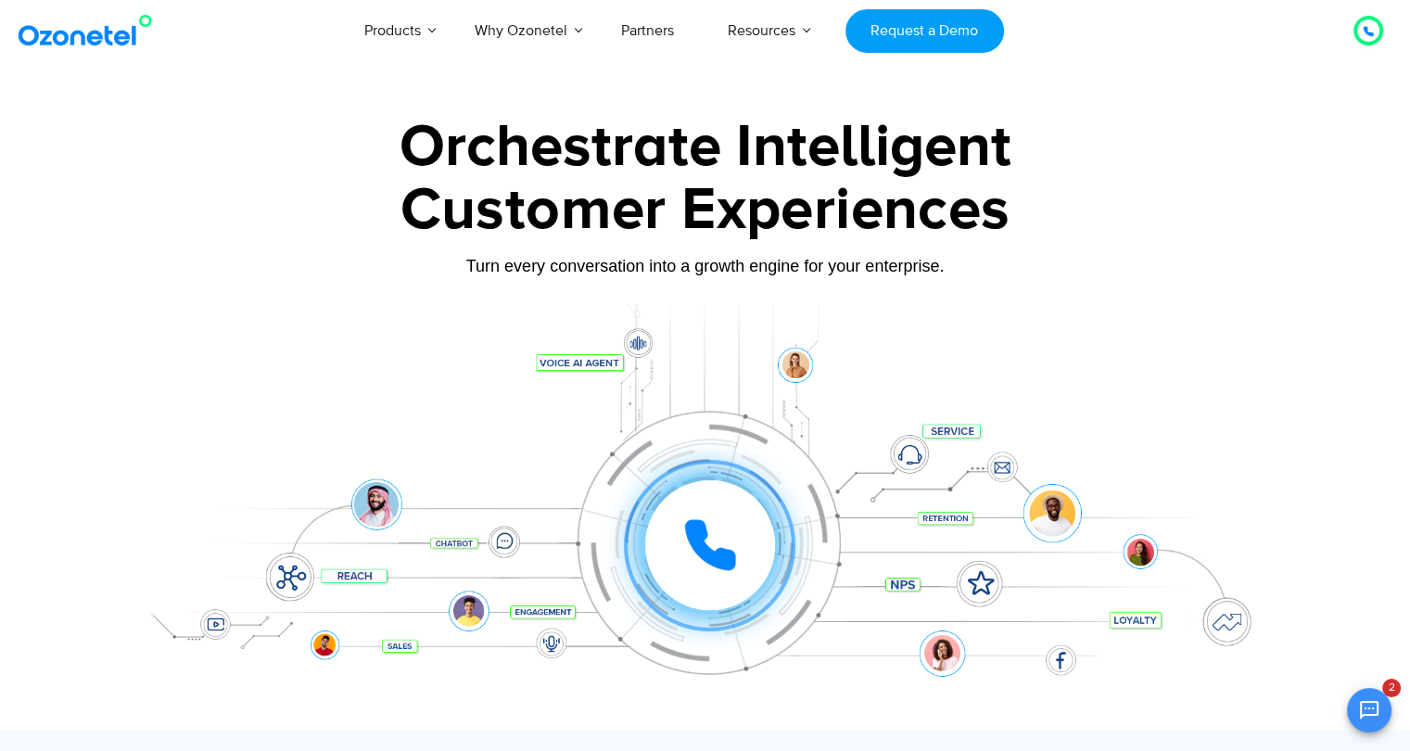
click at [349, 158] on div "Orchestrate Intelligent" at bounding box center [705, 147] width 1159 height 59
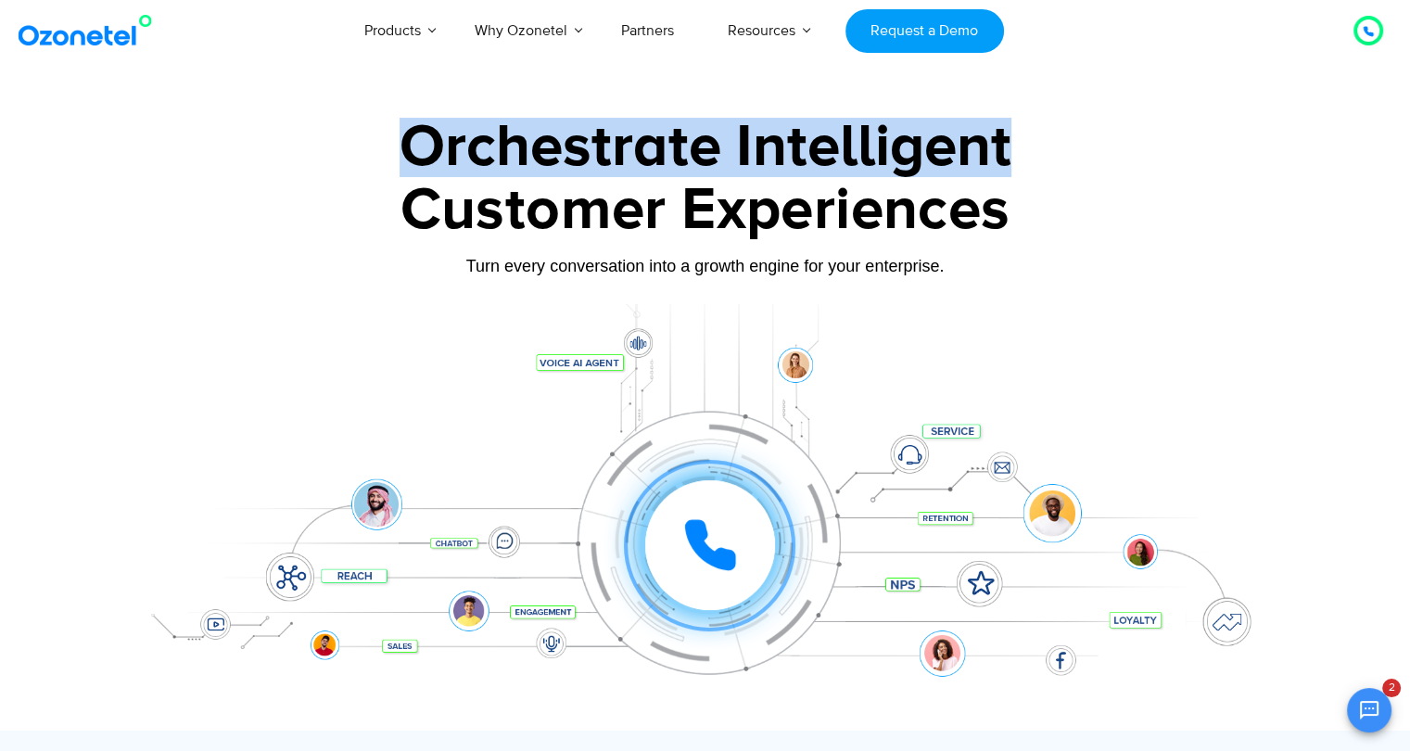
drag, startPoint x: 553, startPoint y: 131, endPoint x: 1053, endPoint y: 140, distance: 499.9
click at [1053, 140] on div "Orchestrate Intelligent" at bounding box center [705, 147] width 1159 height 59
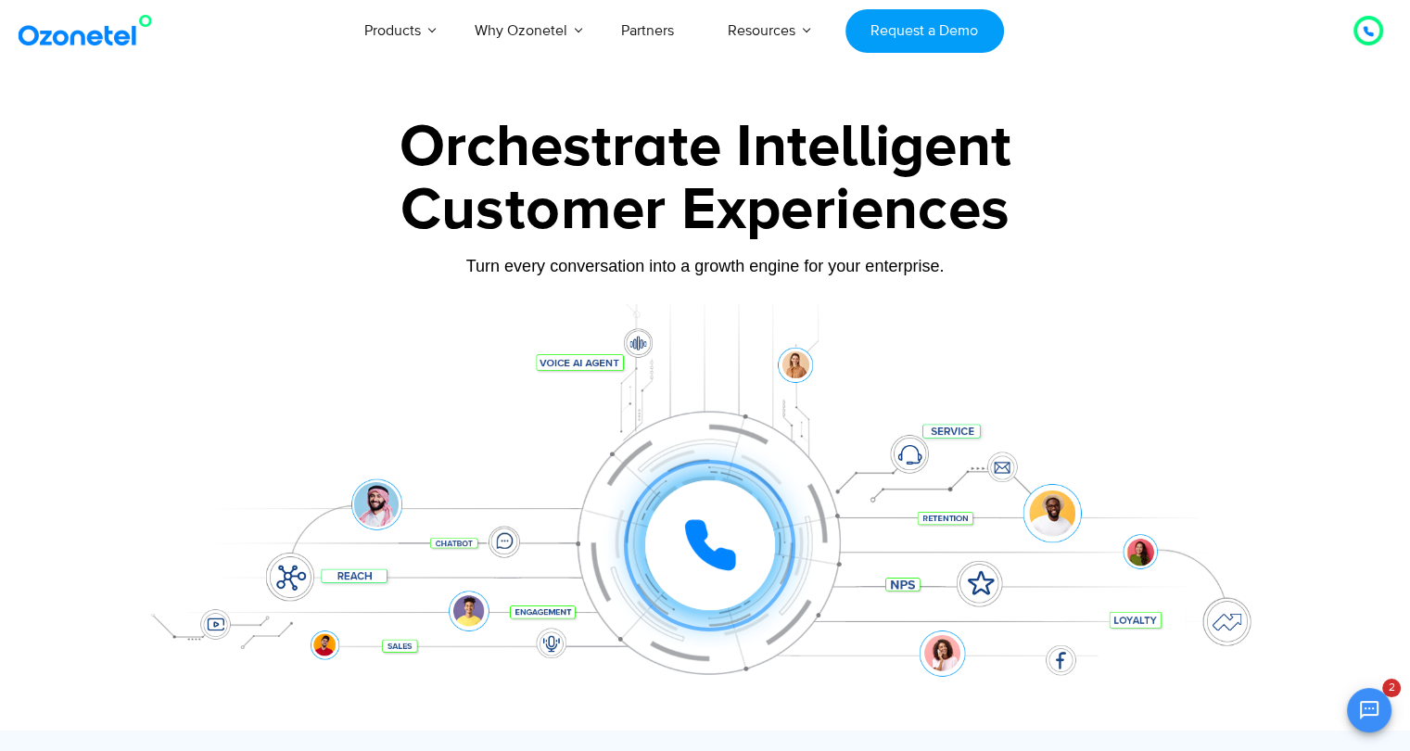
click at [1061, 231] on div "Customer Experiences" at bounding box center [705, 210] width 1159 height 89
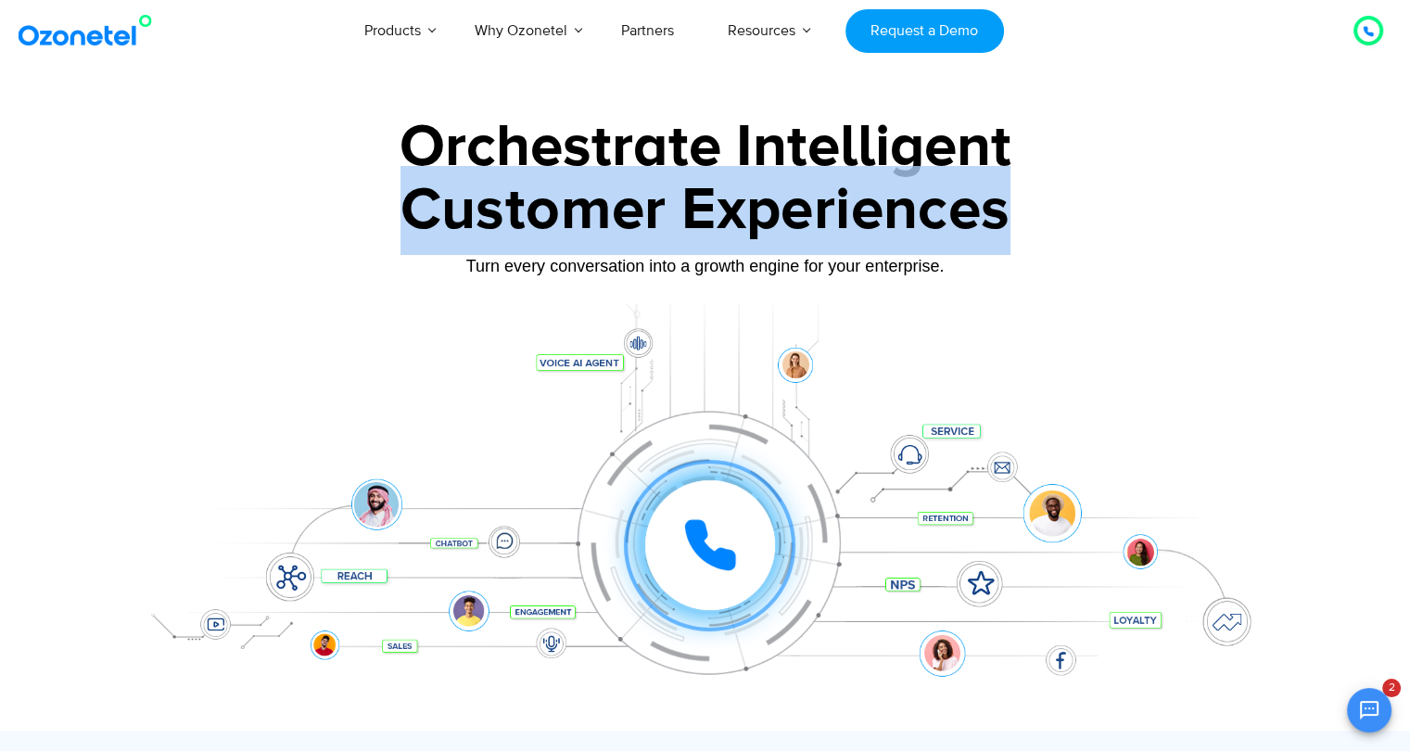
drag, startPoint x: 420, startPoint y: 253, endPoint x: 249, endPoint y: 233, distance: 172.8
click at [249, 233] on div "Customer Experiences" at bounding box center [705, 210] width 1159 height 89
click at [356, 214] on div "Customer Experiences" at bounding box center [705, 210] width 1159 height 89
